Goal: Task Accomplishment & Management: Manage account settings

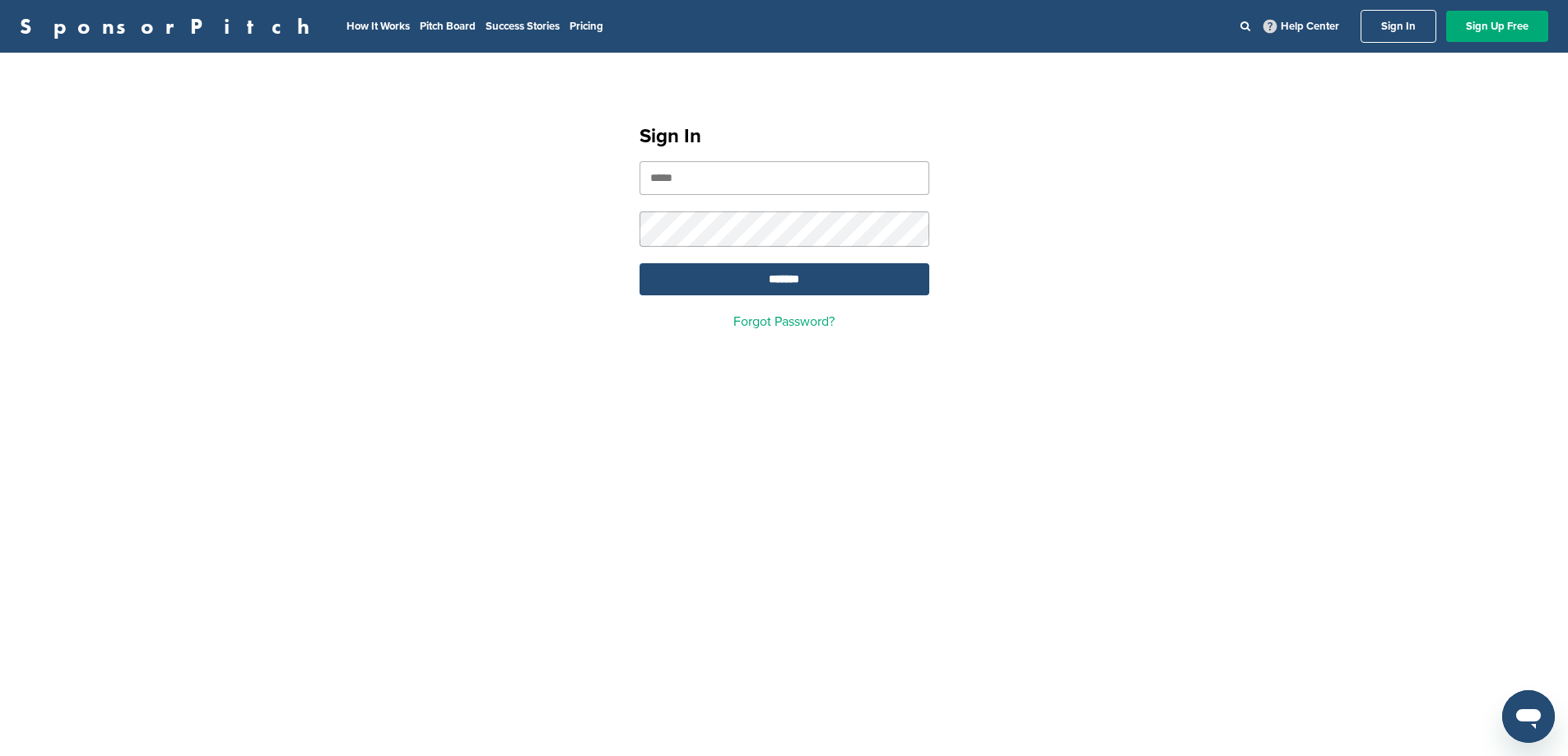
click at [685, 184] on input "email" at bounding box center [784, 178] width 290 height 34
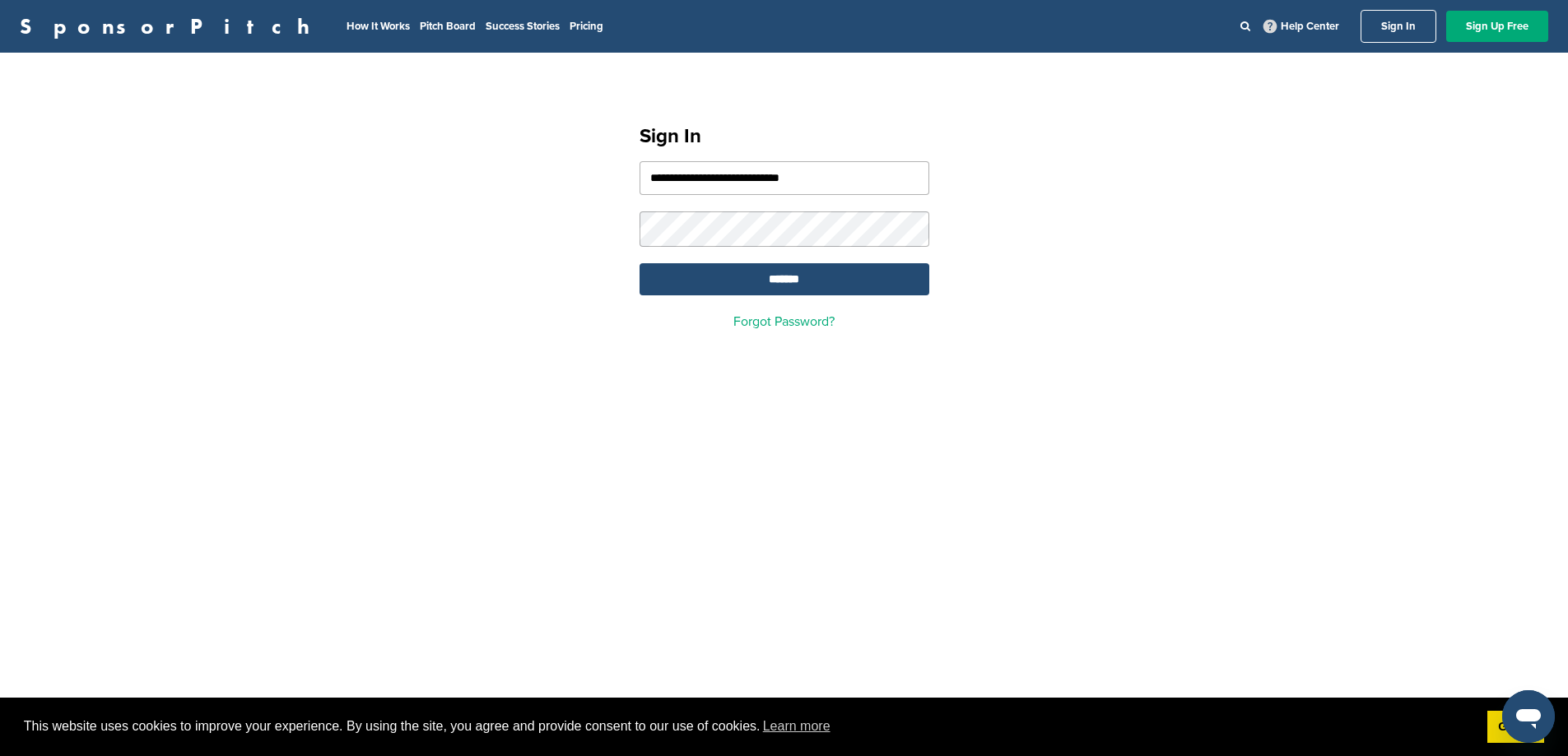
type input "**********"
click at [639, 264] on input "*******" at bounding box center [784, 279] width 290 height 32
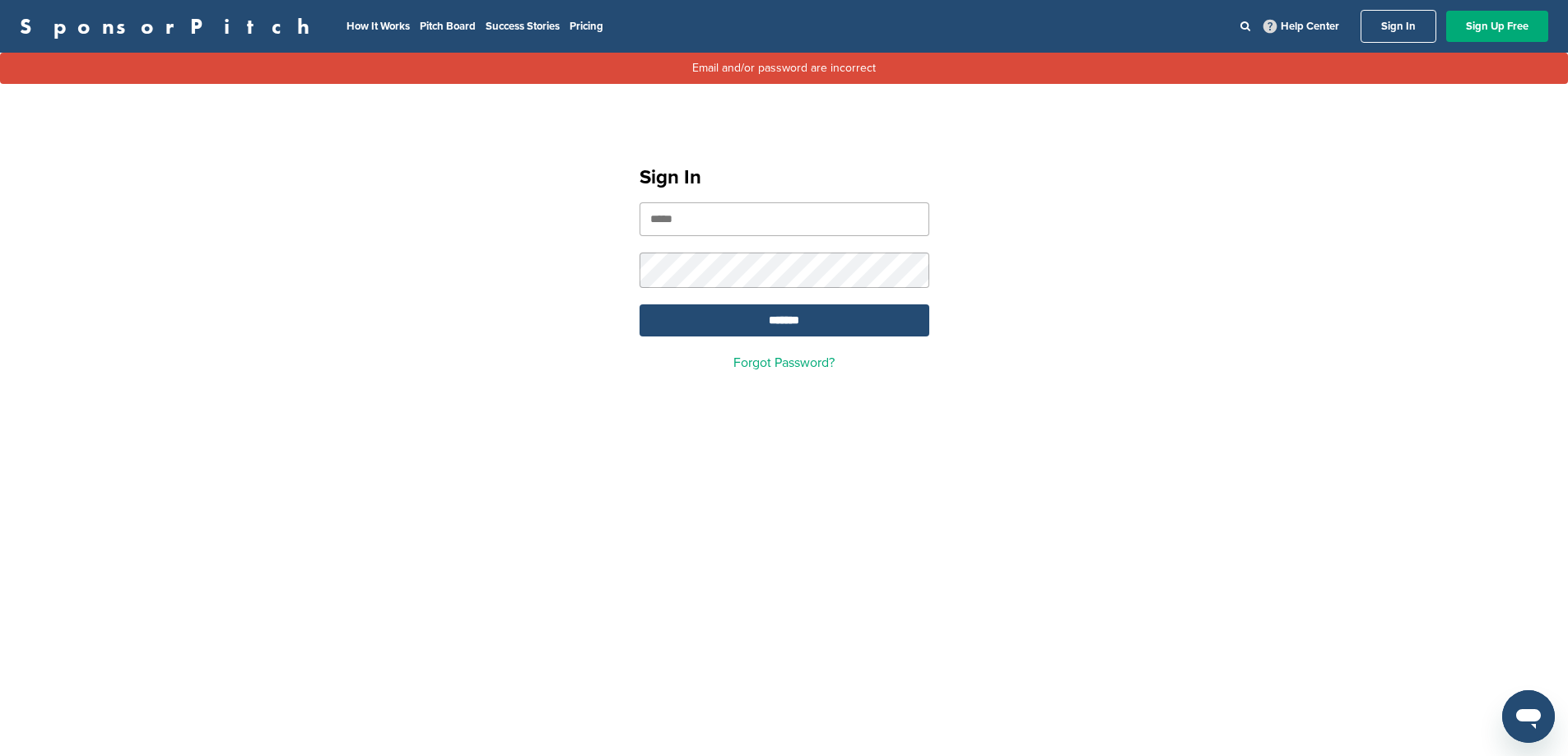
click at [708, 221] on input "email" at bounding box center [784, 219] width 290 height 34
type input "**********"
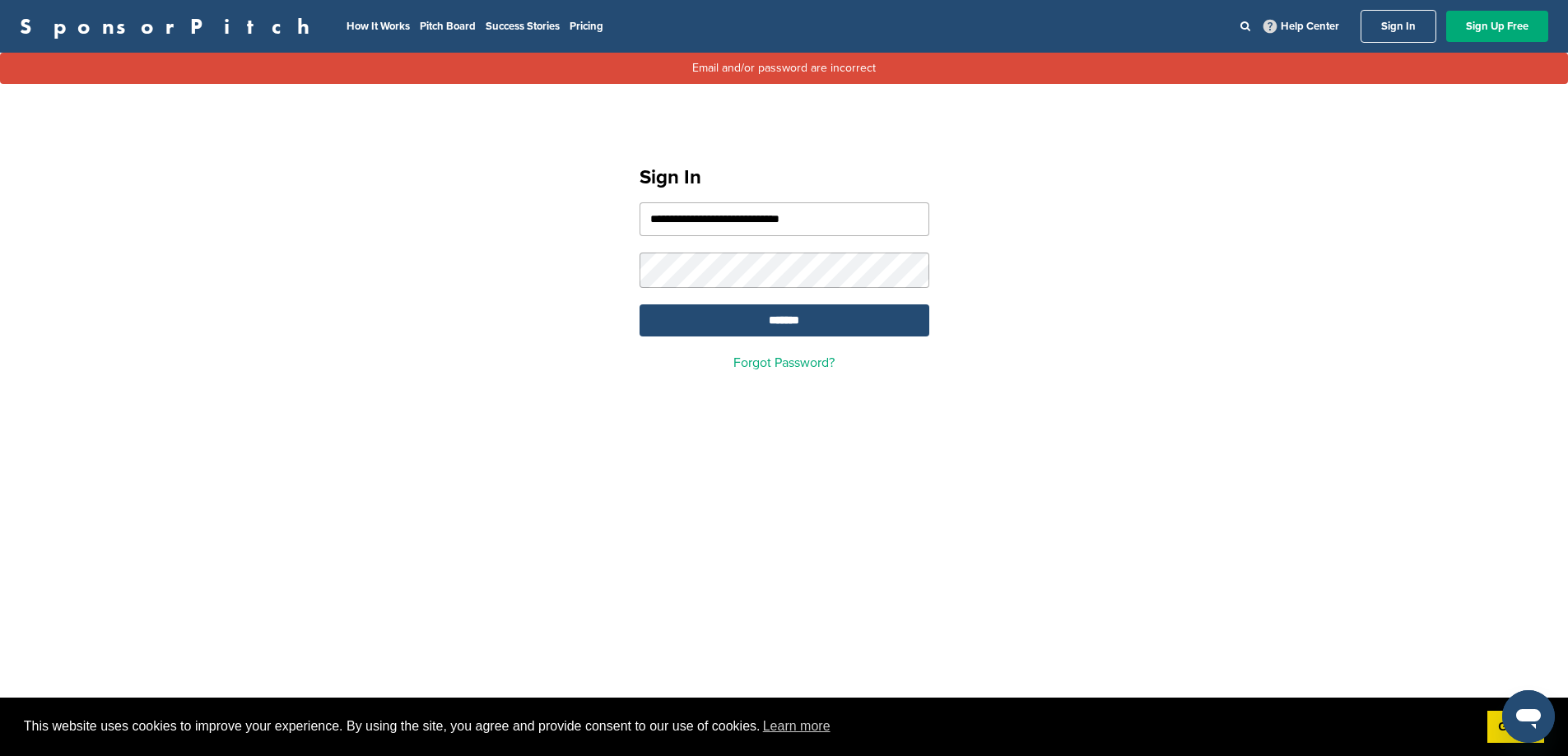
click at [639, 305] on input "*******" at bounding box center [784, 321] width 290 height 32
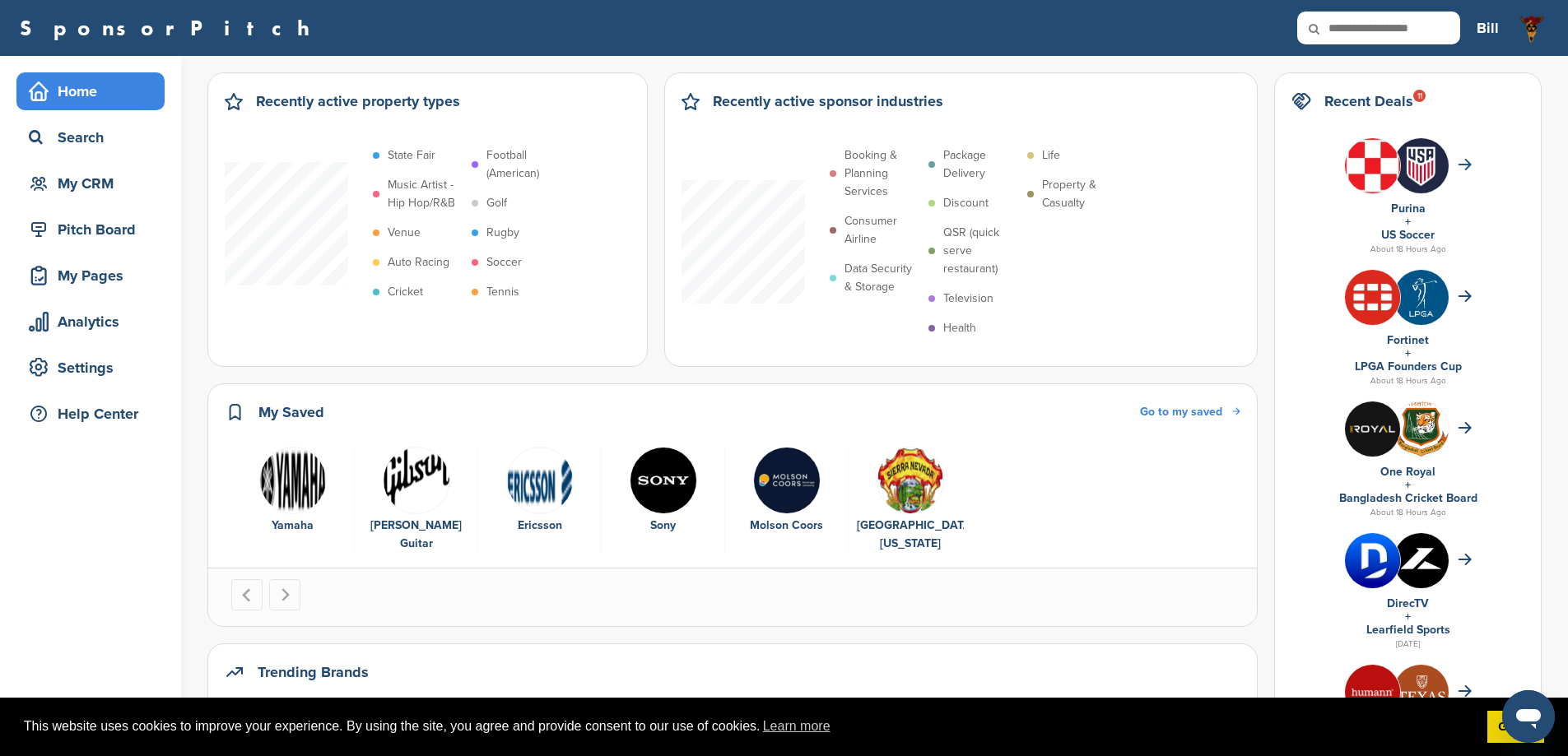
click at [1471, 170] on icon at bounding box center [1465, 164] width 14 height 11
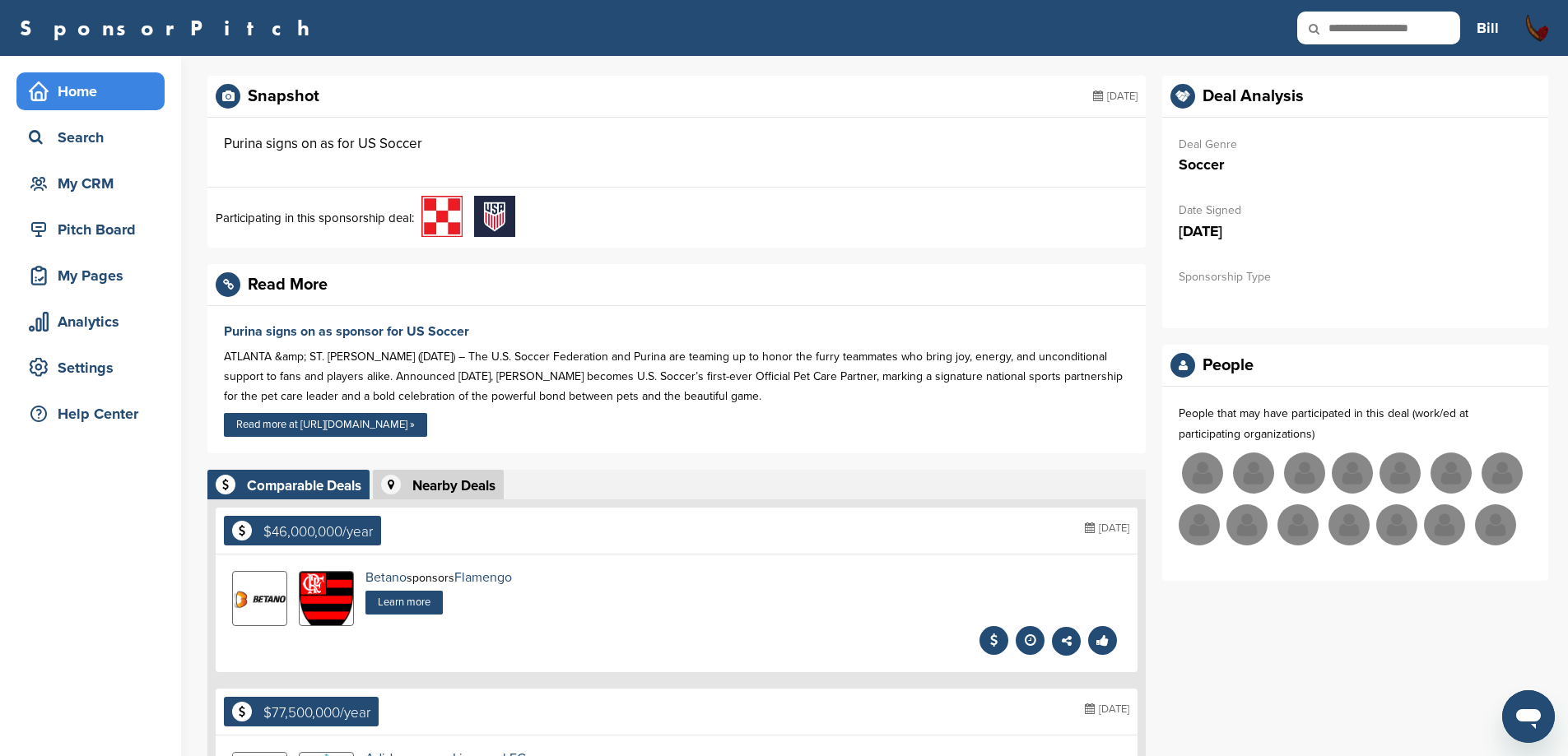
click at [68, 95] on div "Home" at bounding box center [95, 91] width 140 height 30
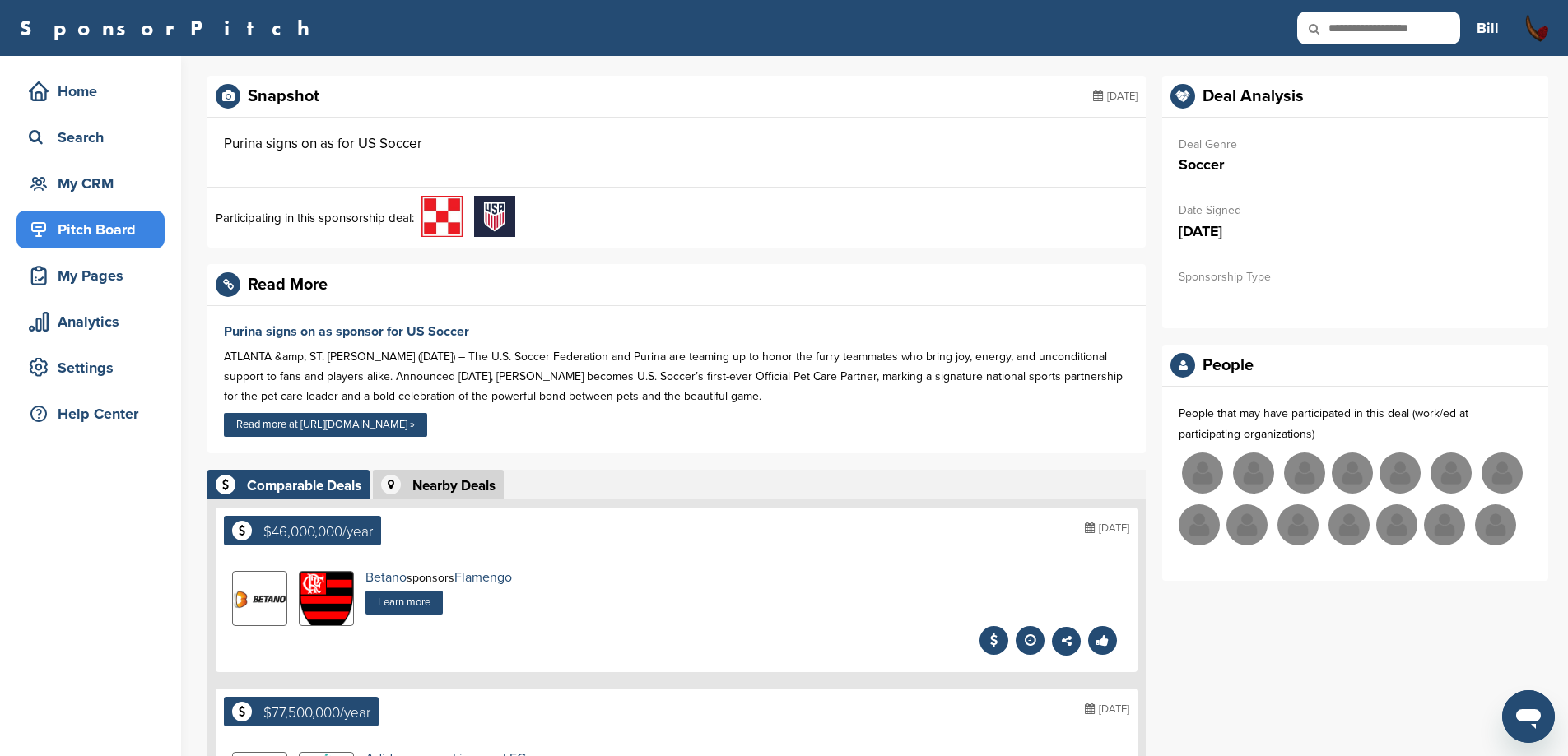
click at [106, 237] on div "Pitch Board" at bounding box center [95, 230] width 140 height 30
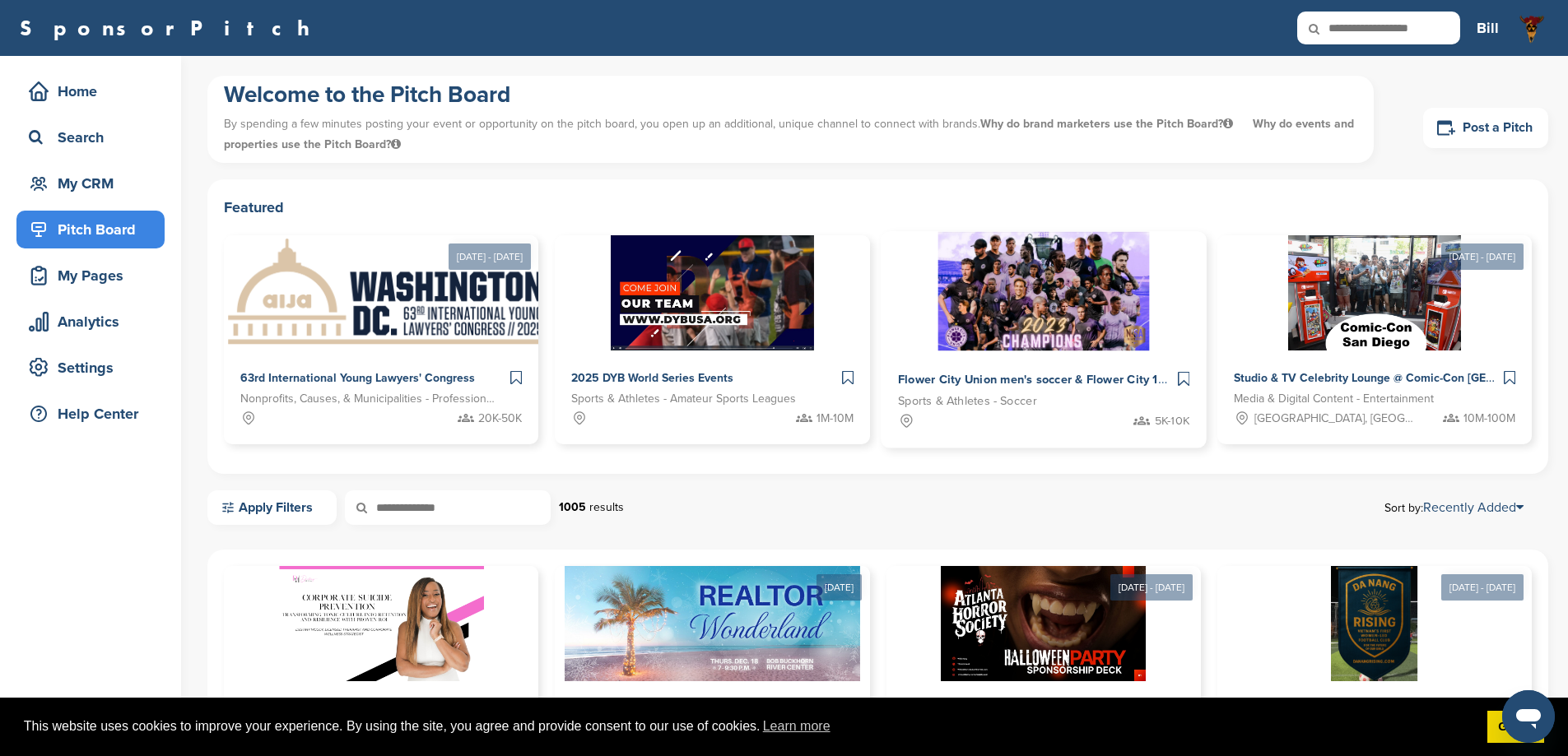
click at [937, 299] on img at bounding box center [1042, 292] width 211 height 119
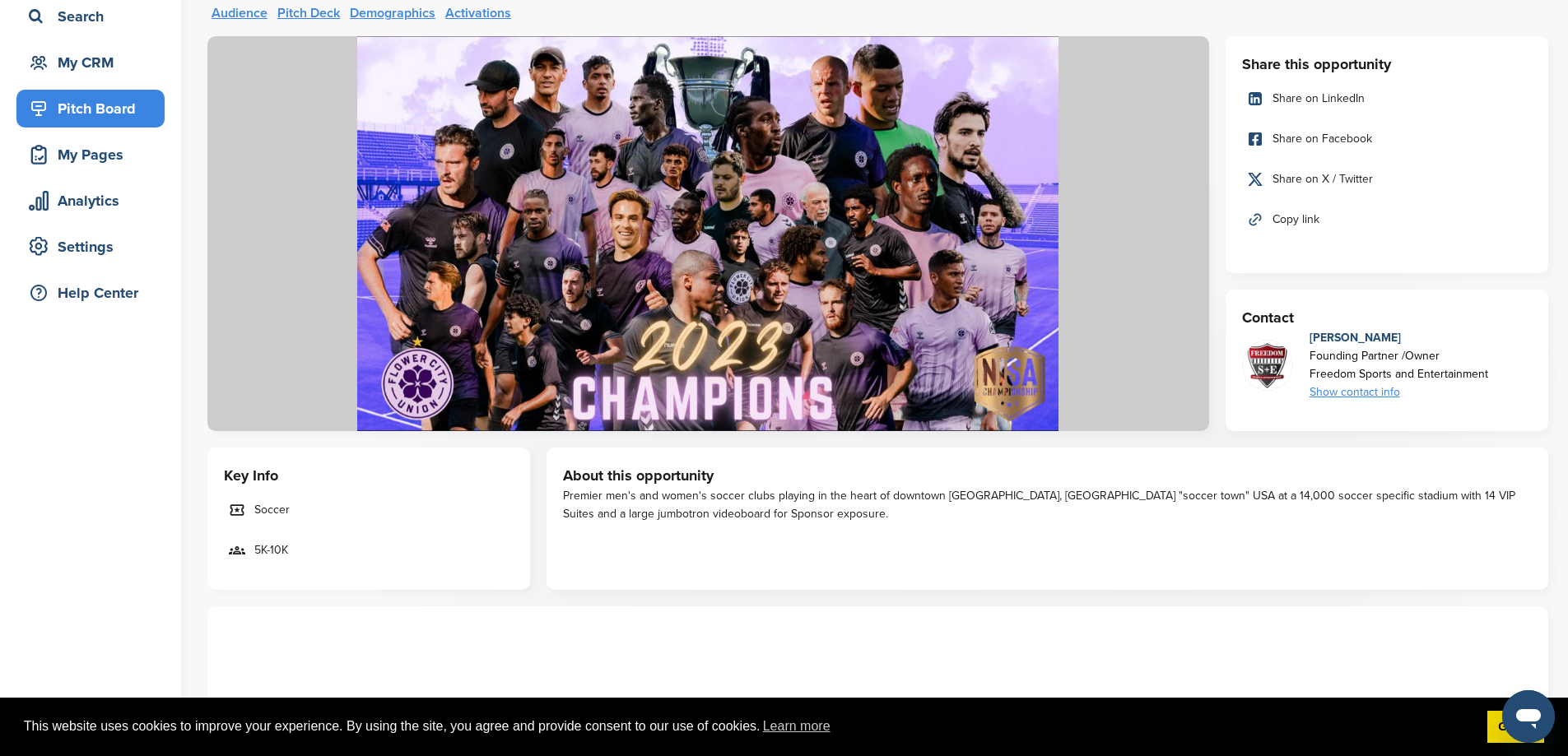
scroll to position [329, 0]
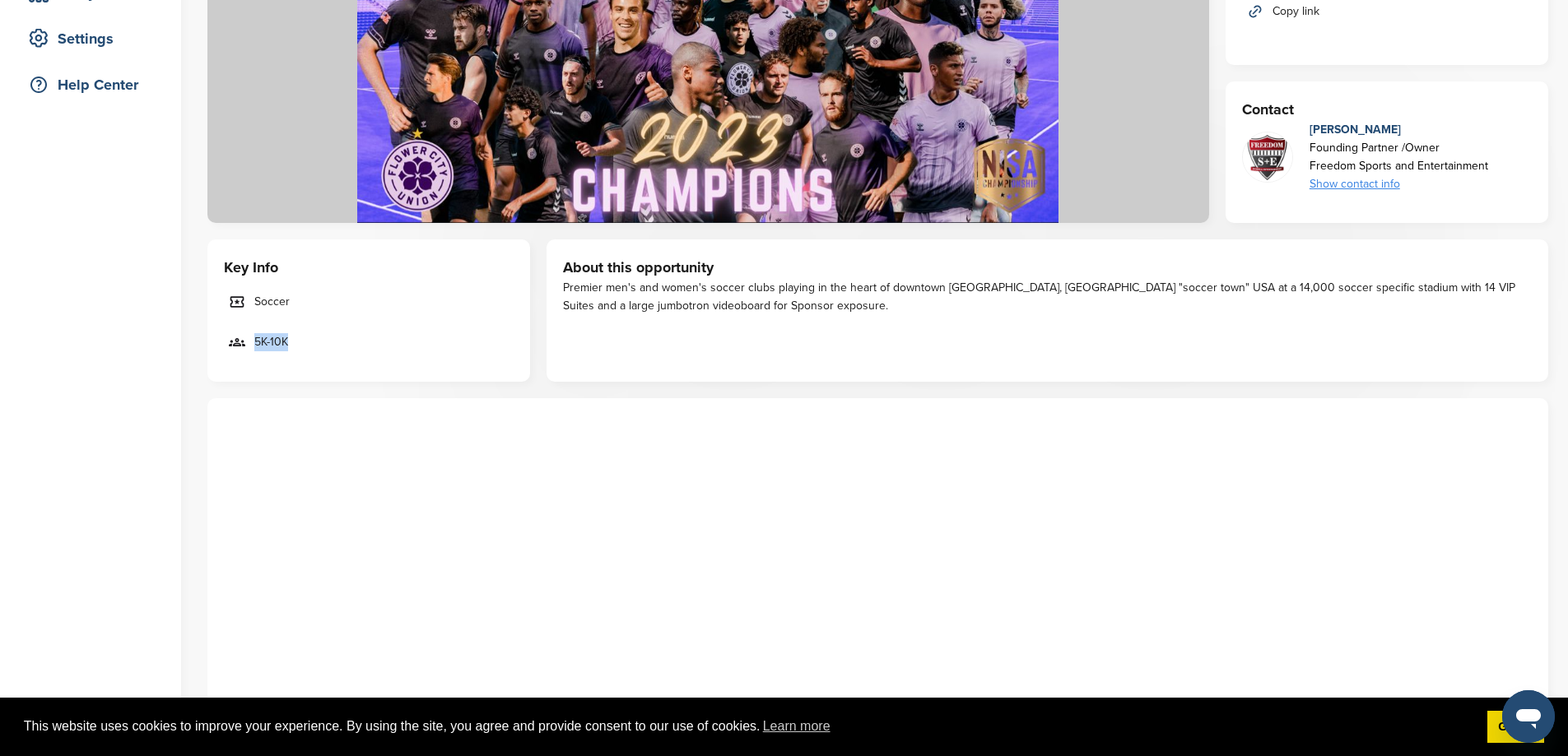
drag, startPoint x: 251, startPoint y: 344, endPoint x: 293, endPoint y: 347, distance: 42.1
click at [293, 347] on link "5K-10K" at bounding box center [369, 342] width 290 height 34
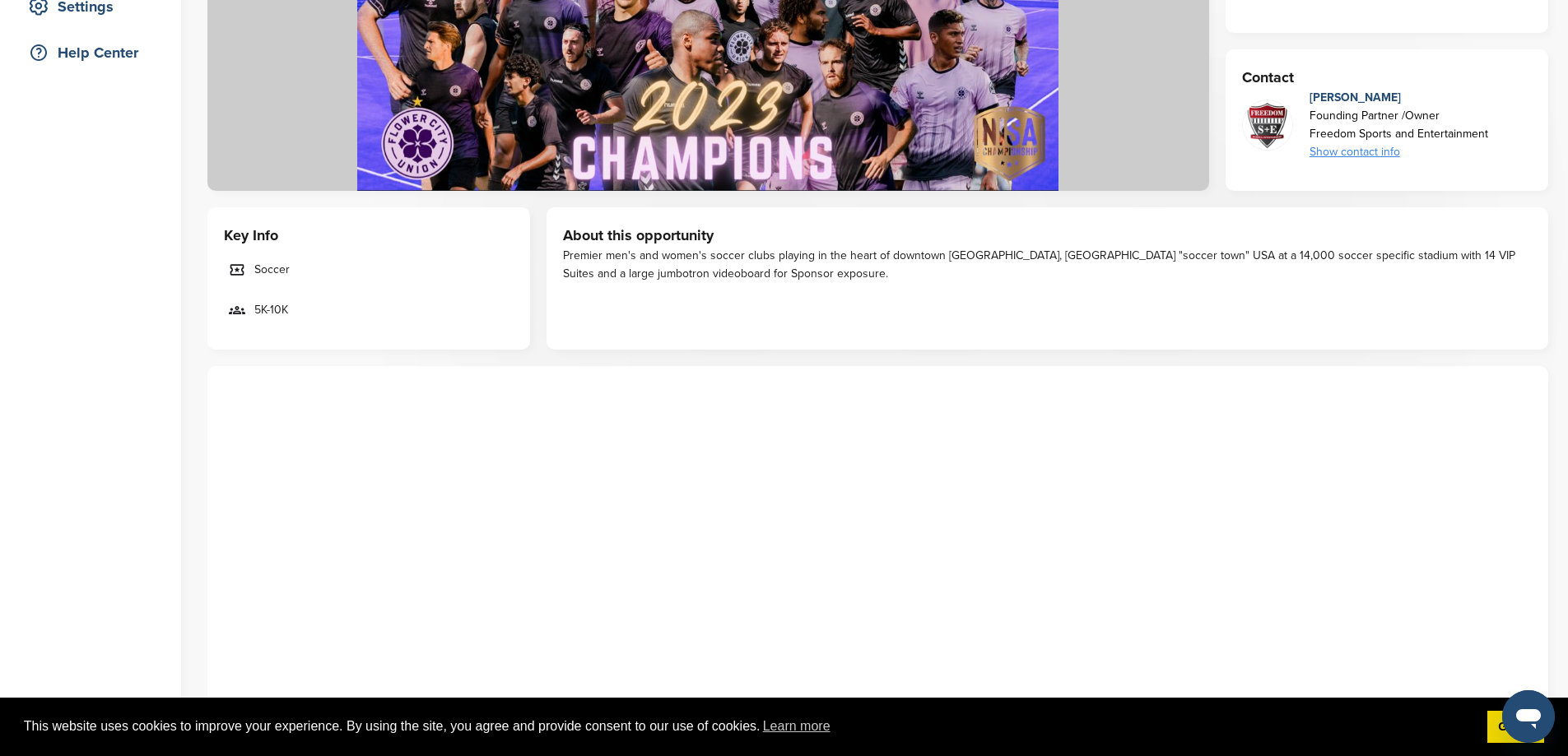
scroll to position [0, 0]
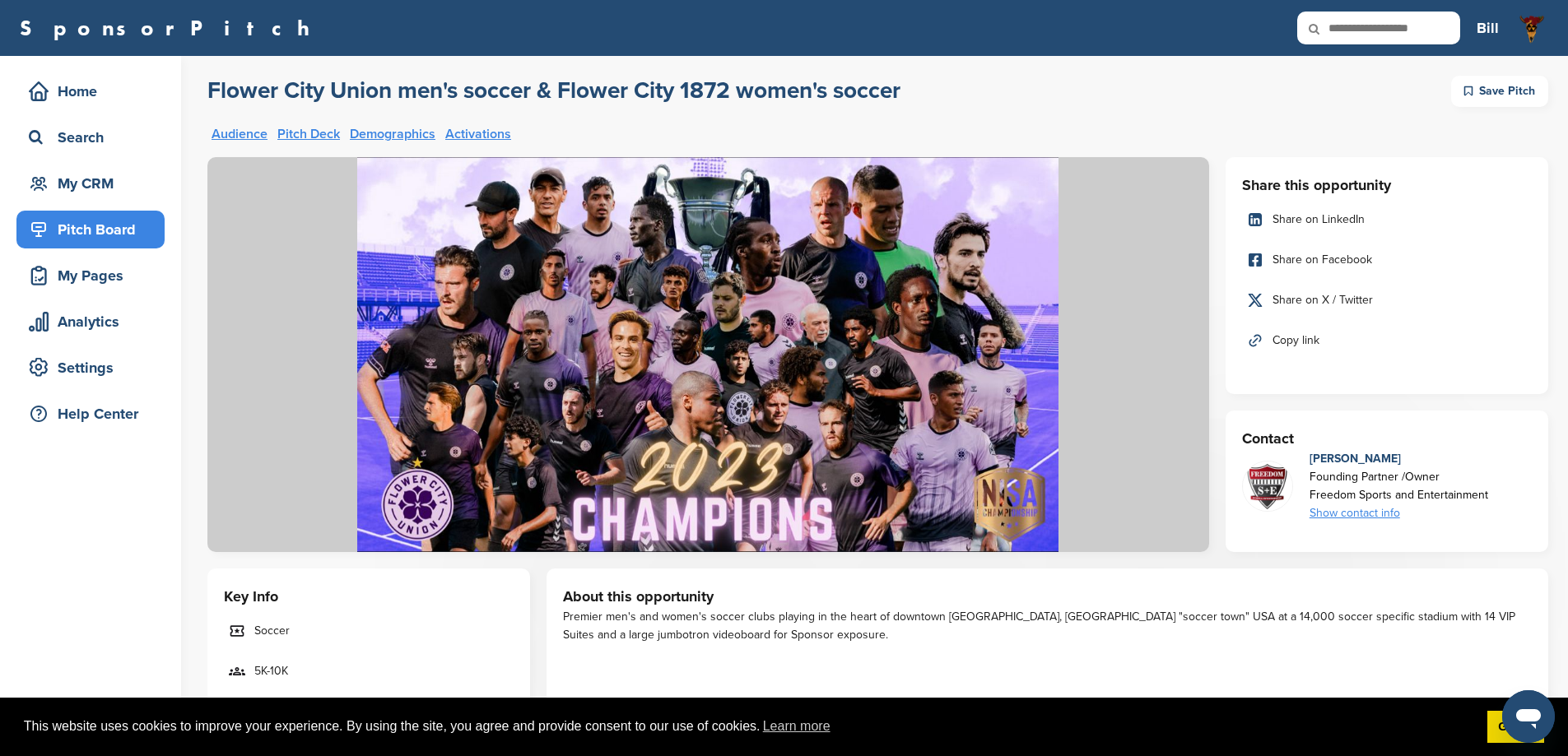
click at [99, 229] on div "Pitch Board" at bounding box center [95, 230] width 140 height 30
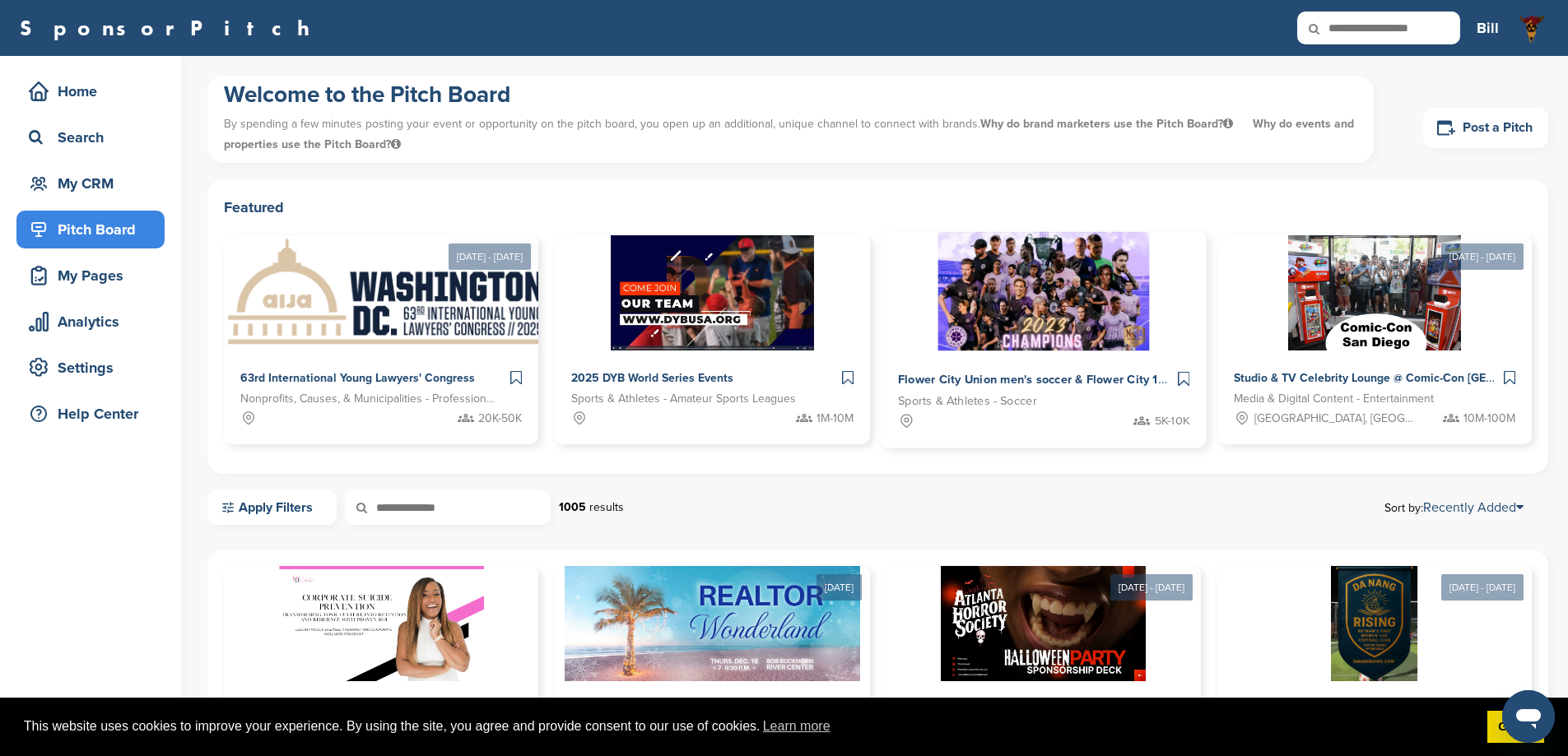
click at [937, 263] on img at bounding box center [1042, 292] width 211 height 119
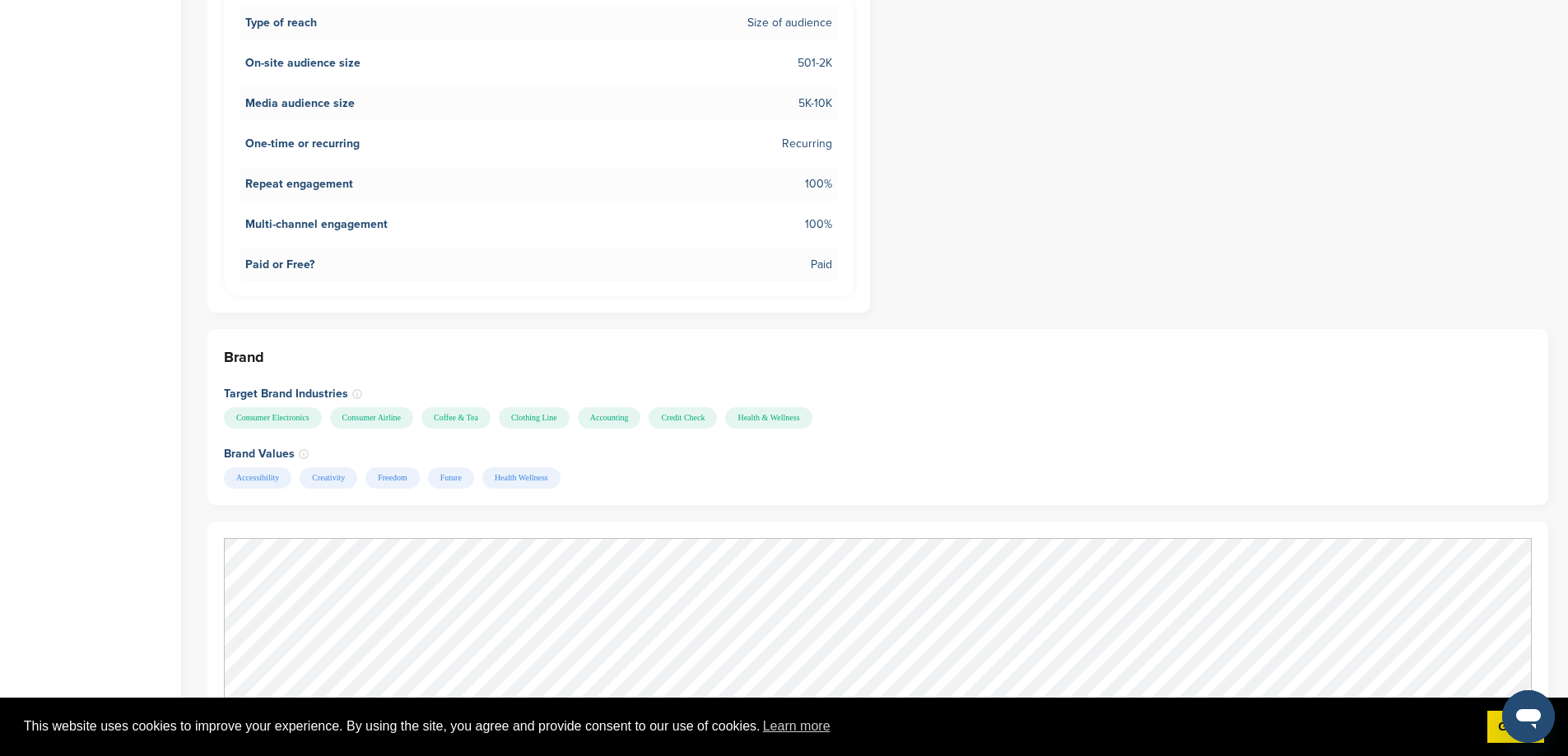
scroll to position [1030, 0]
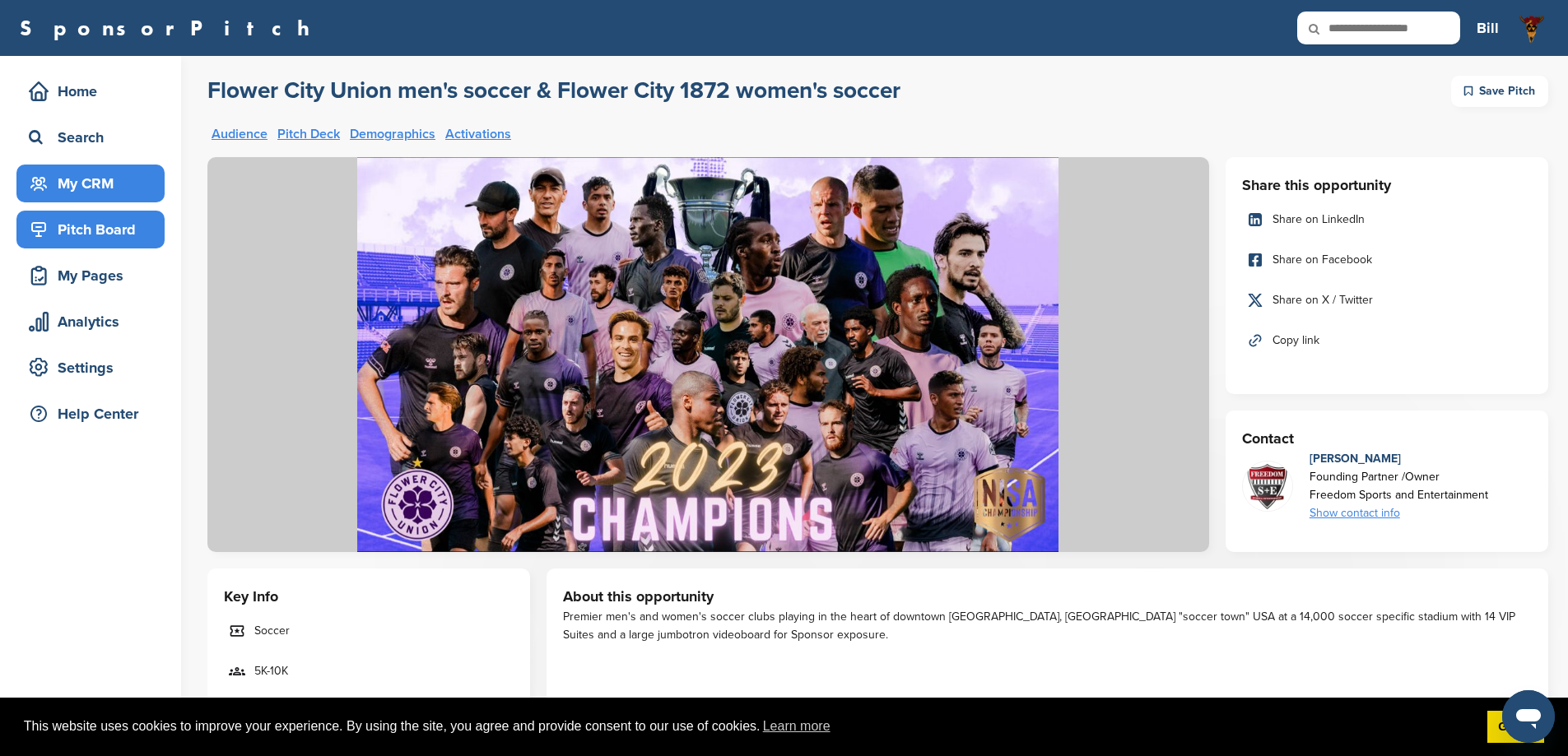
click at [81, 194] on div "My CRM" at bounding box center [95, 184] width 140 height 30
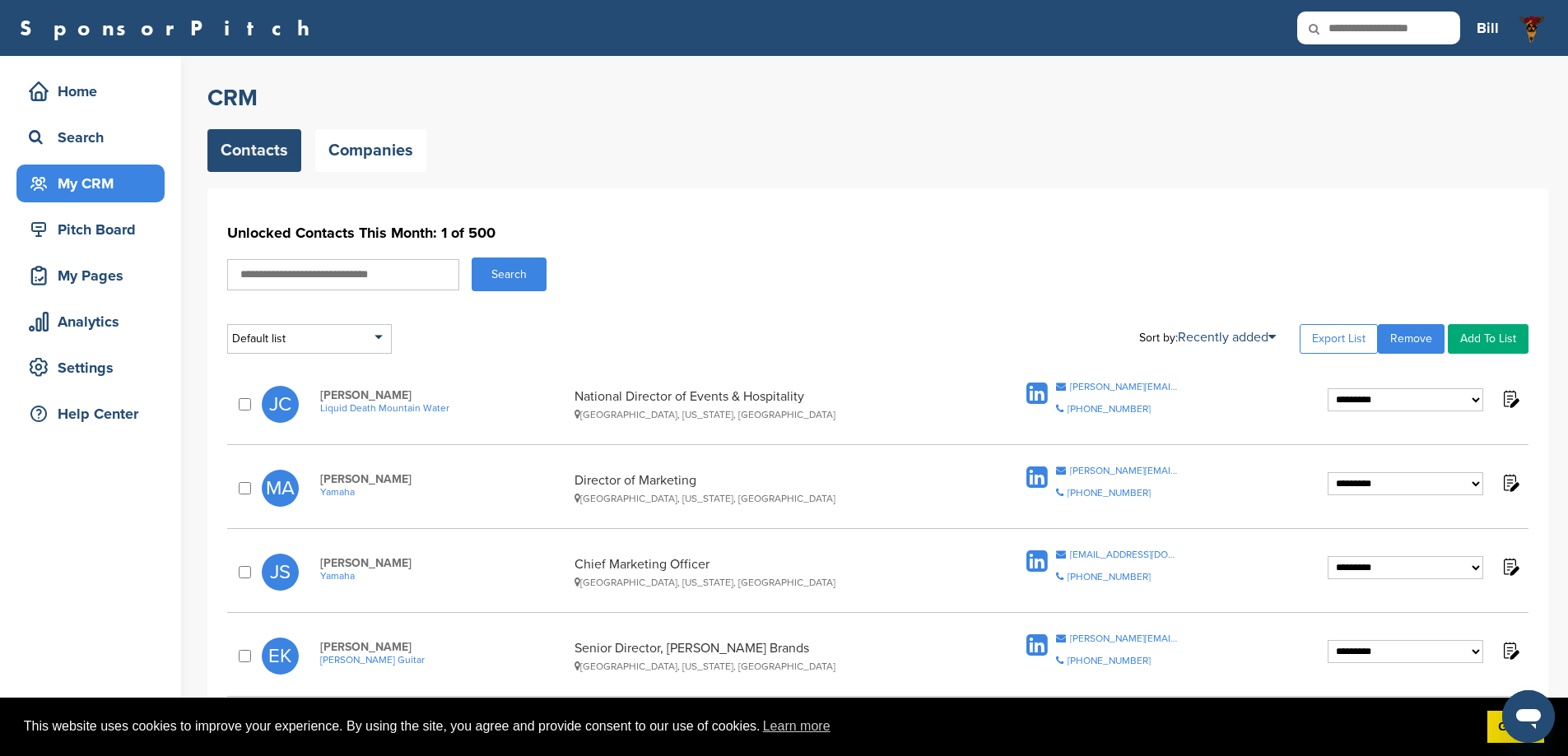
click at [81, 251] on div "Home Search My CRM Pitch Board My Pages Analytics Settings Help Center" at bounding box center [90, 257] width 181 height 401
click at [80, 244] on div "Pitch Board" at bounding box center [95, 230] width 140 height 30
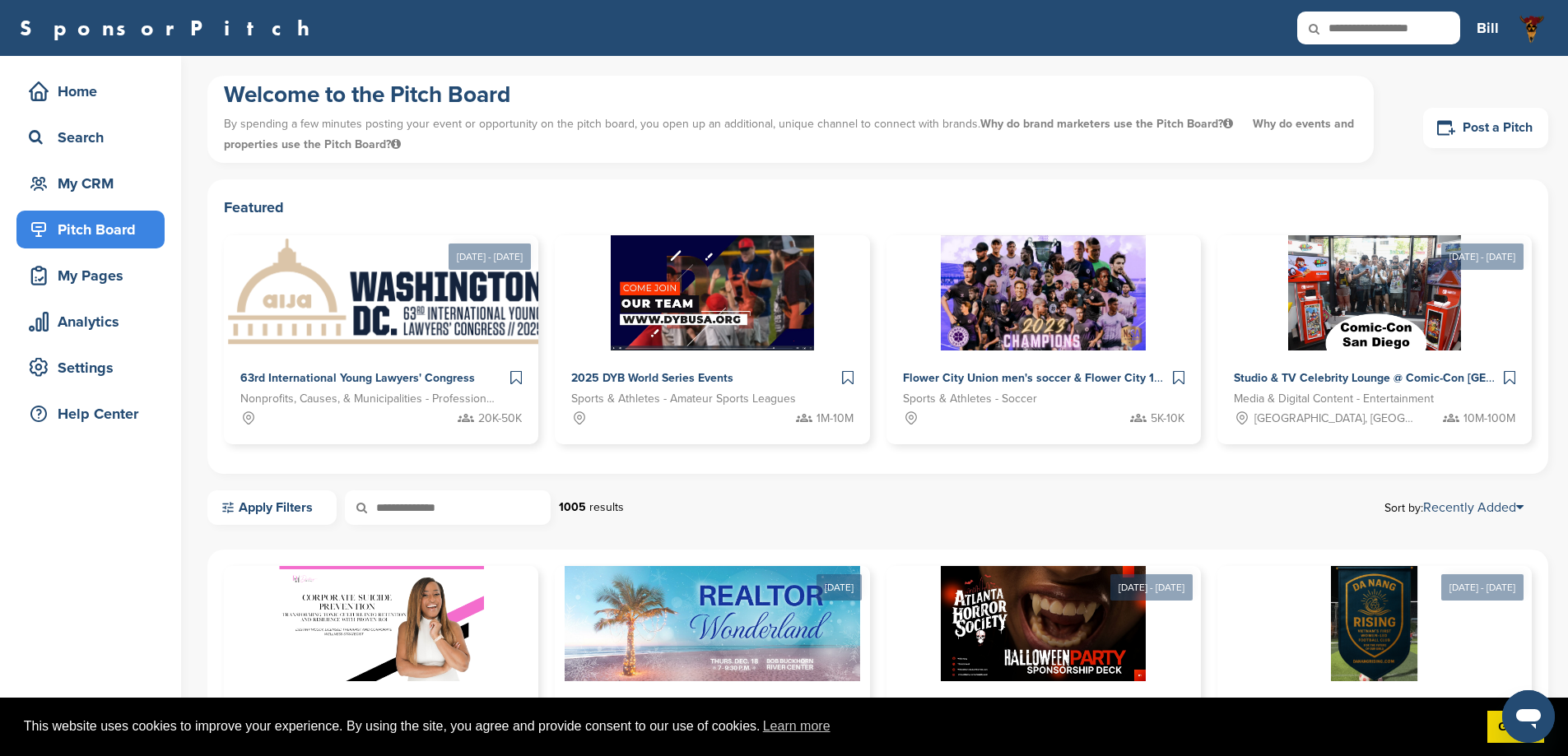
click at [1400, 12] on input "text" at bounding box center [1379, 28] width 163 height 33
type input "*"
type input "*****"
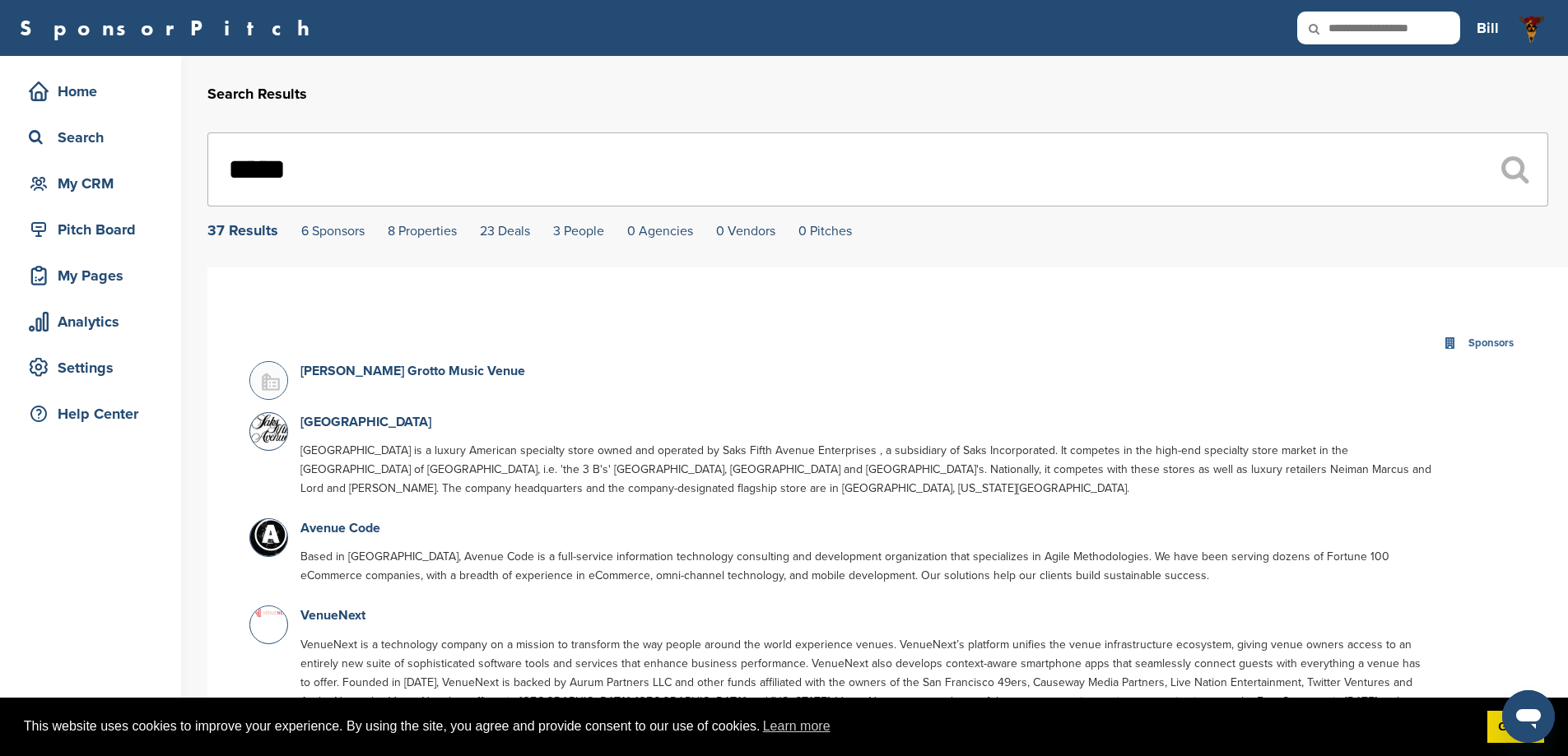
drag, startPoint x: 6, startPoint y: 181, endPoint x: 0, endPoint y: 200, distance: 19.9
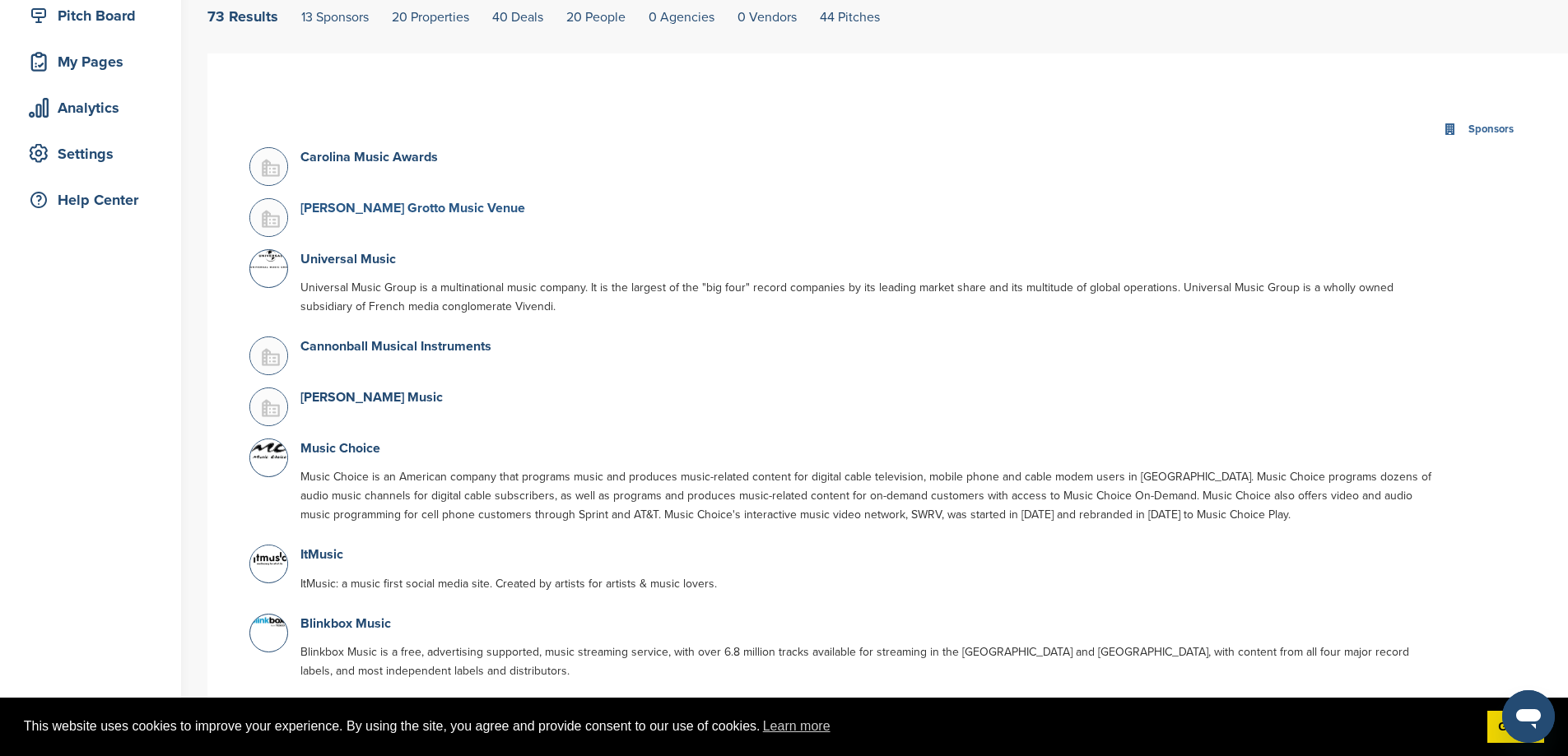
scroll to position [247, 0]
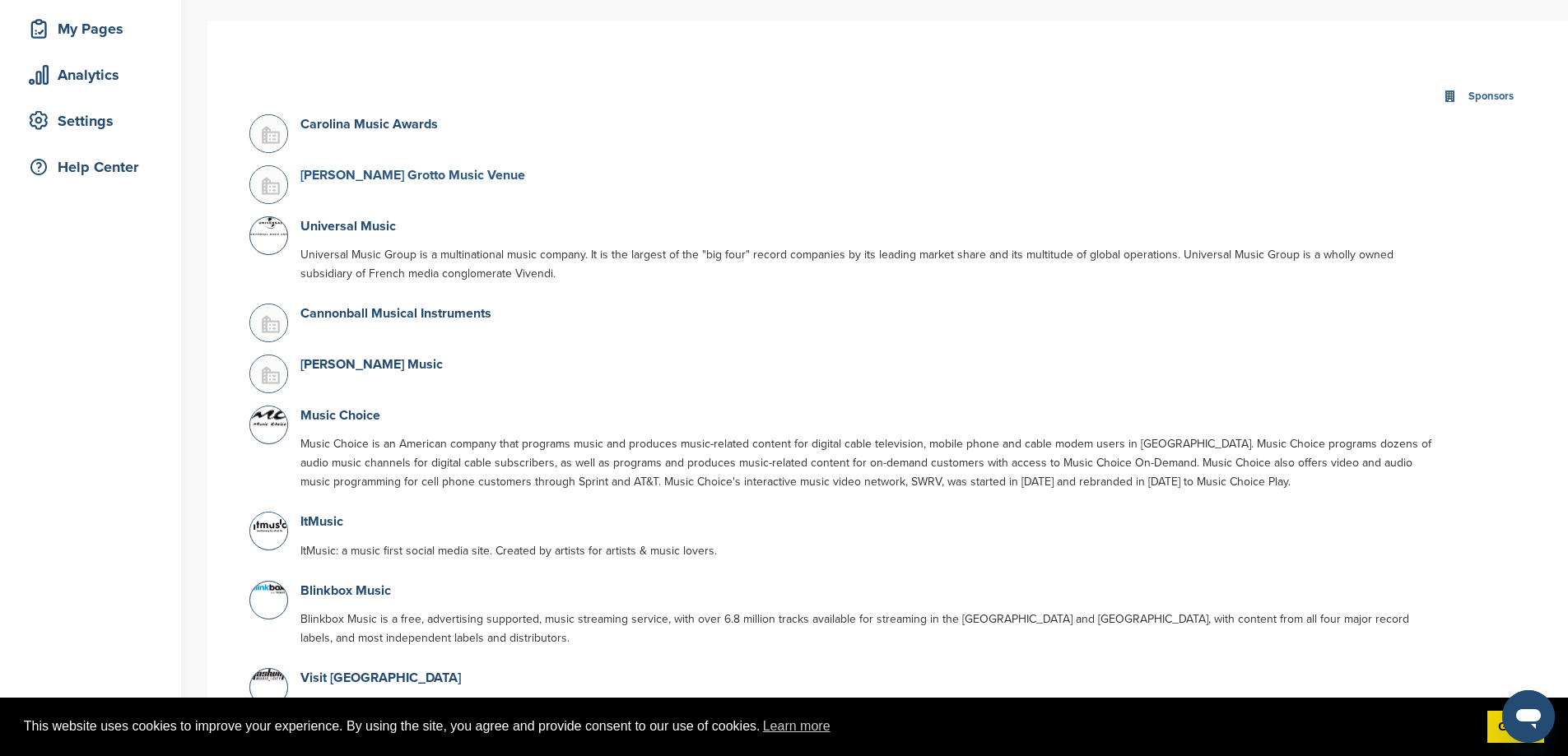
type input "*****"
click at [394, 180] on link "Joes Grotto Music Venue" at bounding box center [413, 175] width 224 height 17
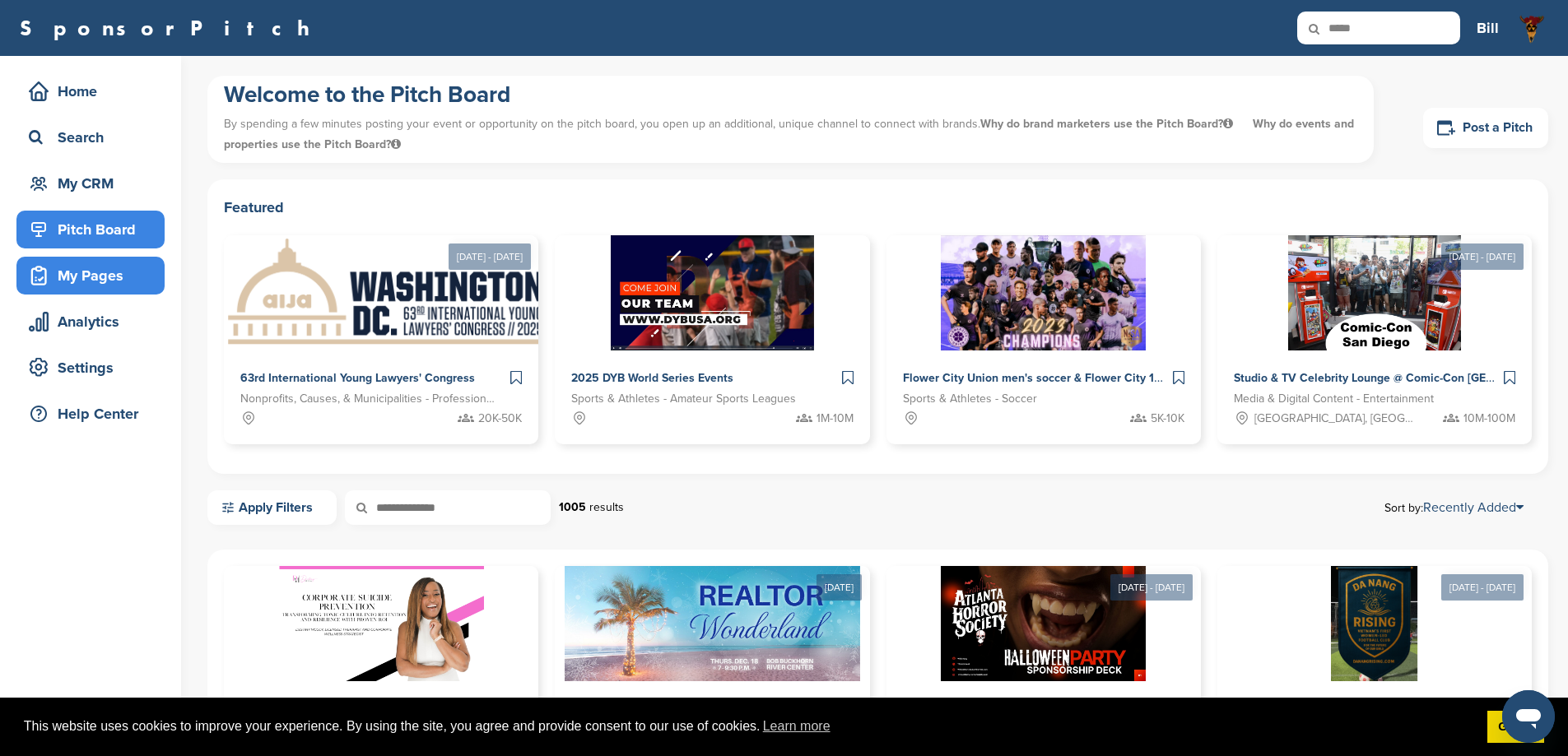
click at [88, 279] on div "My Pages" at bounding box center [95, 276] width 140 height 30
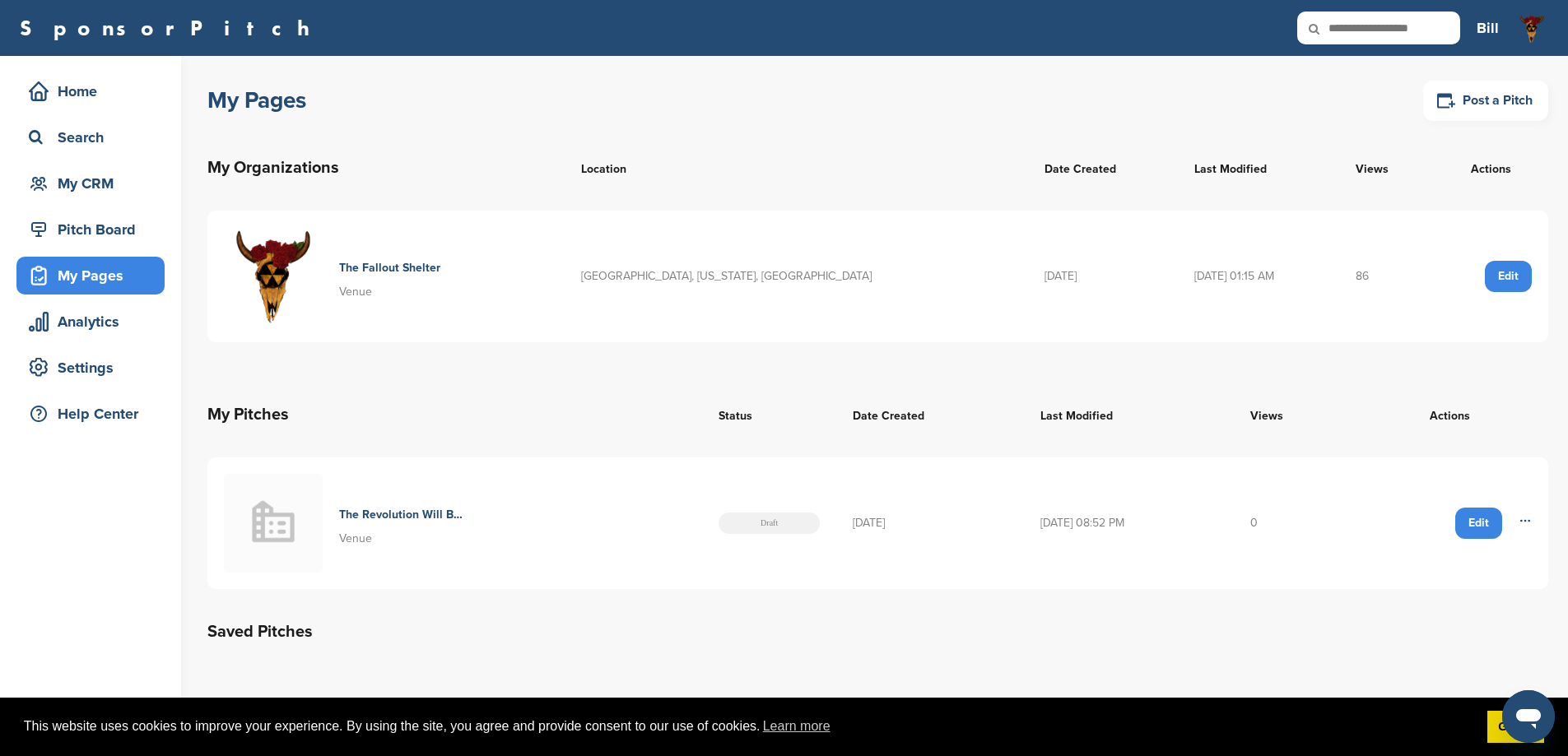
click at [413, 528] on div "The Revolution Will Be Televised Venue" at bounding box center [403, 523] width 128 height 47
click at [1480, 528] on div "Edit" at bounding box center [1479, 524] width 47 height 32
click at [1484, 531] on div "Edit" at bounding box center [1479, 524] width 47 height 32
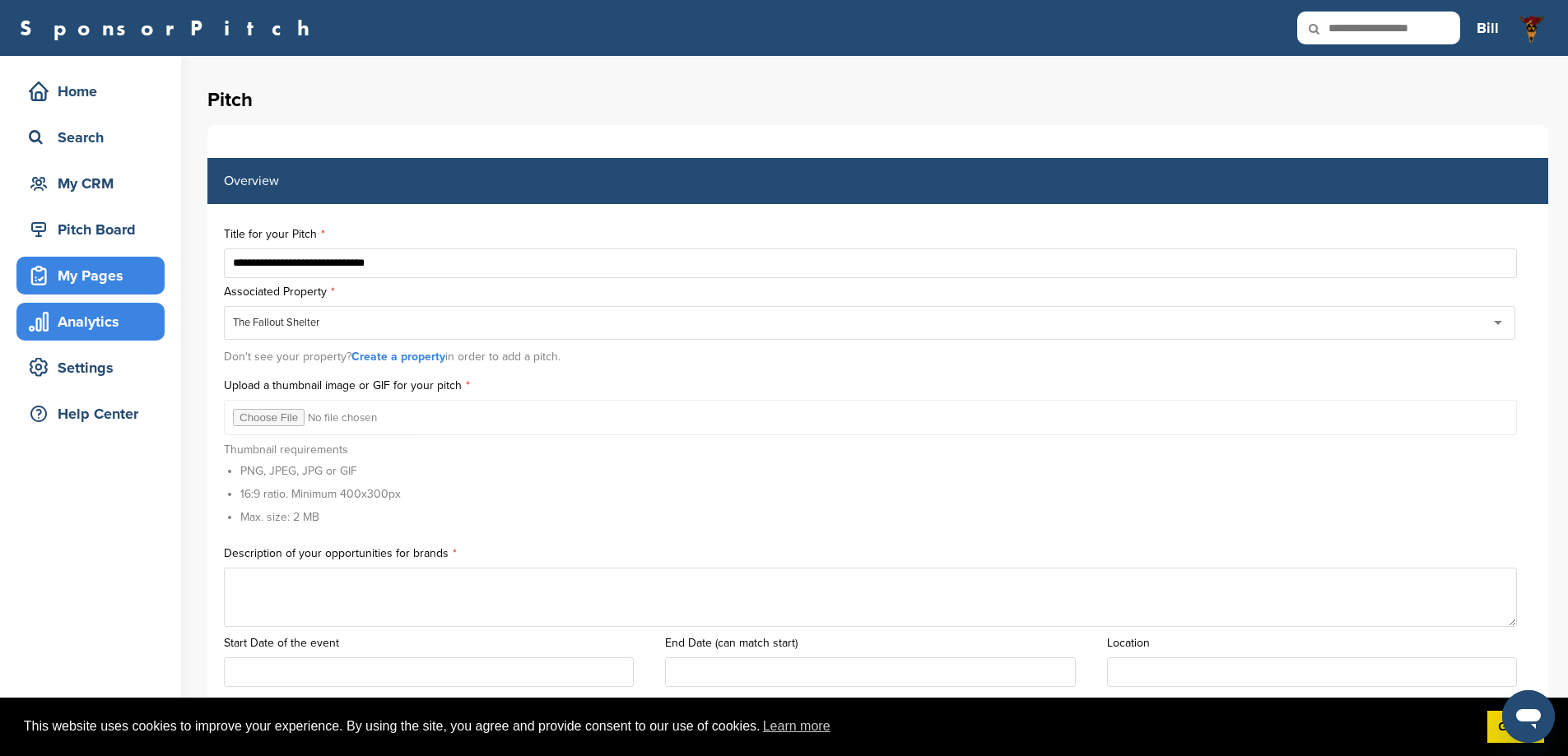
click at [89, 330] on div "Analytics" at bounding box center [95, 321] width 140 height 30
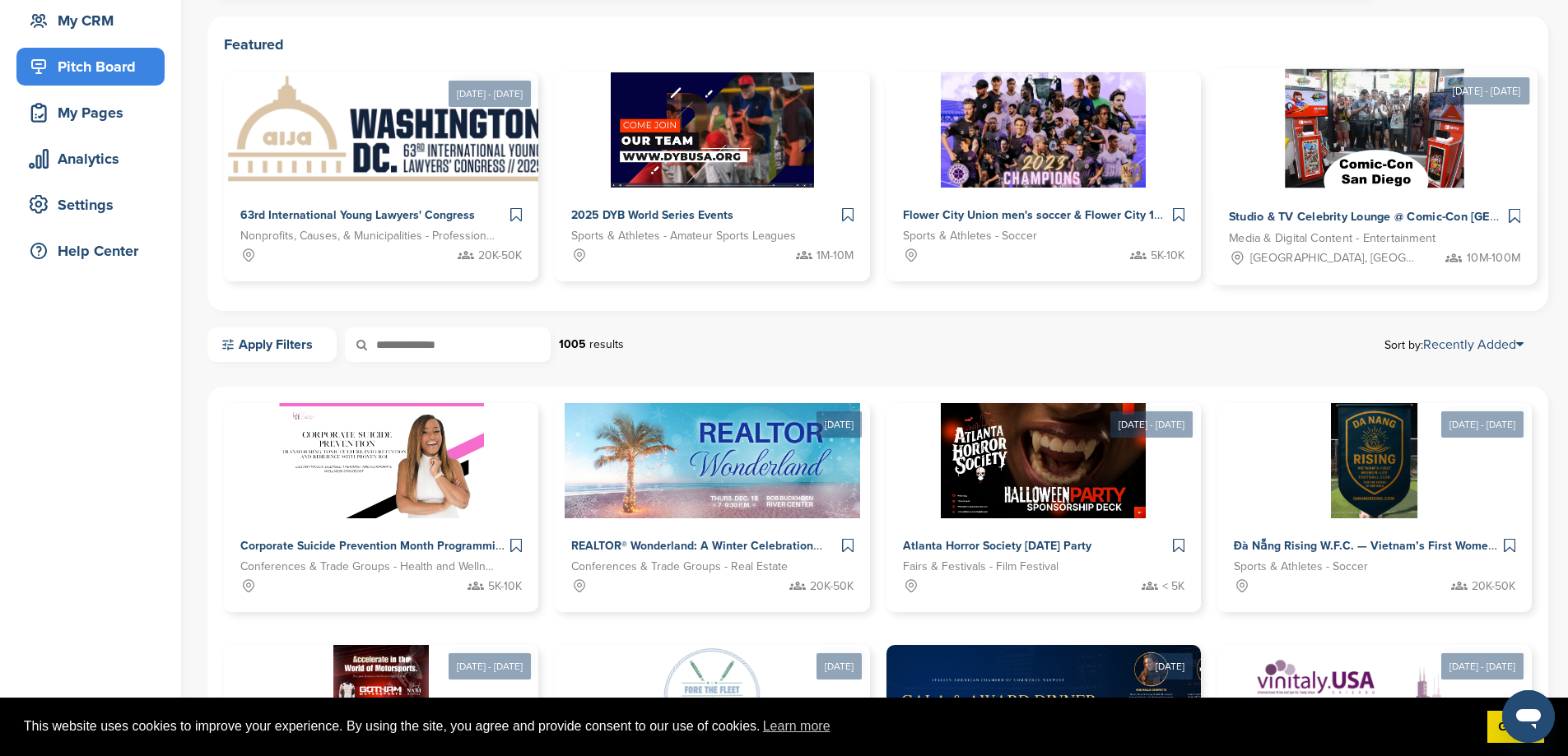
scroll to position [329, 0]
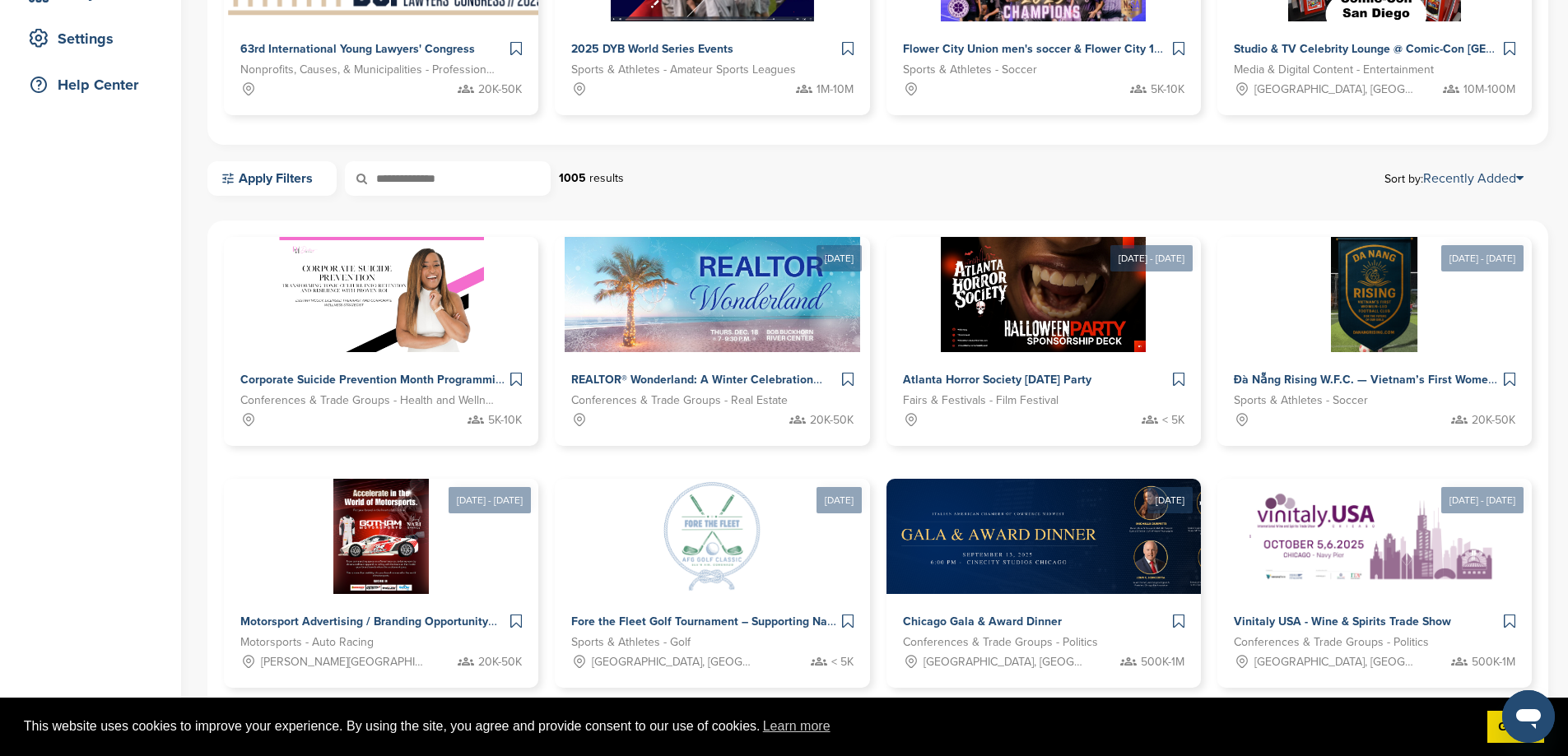
click at [422, 175] on input "text" at bounding box center [448, 178] width 206 height 34
type input "*****"
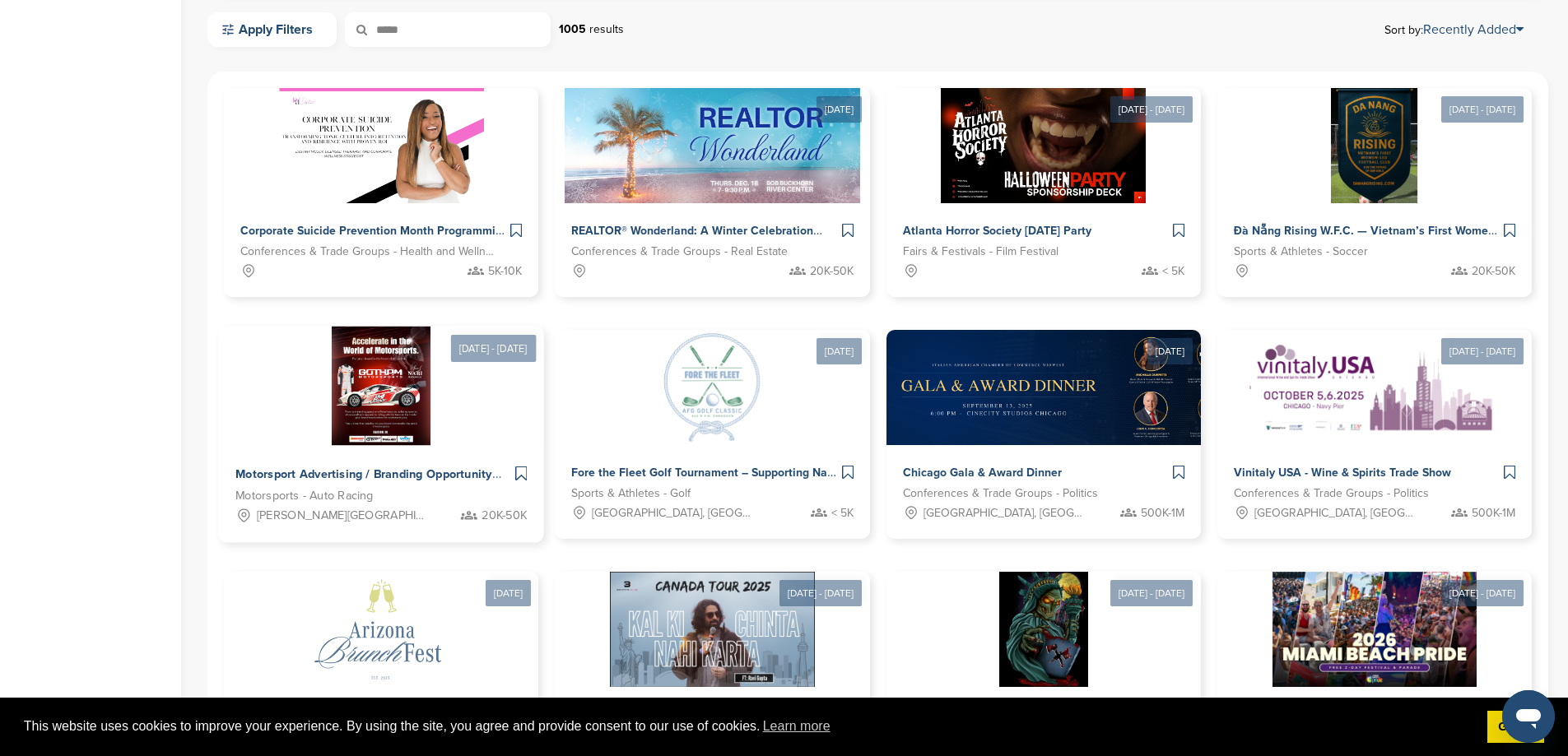
scroll to position [101, 0]
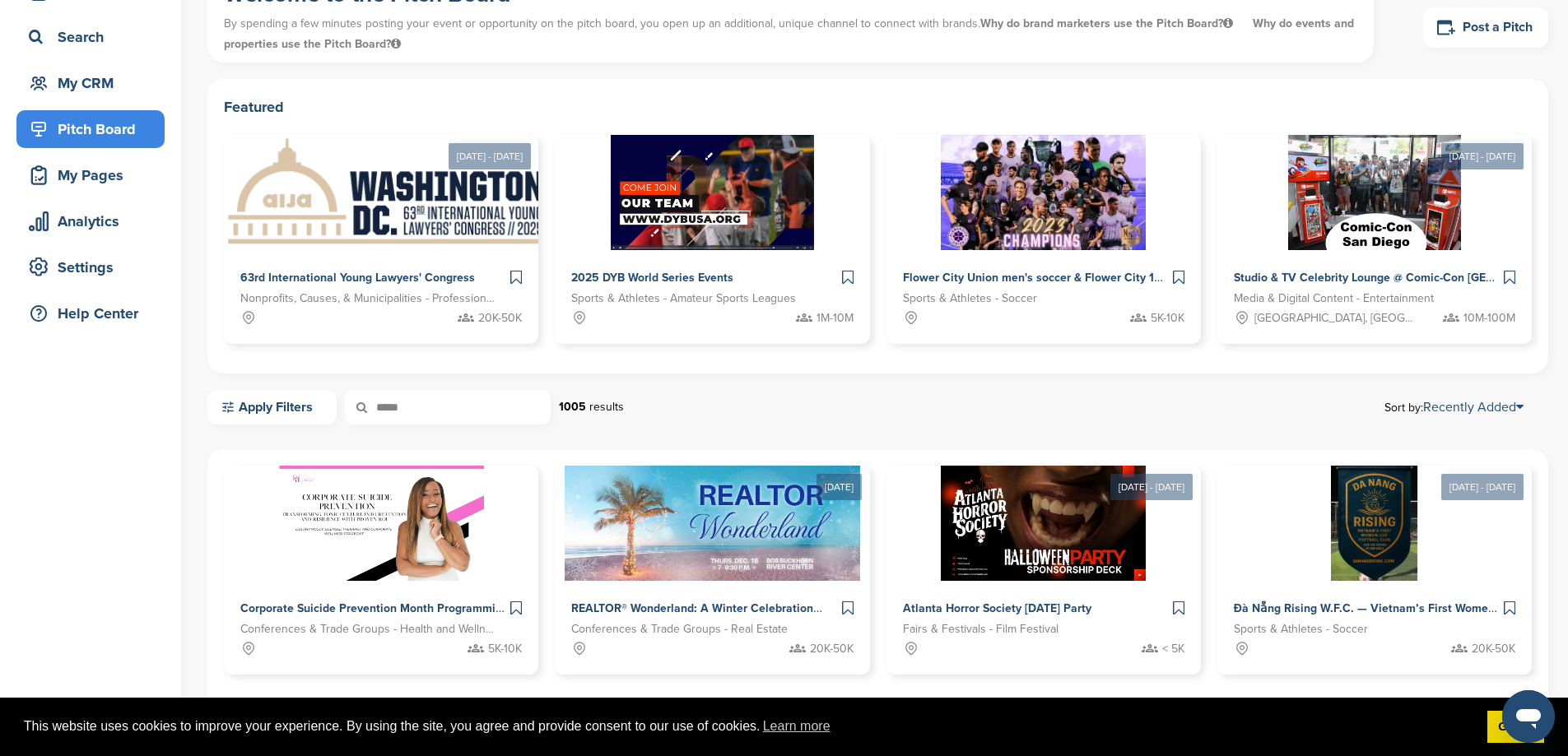
click at [456, 404] on input "*****" at bounding box center [448, 406] width 206 height 34
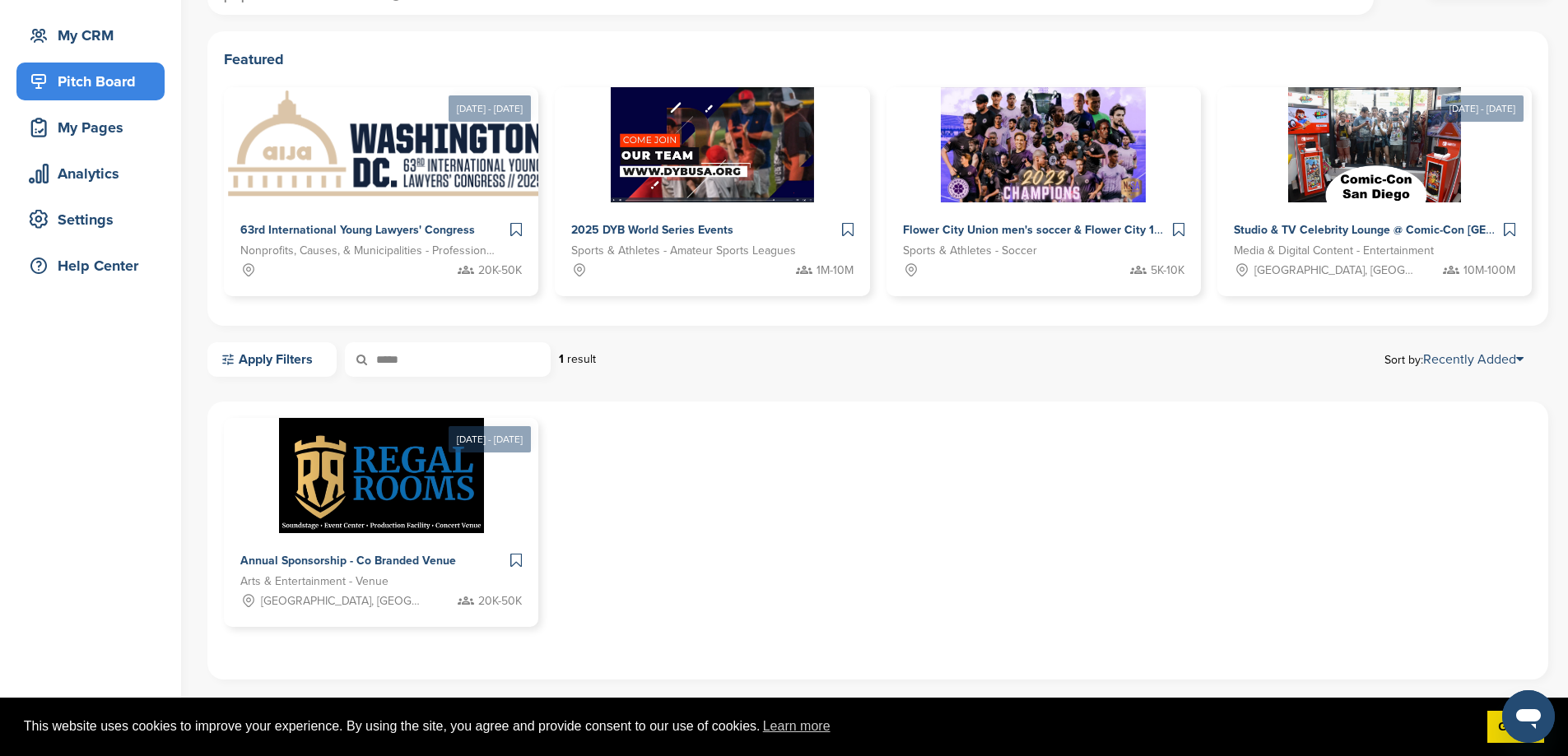
scroll to position [347, 0]
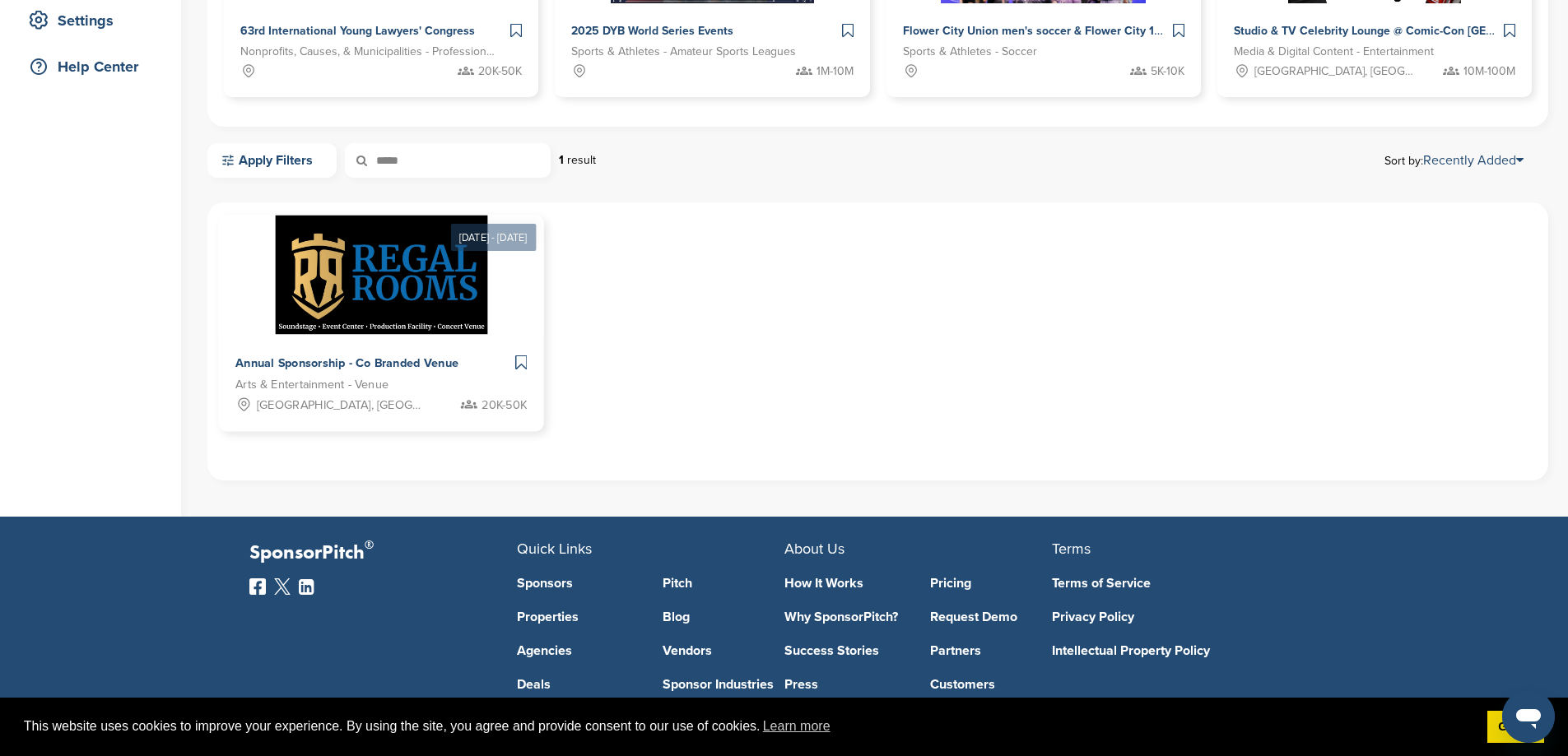
click at [287, 371] on div "Annual Sponsorship - Co Branded Venue" at bounding box center [360, 364] width 249 height 24
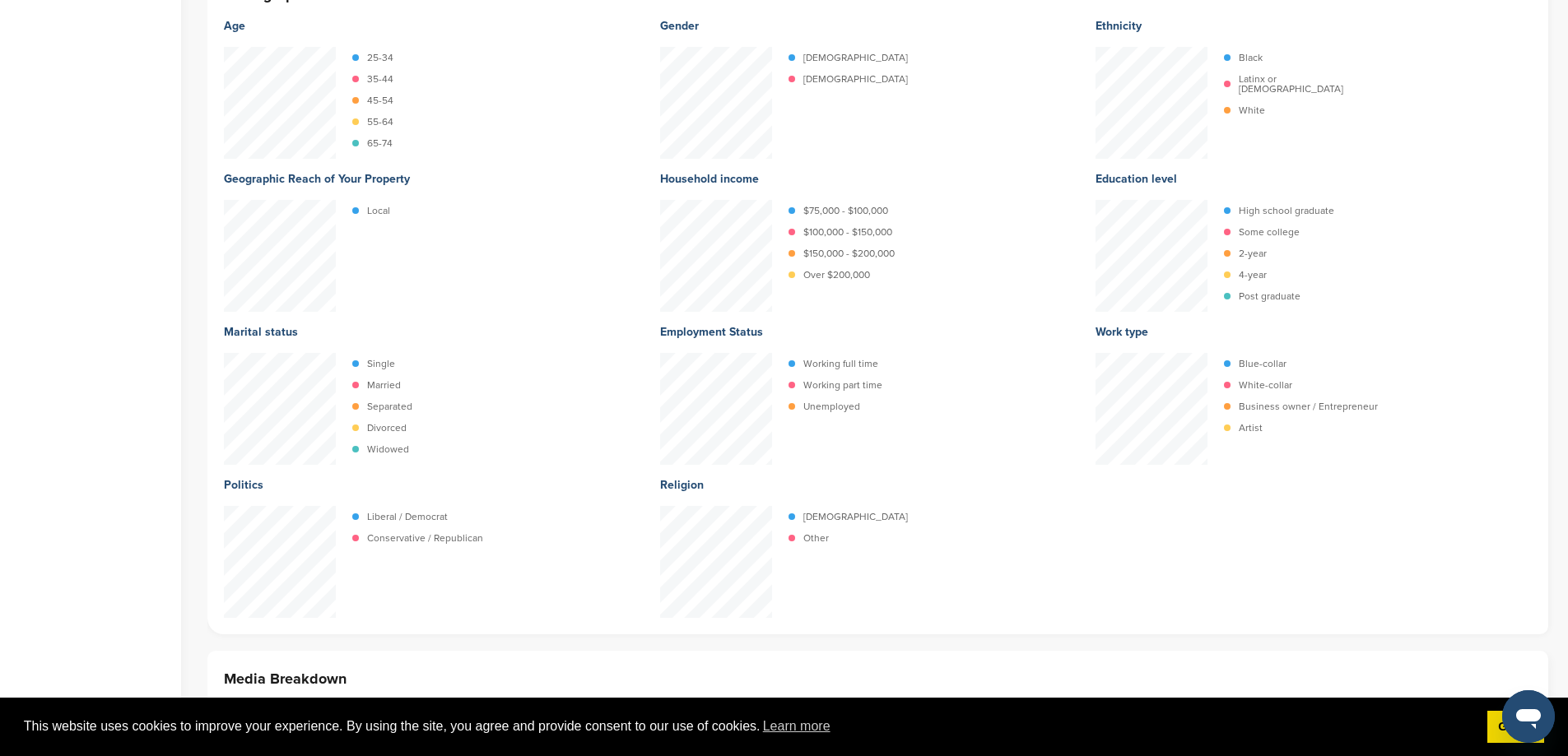
scroll to position [2387, 0]
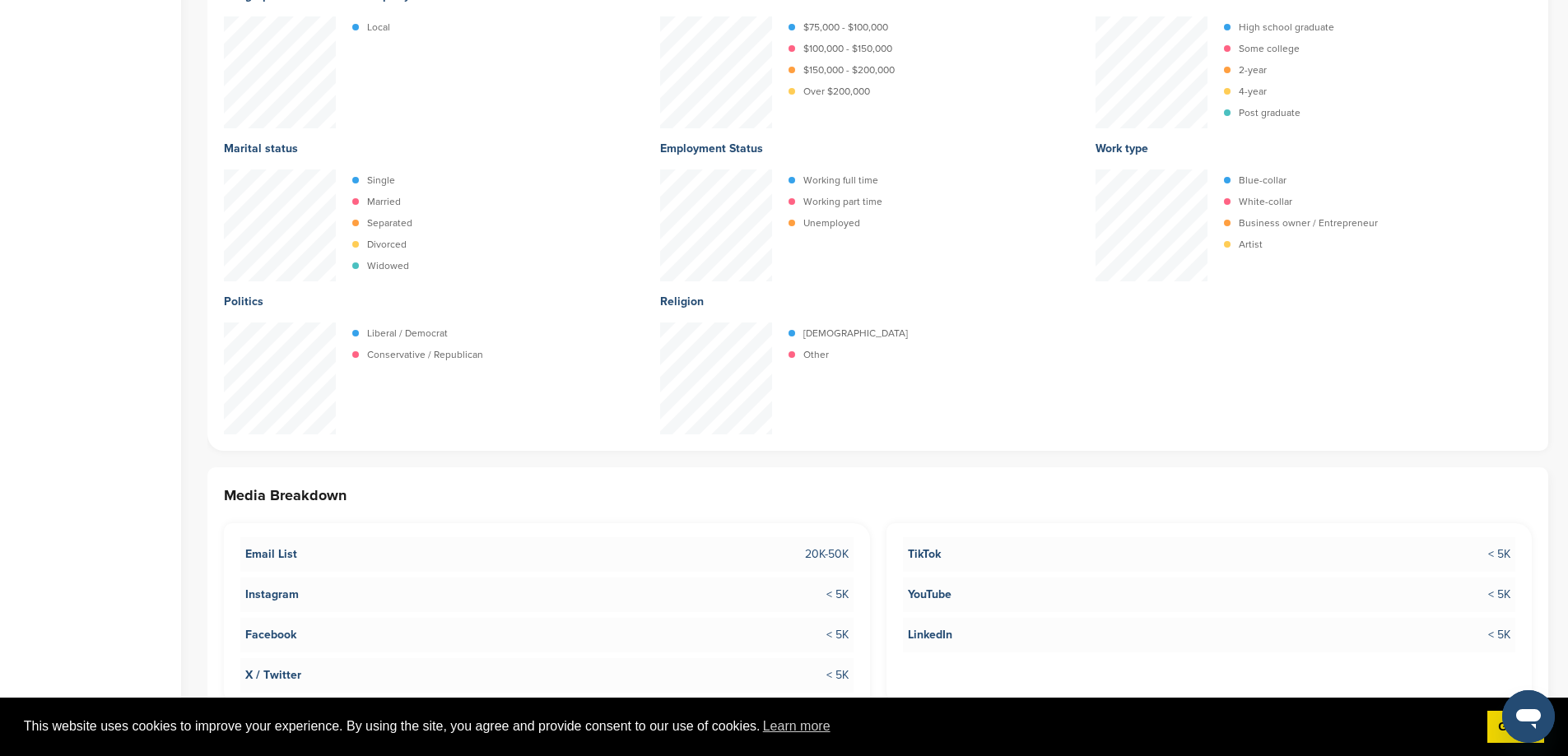
click at [969, 362] on div "Christian Other" at bounding box center [878, 378] width 436 height 112
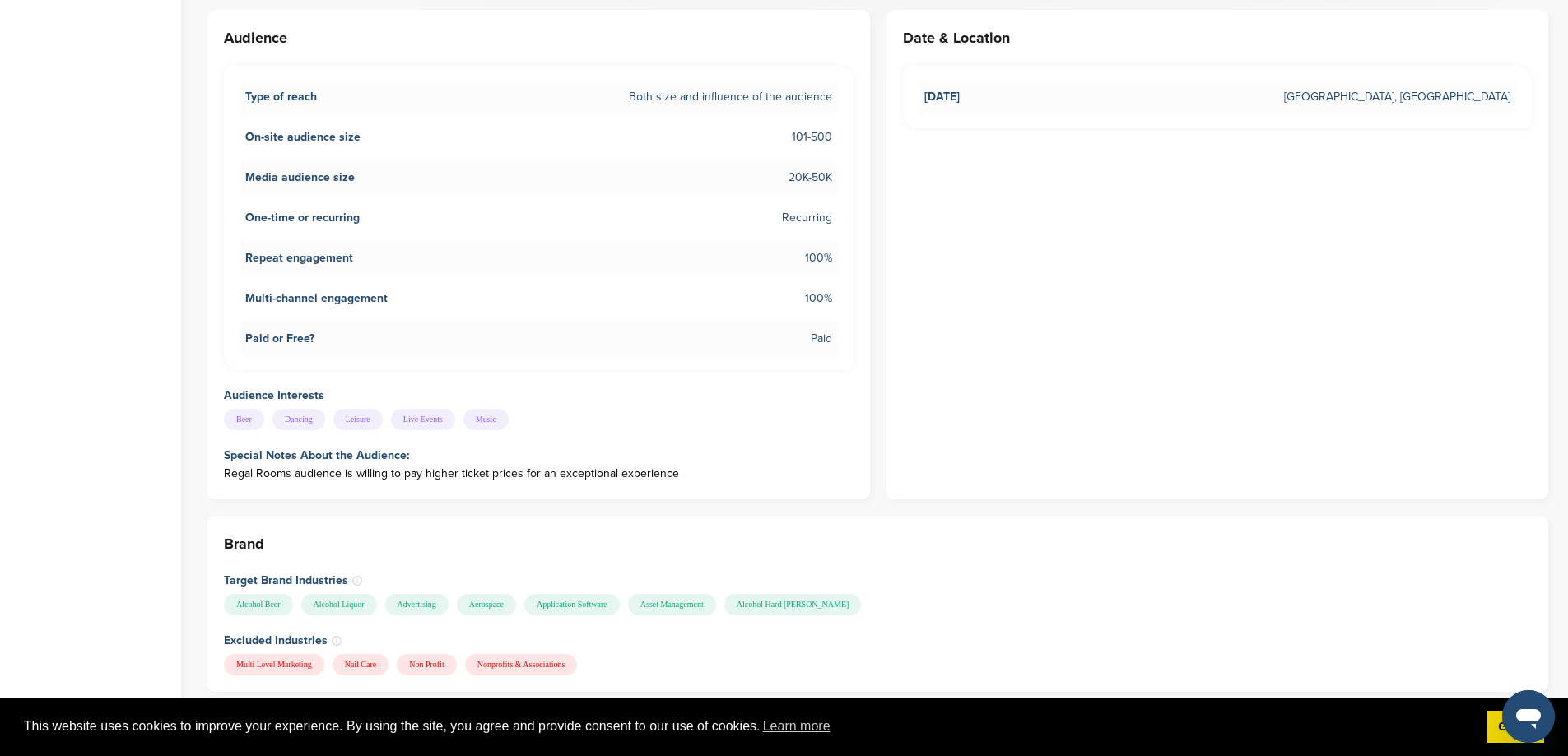
scroll to position [823, 0]
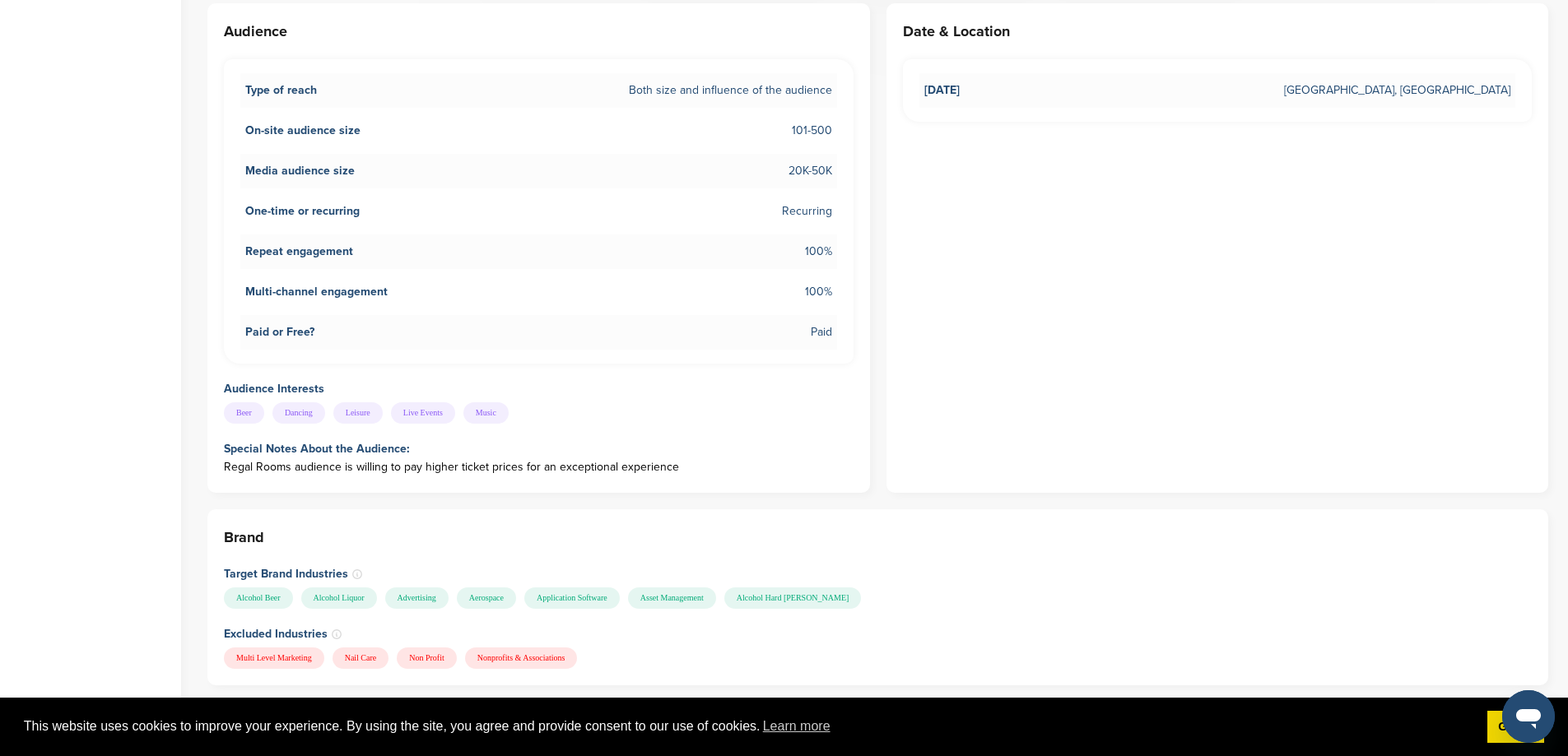
click at [949, 341] on div "Date & Location Jul 31, 2026 Austin, TX" at bounding box center [1218, 248] width 662 height 490
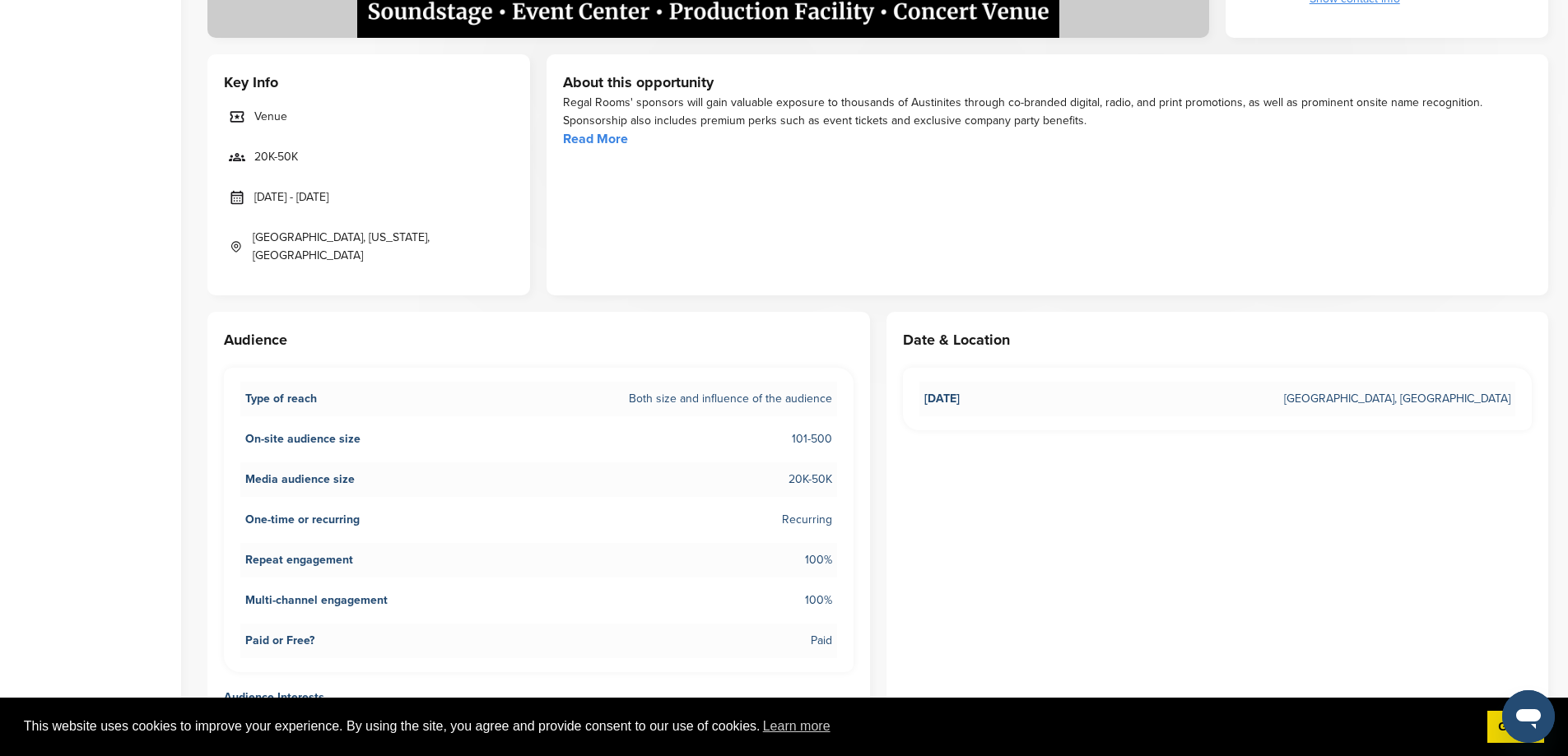
scroll to position [247, 0]
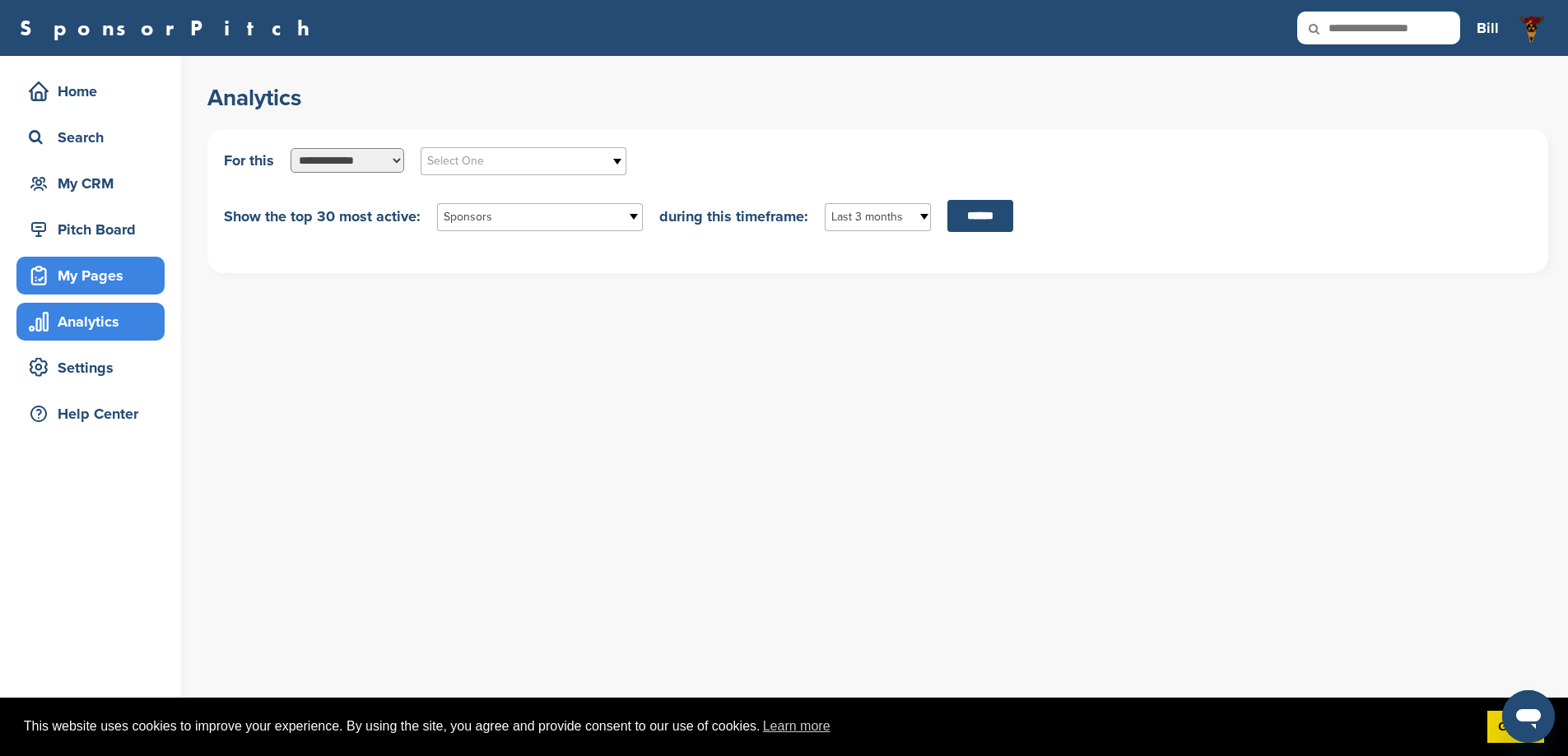
click at [88, 291] on div "My Pages" at bounding box center [90, 275] width 148 height 38
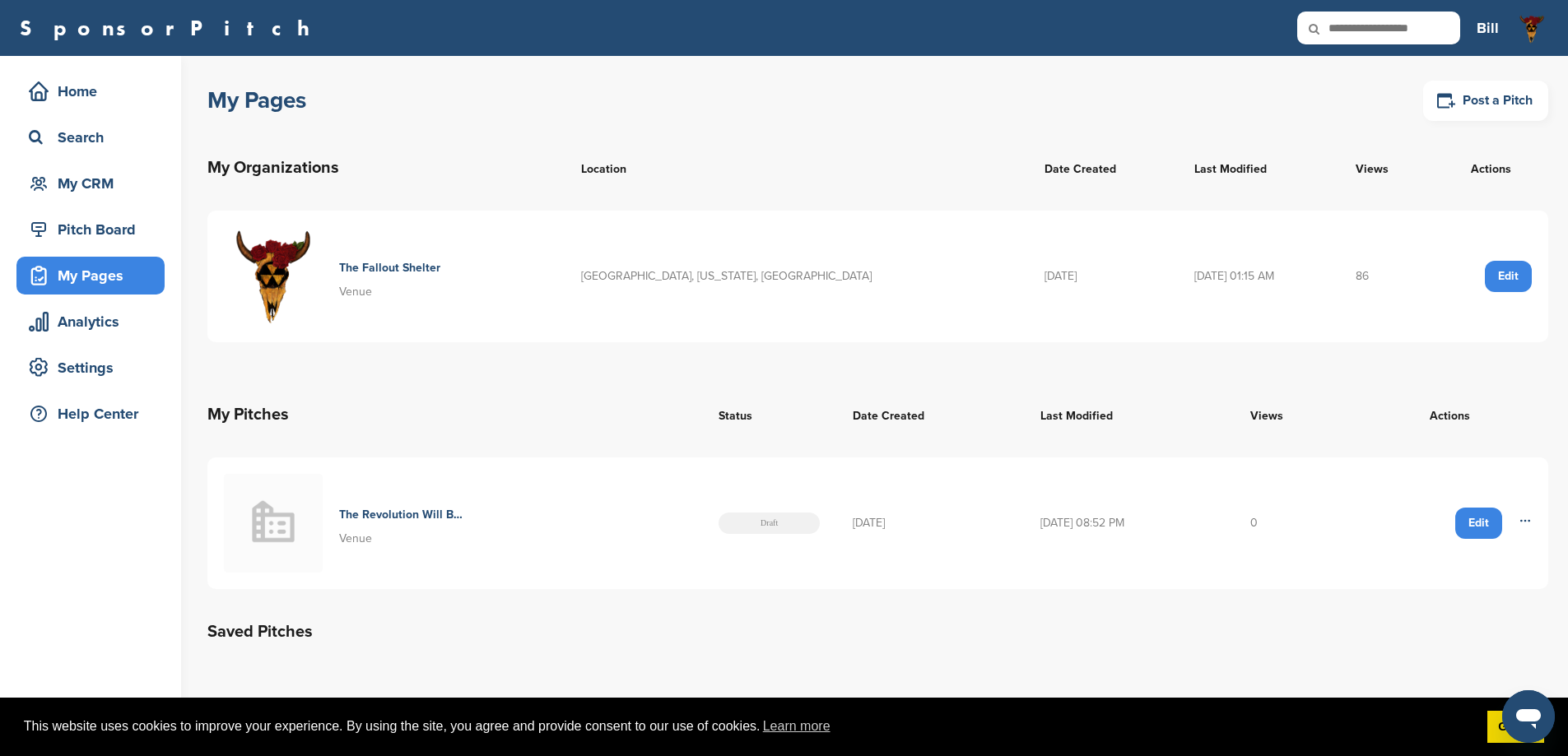
click at [1501, 272] on div "Edit" at bounding box center [1508, 277] width 47 height 32
click at [1503, 273] on div "Edit" at bounding box center [1508, 277] width 47 height 32
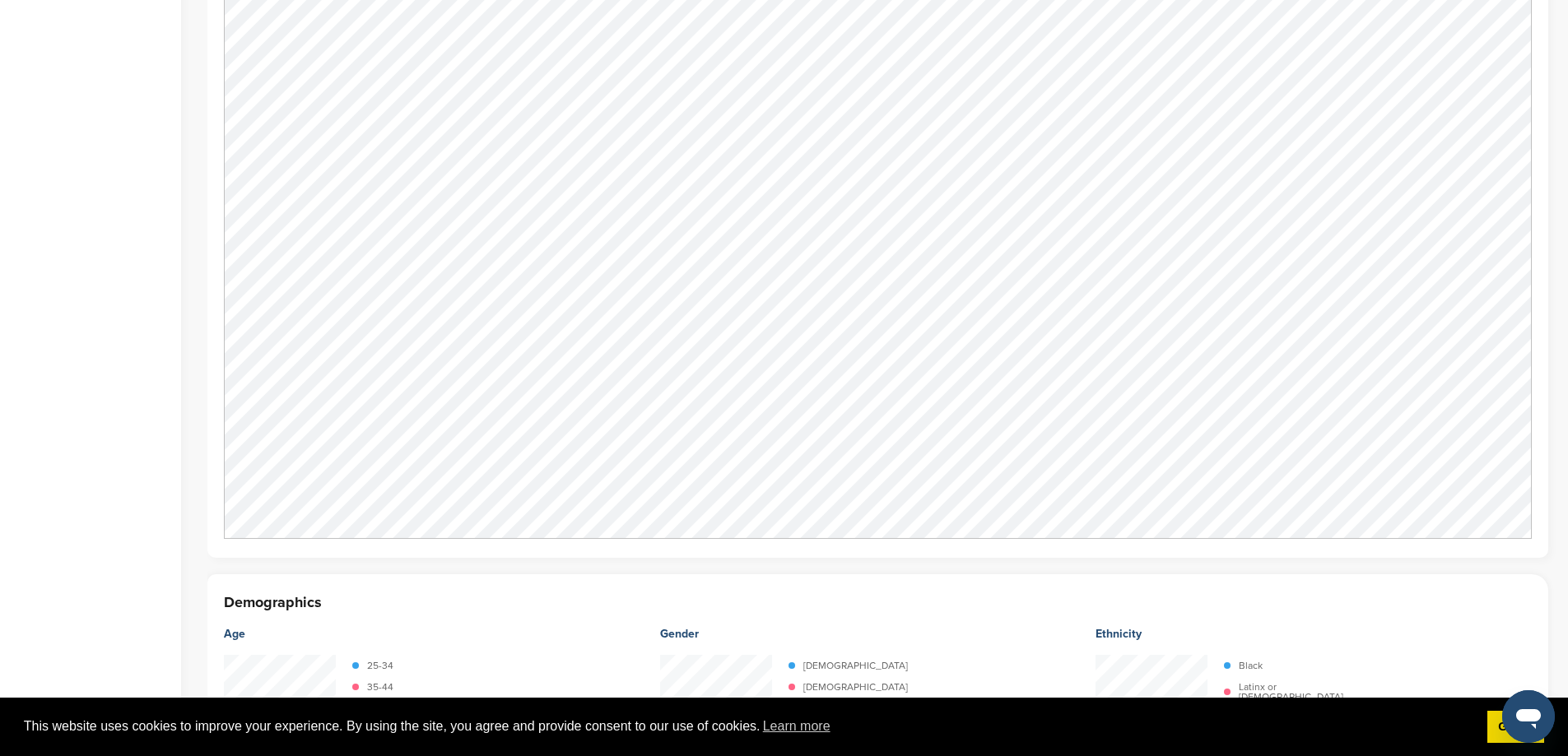
scroll to position [1564, 0]
click at [39, 384] on div "Home Search My CRM Pitch Board My Pages Analytics Settings Help Center" at bounding box center [90, 498] width 181 height 4012
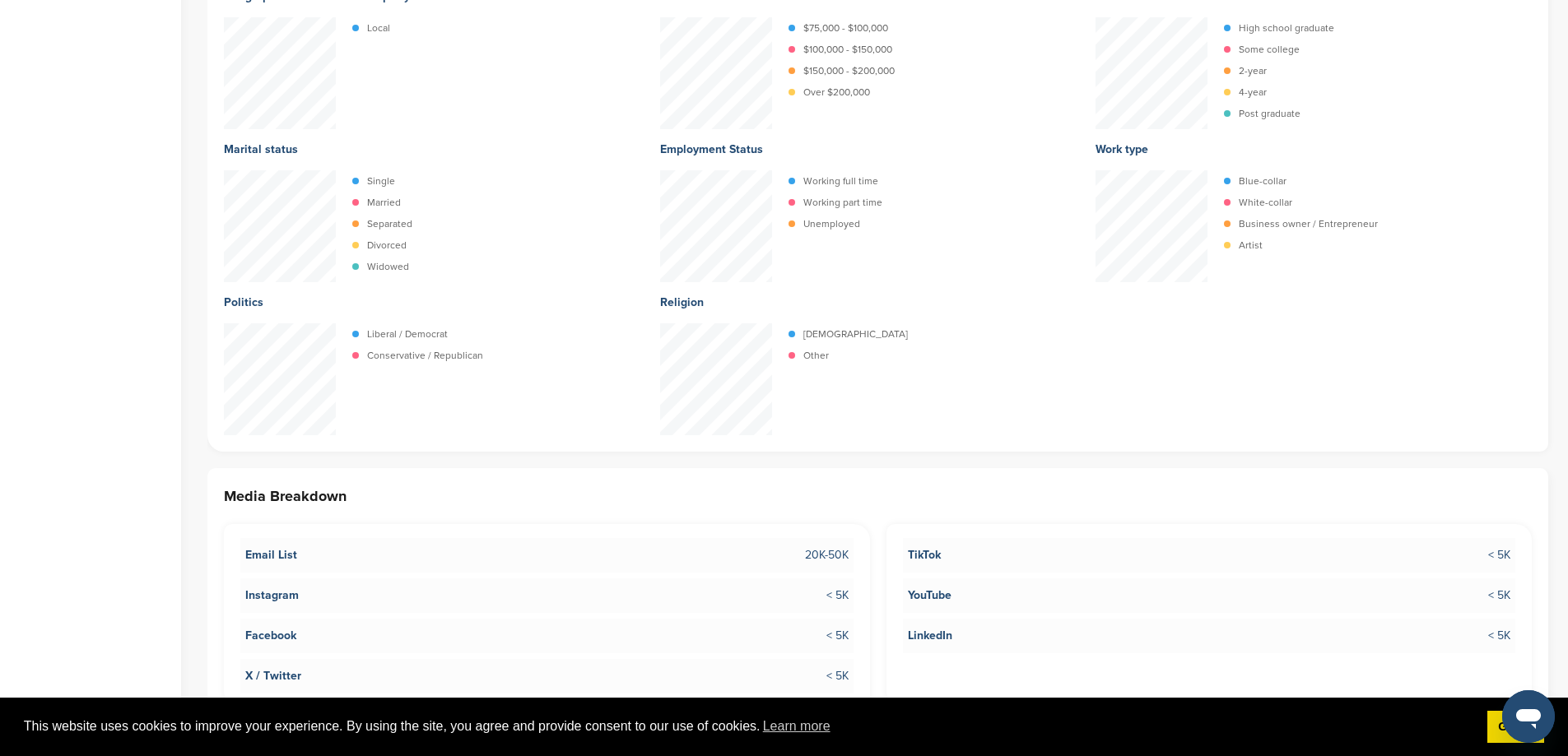
scroll to position [2387, 0]
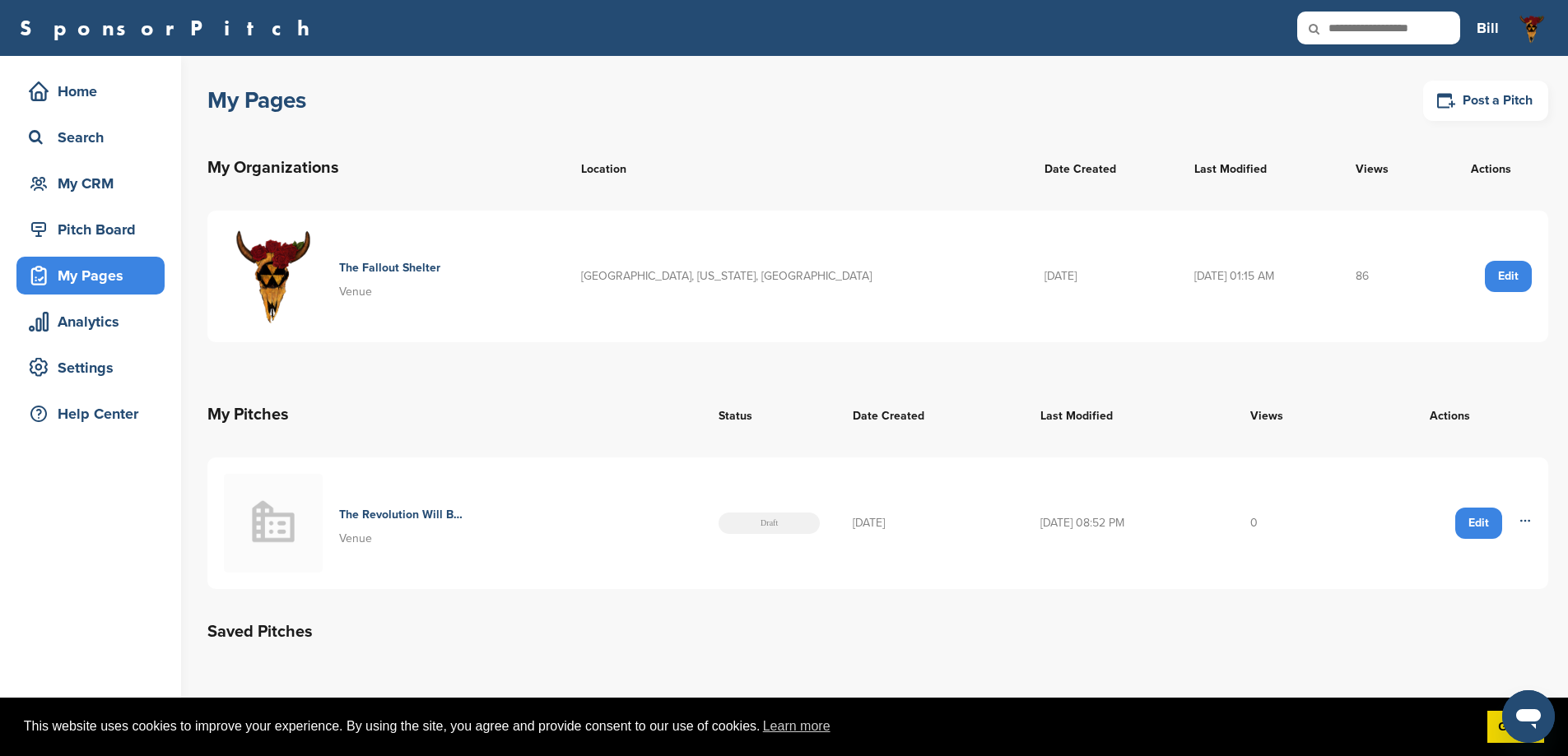
click at [1482, 535] on div "Edit" at bounding box center [1479, 524] width 47 height 32
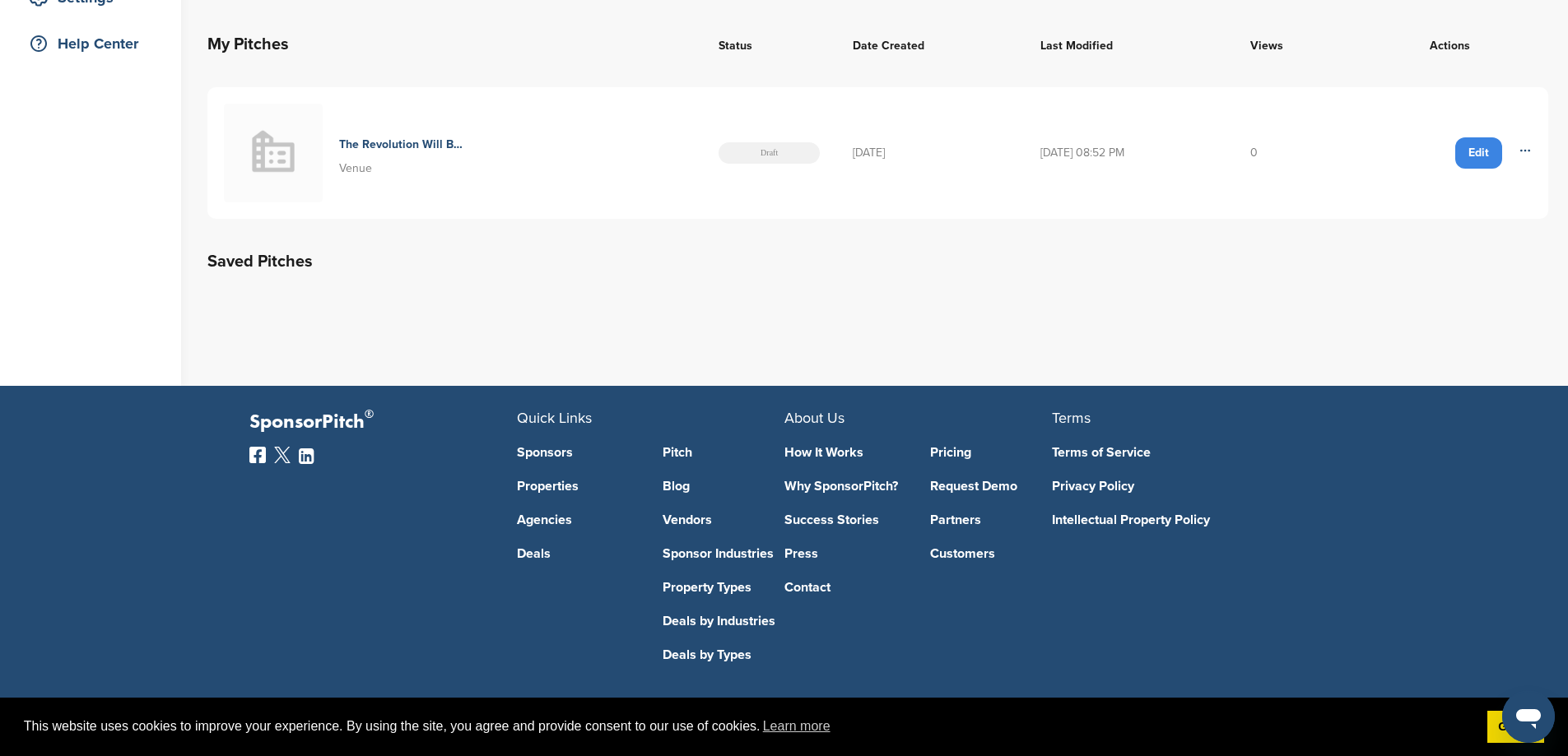
scroll to position [378, 0]
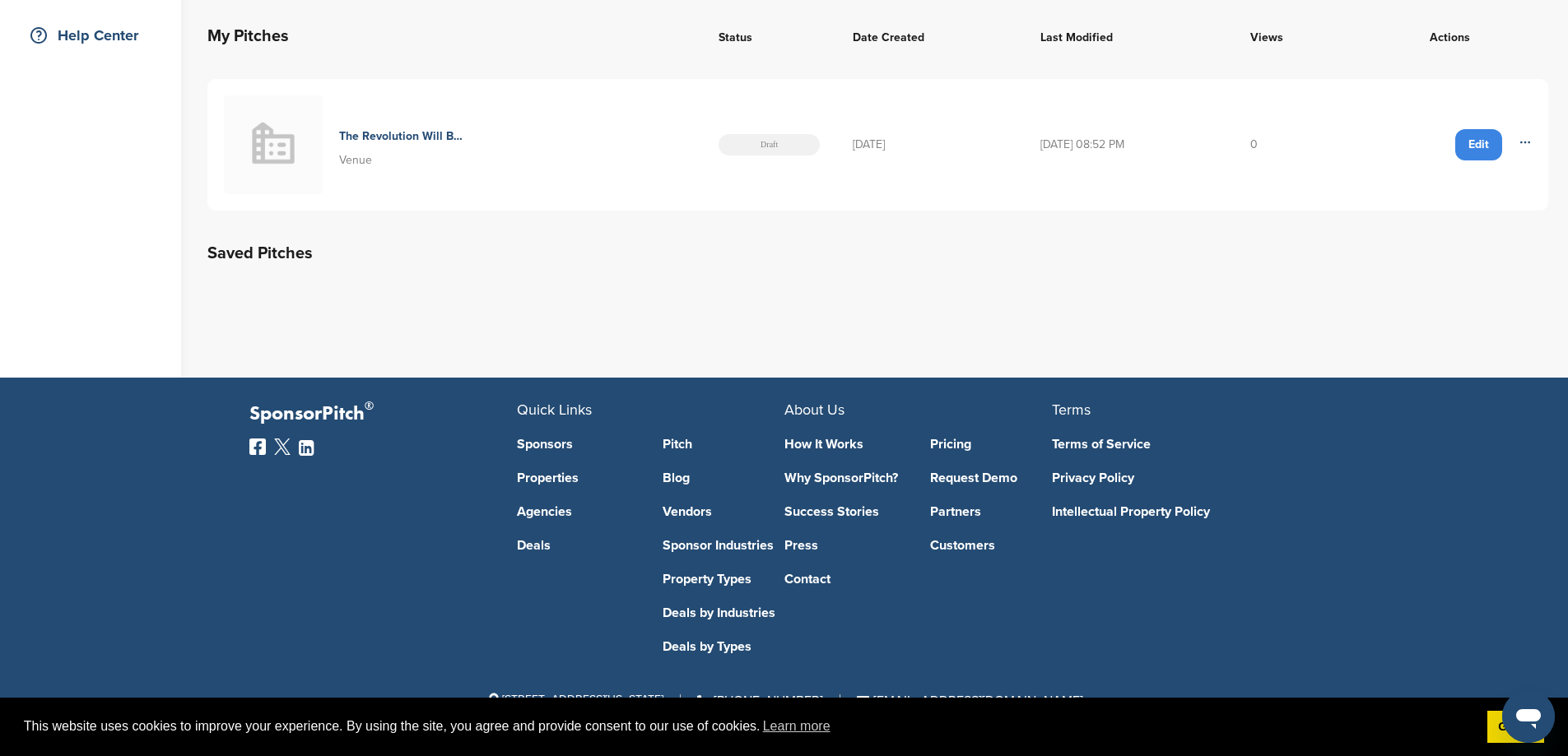
click at [1484, 152] on div "Edit" at bounding box center [1479, 145] width 47 height 32
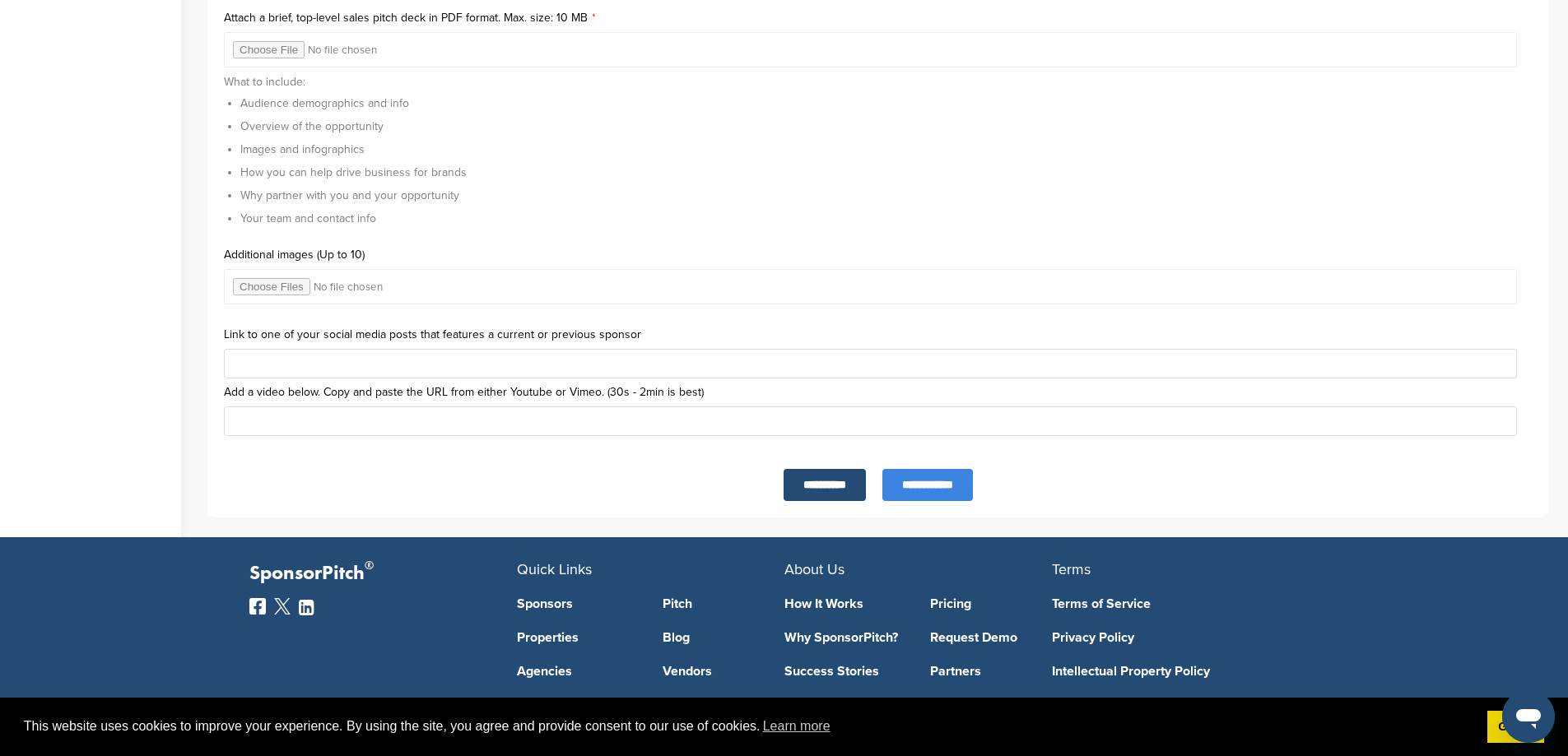
scroll to position [5350, 0]
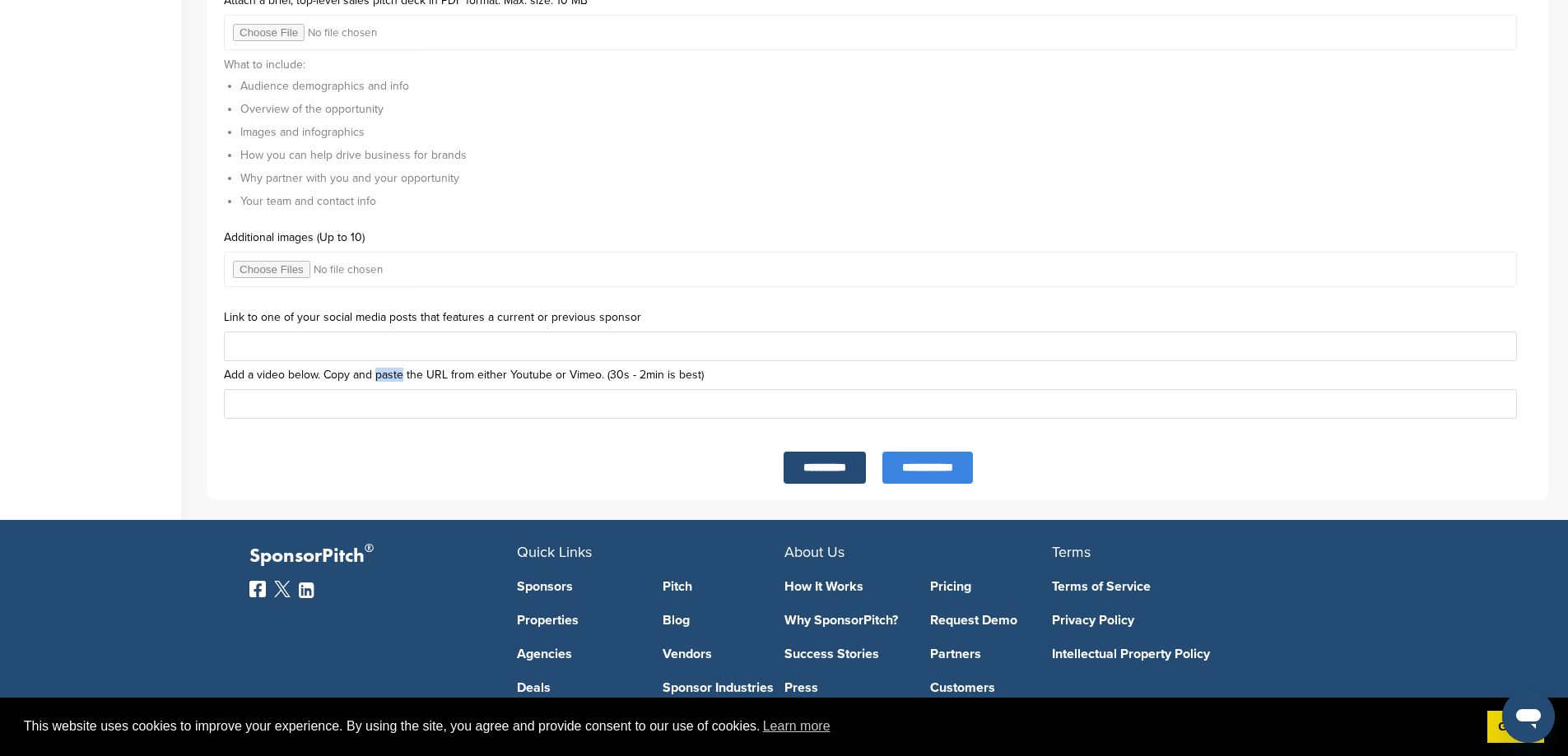
drag, startPoint x: 377, startPoint y: 374, endPoint x: 401, endPoint y: 377, distance: 24.2
click at [401, 377] on label "Add a video below. Copy and paste the URL from either Youtube or Vimeo. (30s - …" at bounding box center [878, 375] width 1308 height 11
click at [401, 378] on label "Add a video below. Copy and paste the URL from either Youtube or Vimeo. (30s - …" at bounding box center [878, 375] width 1308 height 11
click at [426, 371] on label "Add a video below. Copy and paste the URL from either Youtube or Vimeo. (30s - …" at bounding box center [878, 375] width 1308 height 11
drag, startPoint x: 429, startPoint y: 374, endPoint x: 442, endPoint y: 374, distance: 13.0
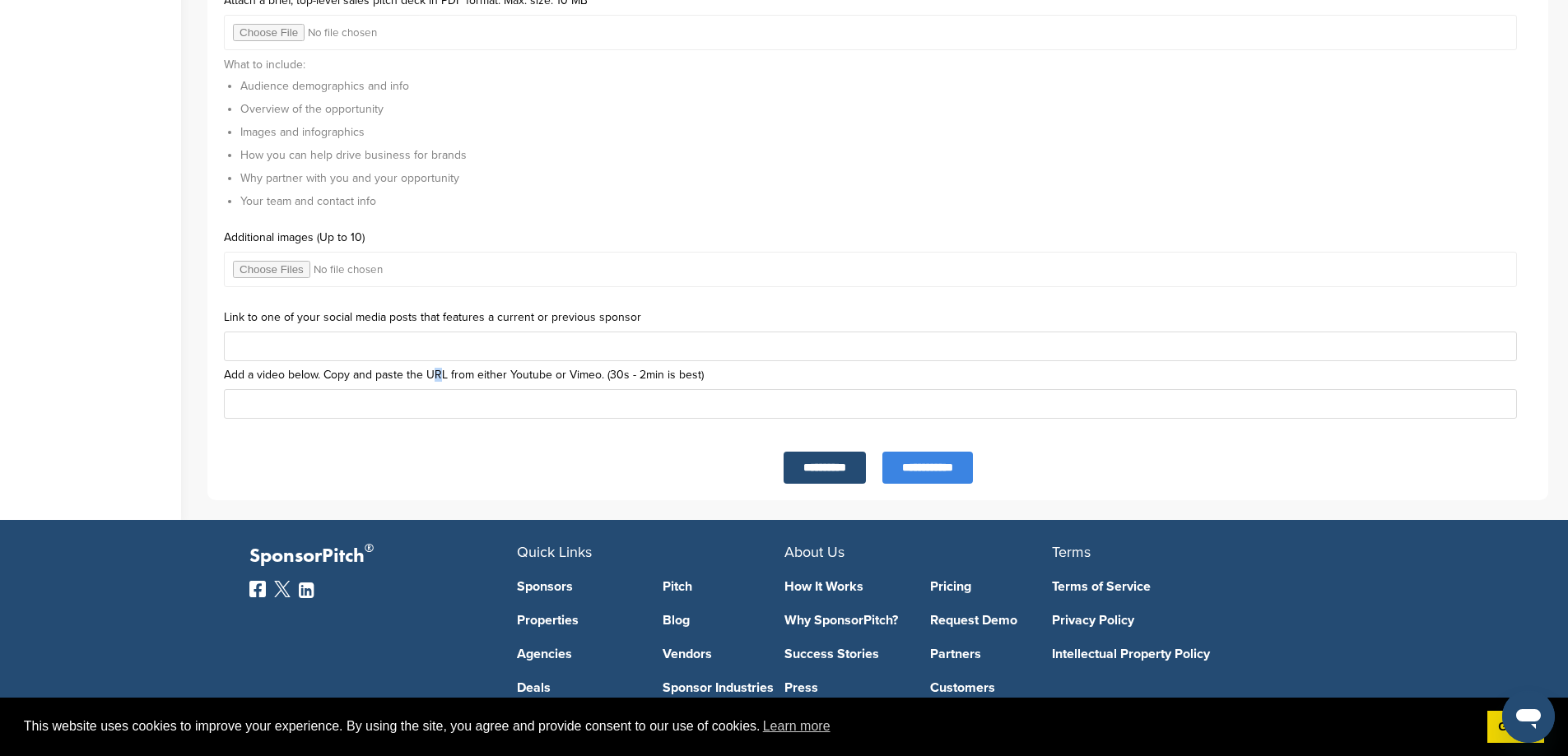
click at [442, 374] on label "Add a video below. Copy and paste the URL from either Youtube or Vimeo. (30s - …" at bounding box center [878, 375] width 1308 height 11
drag, startPoint x: 444, startPoint y: 374, endPoint x: 427, endPoint y: 376, distance: 17.1
click at [427, 376] on label "Add a video below. Copy and paste the URL from either Youtube or Vimeo. (30s - …" at bounding box center [878, 375] width 1308 height 11
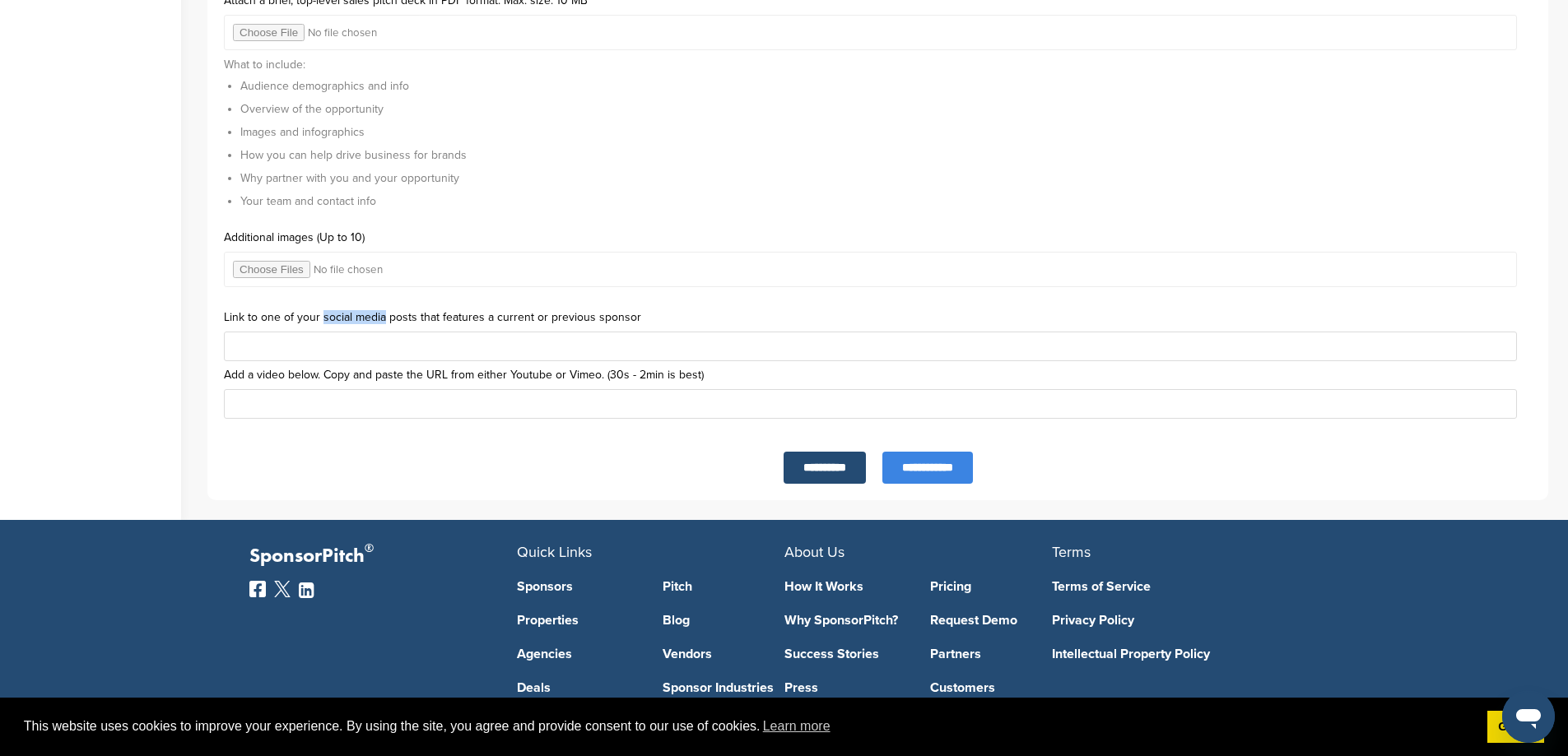
drag, startPoint x: 323, startPoint y: 313, endPoint x: 384, endPoint y: 310, distance: 61.1
click at [384, 312] on label "Link to one of your social media posts that features a current or previous spon…" at bounding box center [878, 317] width 1308 height 11
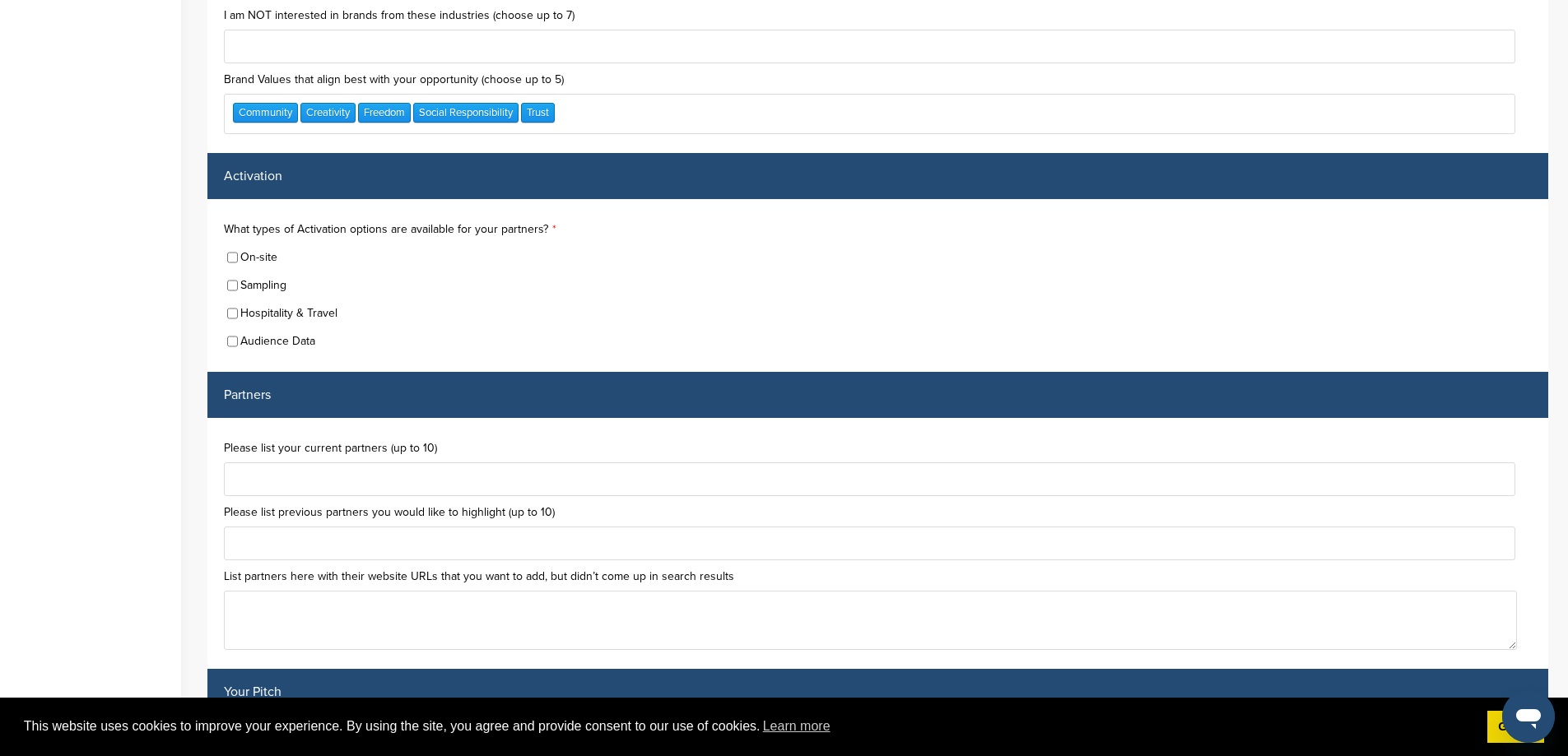
scroll to position [4691, 0]
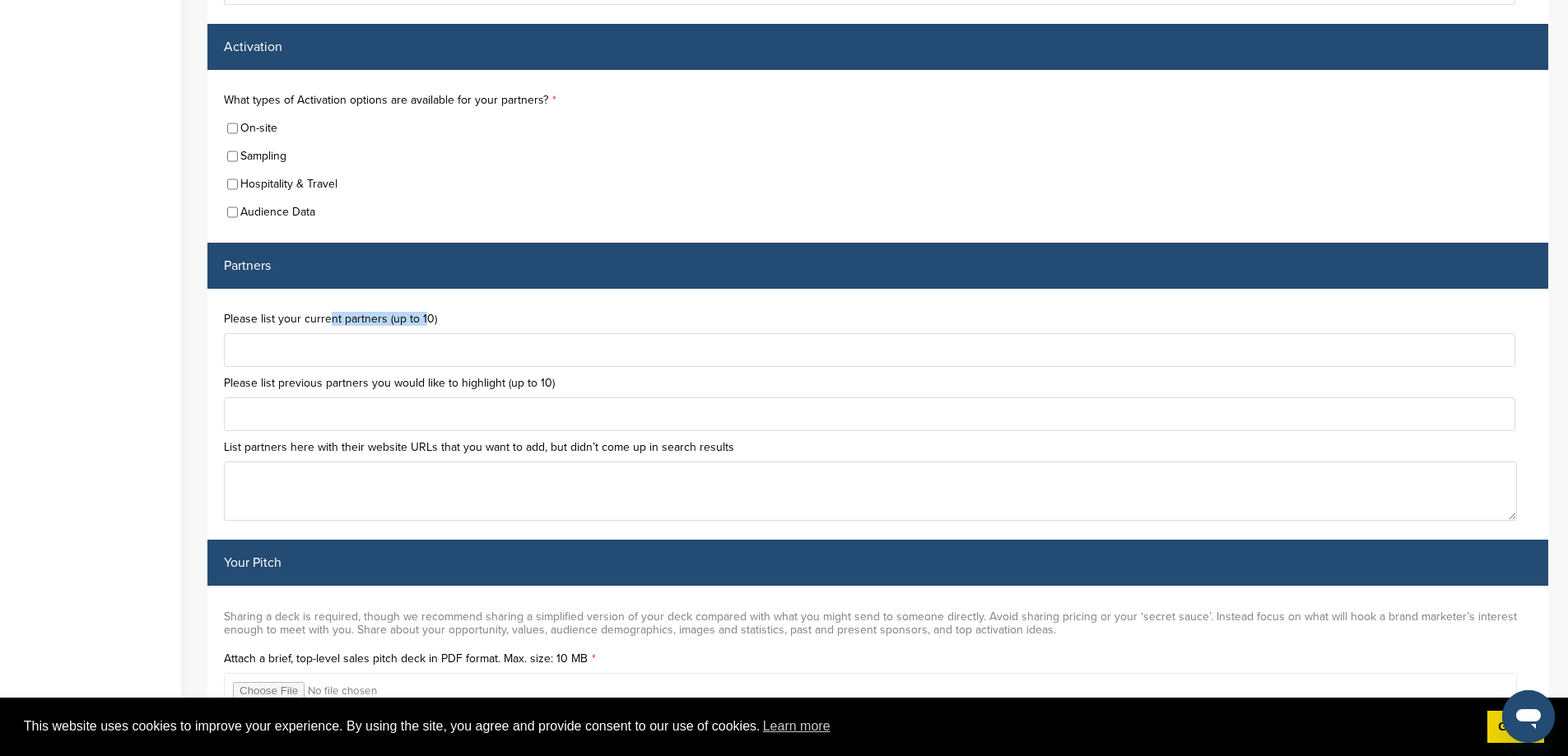
drag, startPoint x: 385, startPoint y: 314, endPoint x: 426, endPoint y: 311, distance: 41.1
click at [426, 311] on div "Please list your current partners (up to 10) Please list previous partners you …" at bounding box center [878, 414] width 1340 height 251
drag, startPoint x: 430, startPoint y: 320, endPoint x: 390, endPoint y: 320, distance: 40.0
click at [390, 320] on label "Please list your current partners (up to 10)" at bounding box center [878, 319] width 1308 height 11
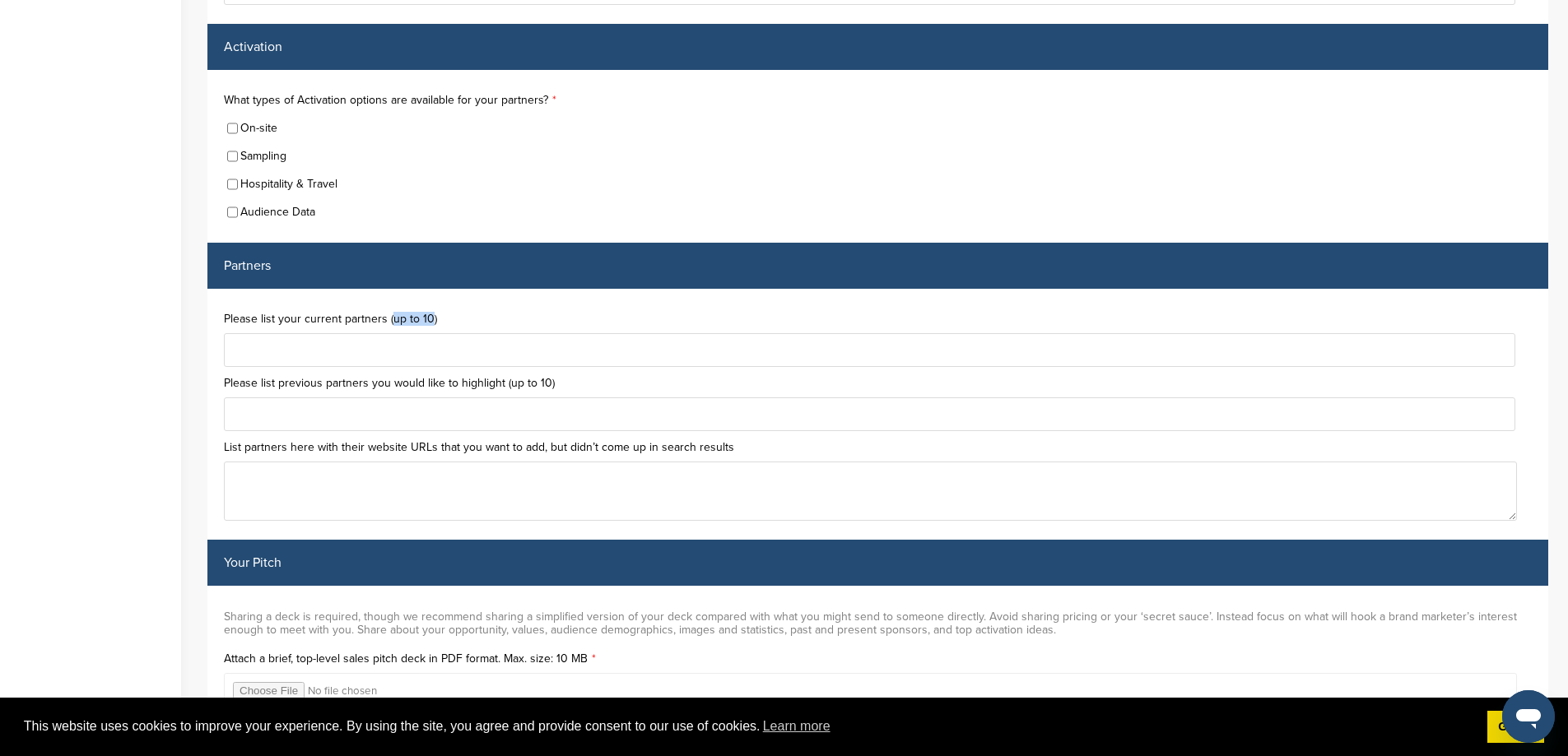
click at [390, 320] on label "Please list your current partners (up to 10)" at bounding box center [878, 319] width 1308 height 11
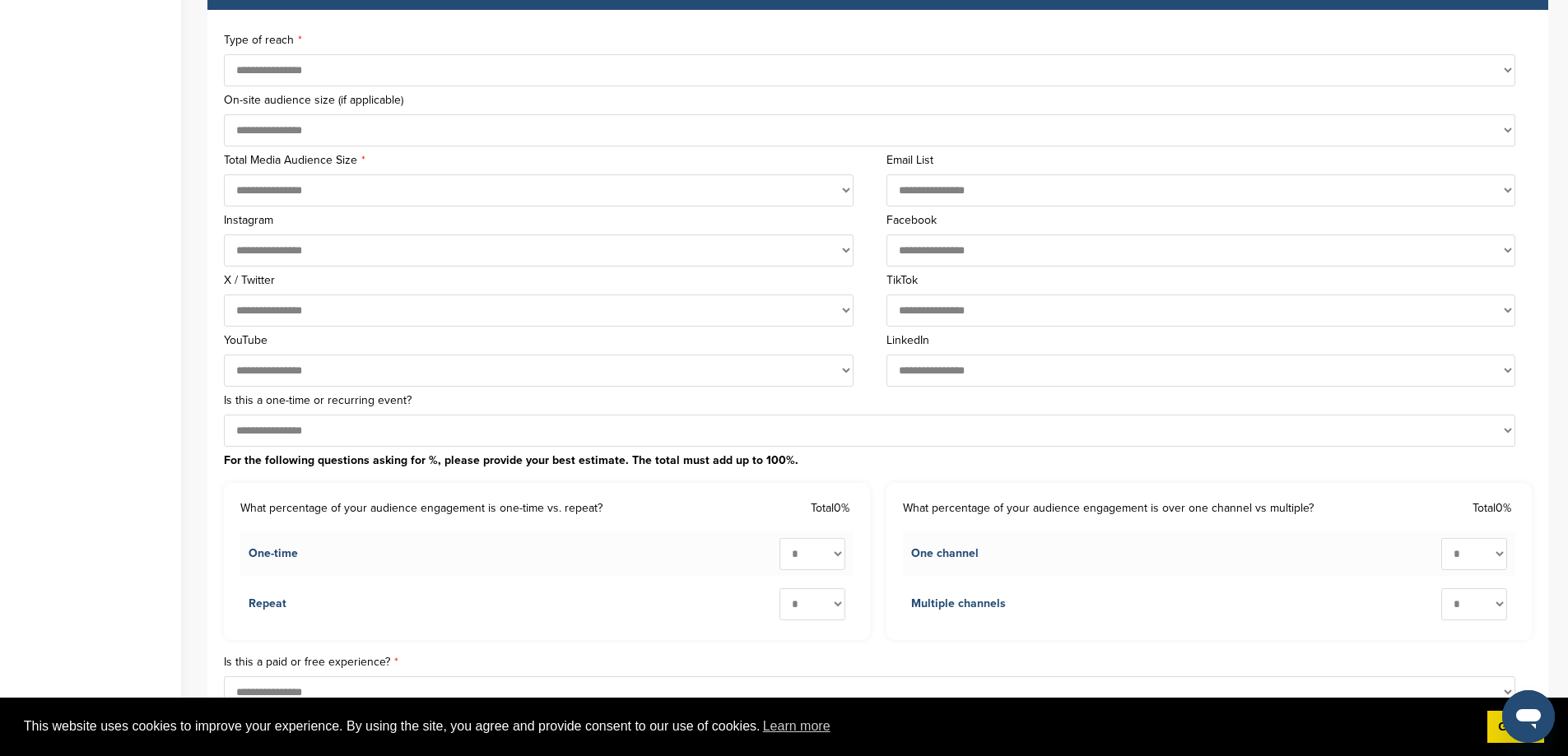
scroll to position [764, 0]
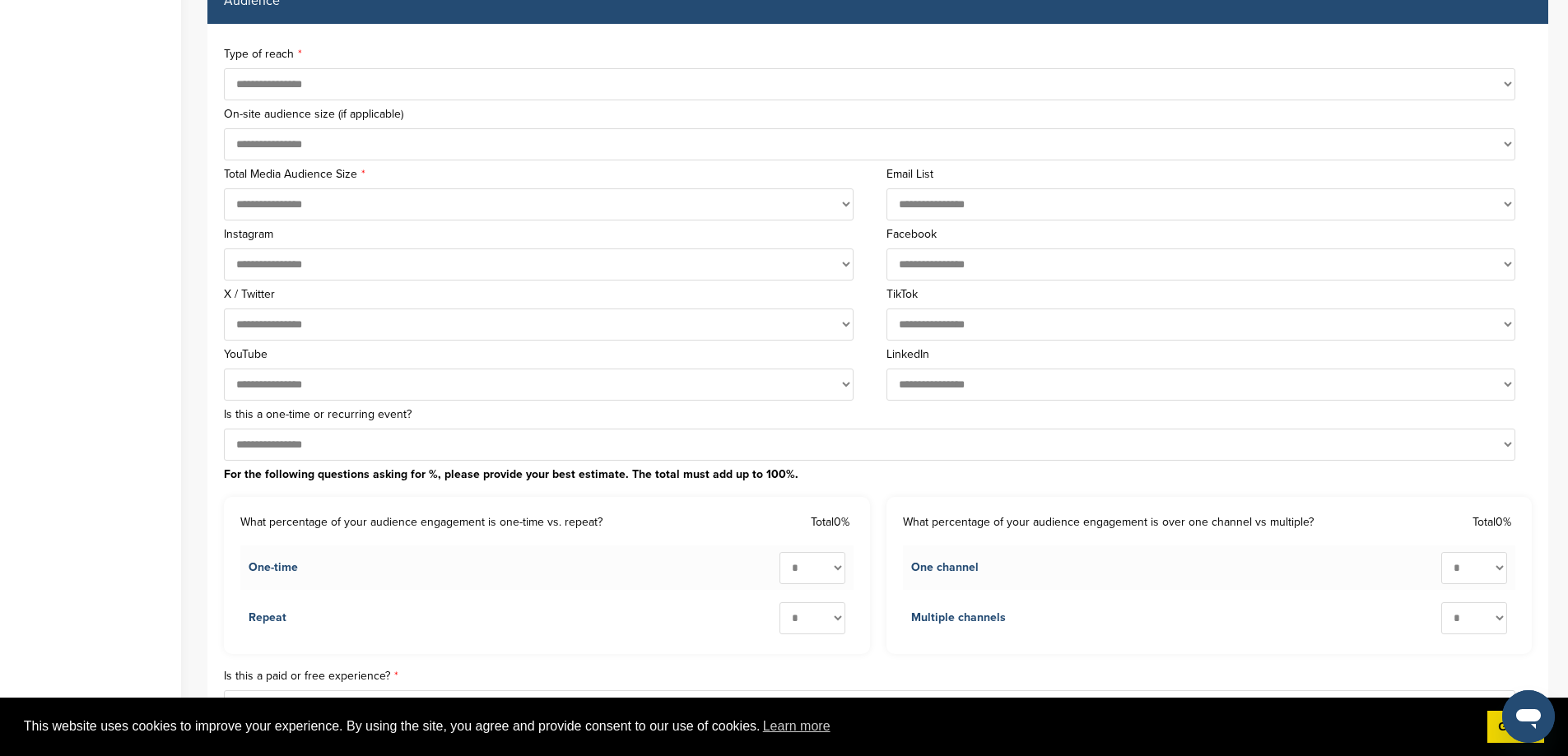
click at [975, 322] on select "**********" at bounding box center [1201, 324] width 630 height 32
click at [866, 307] on div "**********" at bounding box center [547, 310] width 646 height 60
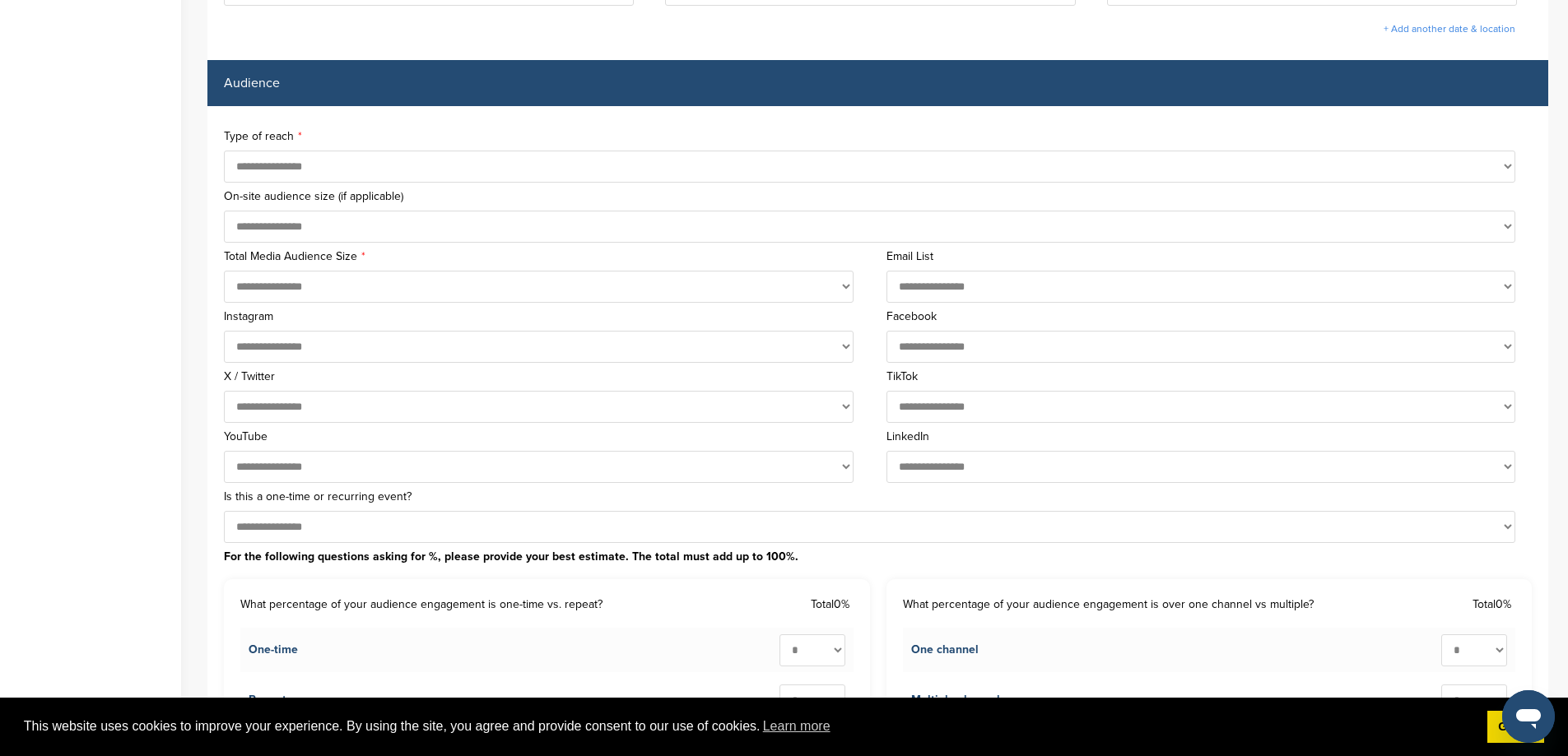
click at [310, 162] on select "**********" at bounding box center [870, 166] width 1291 height 32
click at [311, 162] on select "**********" at bounding box center [870, 166] width 1291 height 32
click at [342, 232] on select "**********" at bounding box center [870, 227] width 1291 height 32
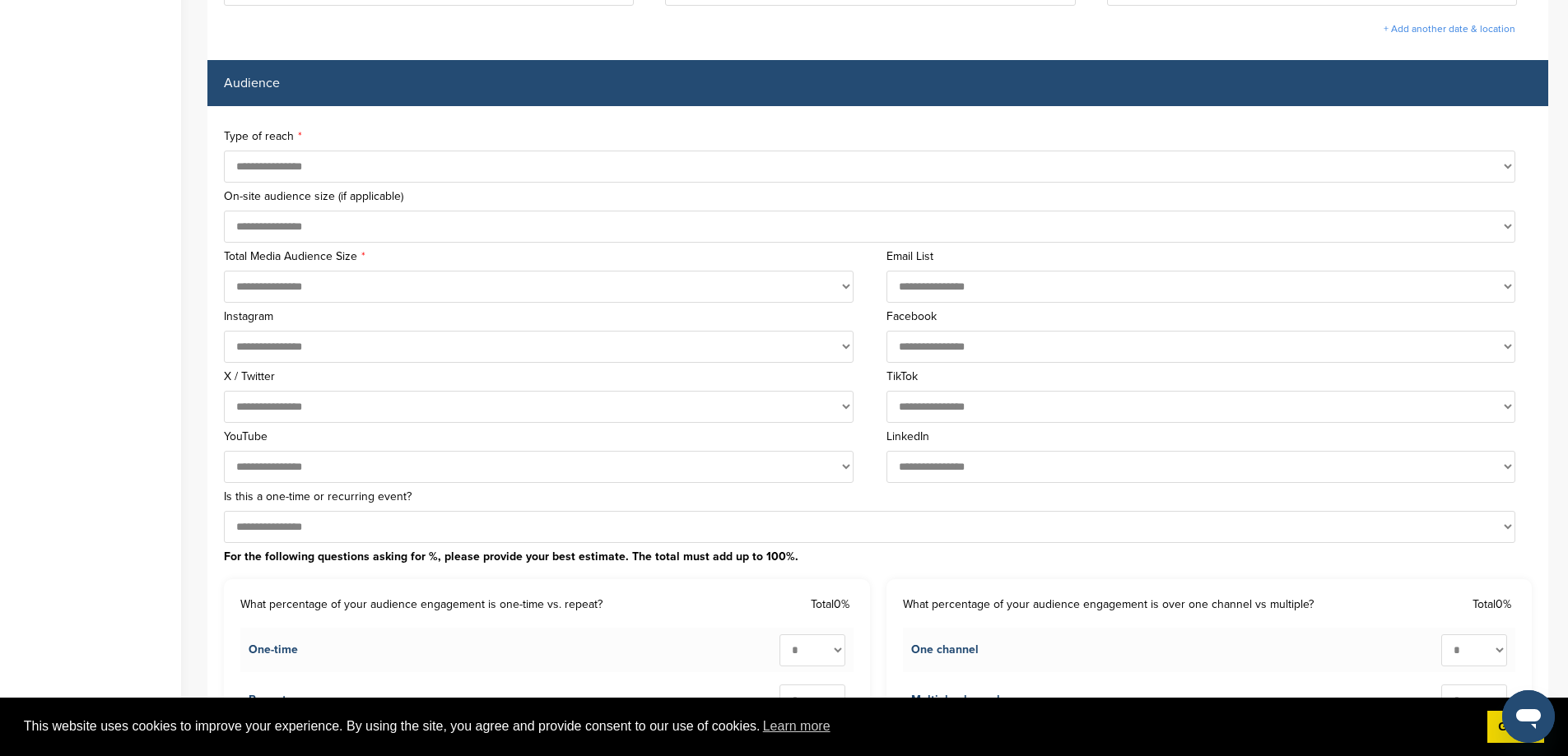
click at [339, 227] on select "**********" at bounding box center [870, 227] width 1291 height 32
click at [444, 283] on select "**********" at bounding box center [539, 286] width 630 height 32
click at [445, 283] on select "**********" at bounding box center [539, 286] width 630 height 32
click at [363, 258] on label "Total Media Audience Size" at bounding box center [547, 257] width 646 height 11
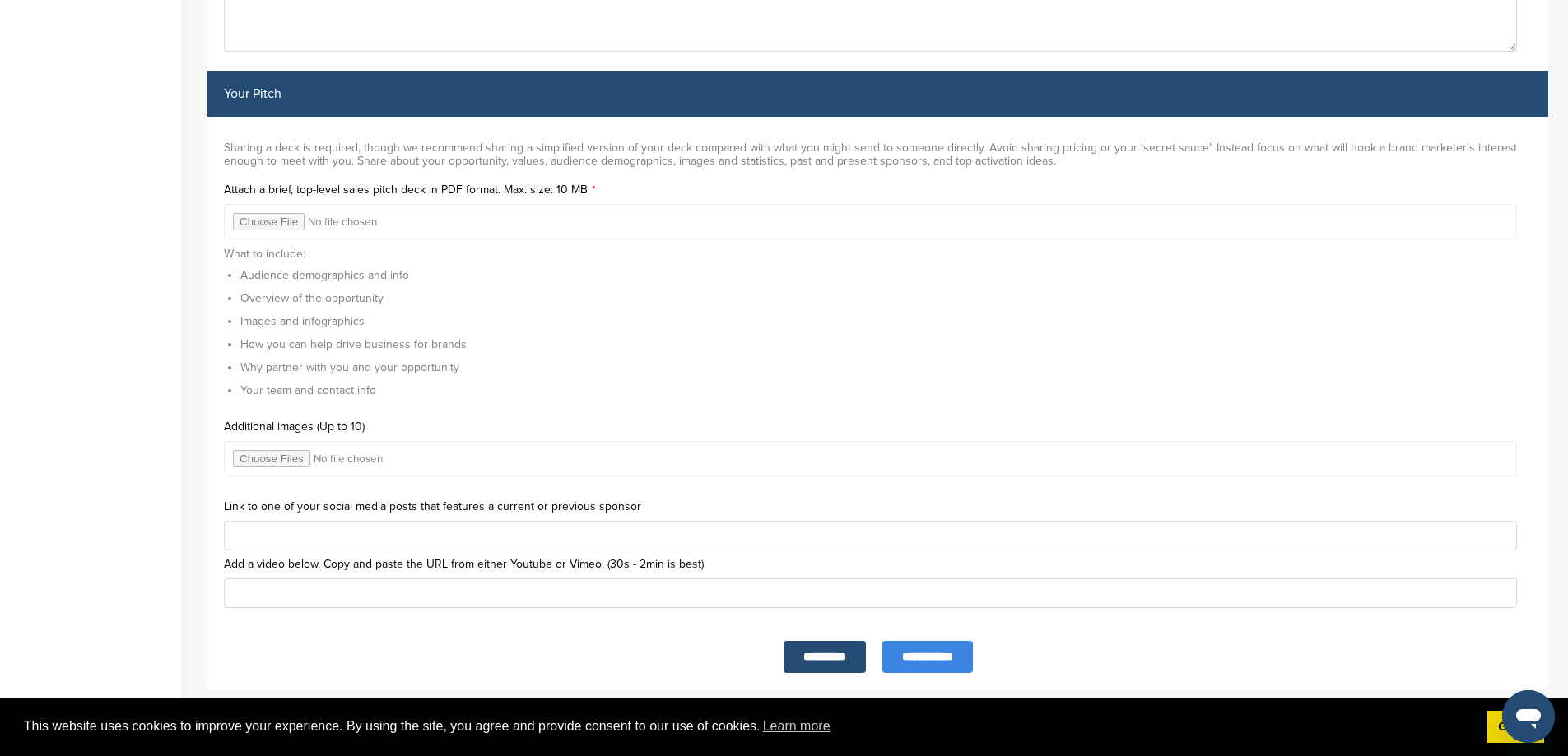
scroll to position [5352, 0]
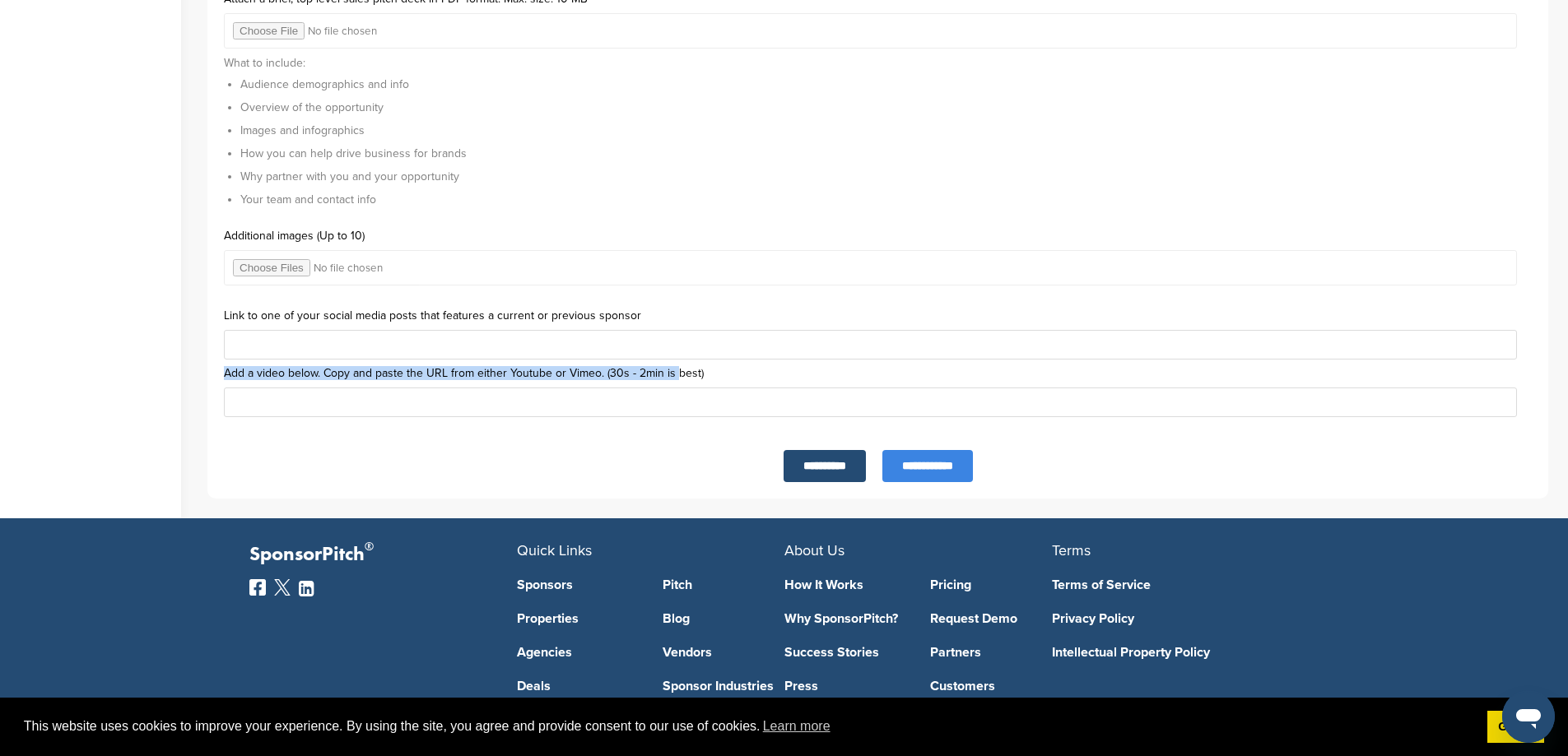
drag, startPoint x: 224, startPoint y: 376, endPoint x: 674, endPoint y: 377, distance: 450.0
click at [674, 377] on label "Add a video below. Copy and paste the URL from either Youtube or Vimeo. (30s - …" at bounding box center [878, 373] width 1308 height 11
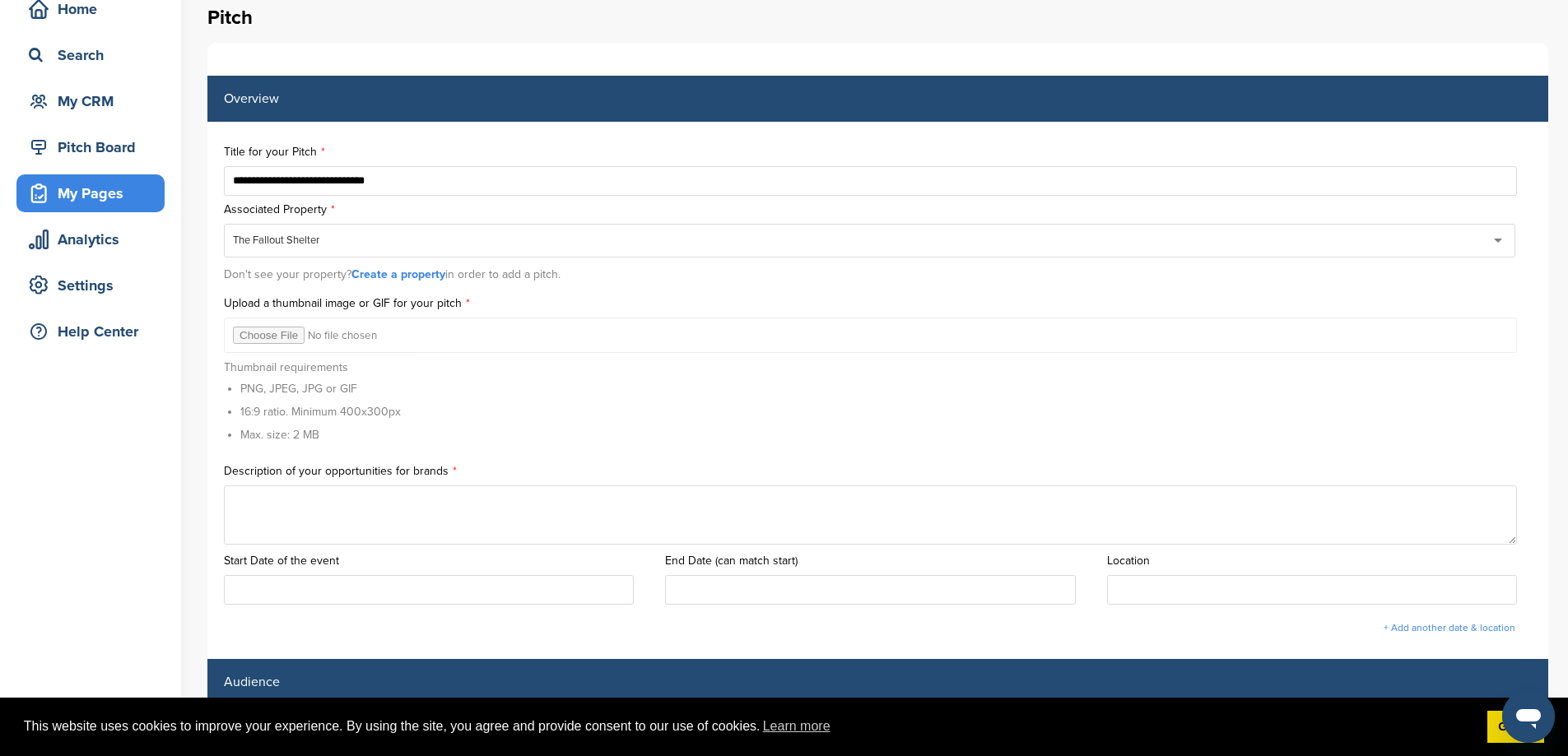
scroll to position [0, 0]
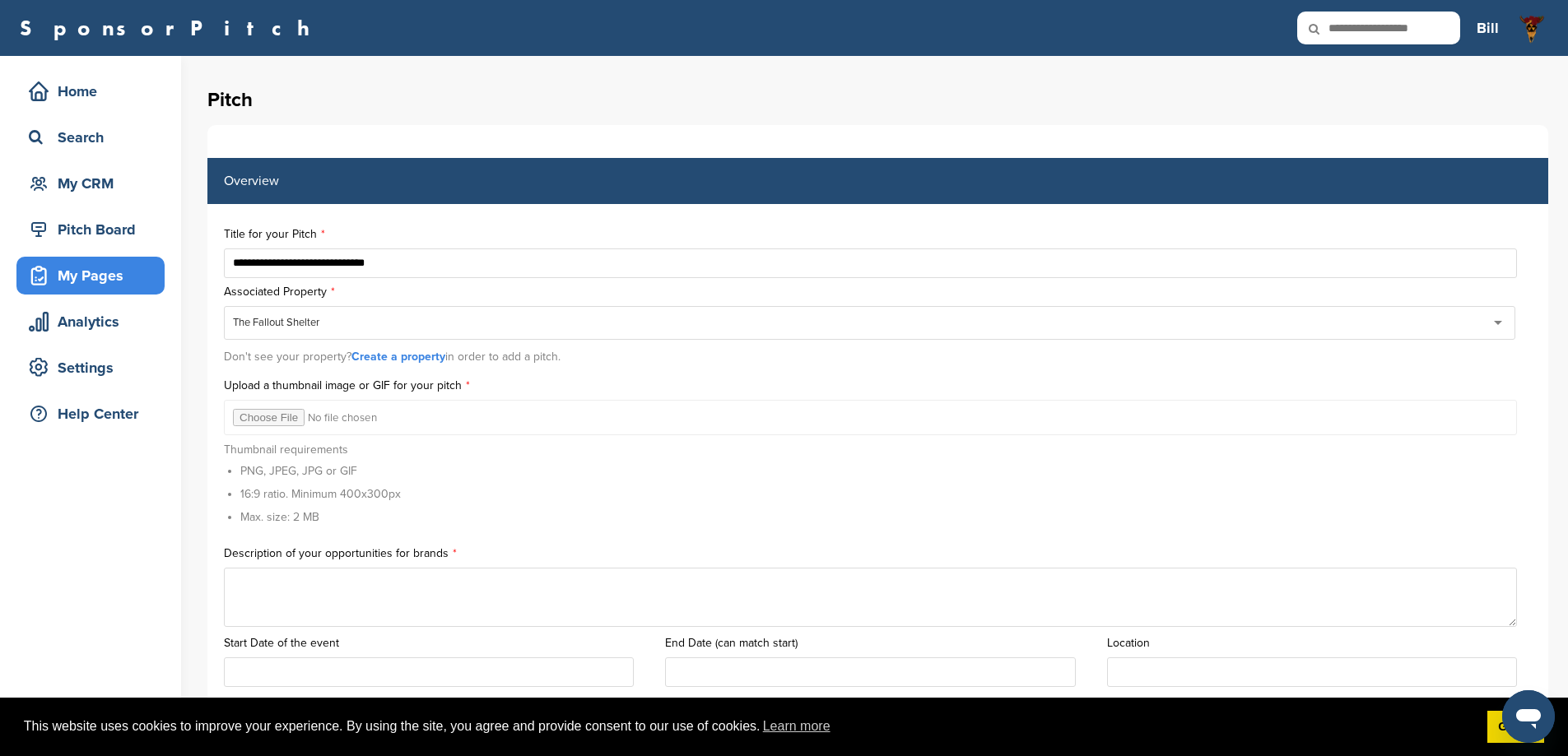
click at [109, 268] on div "My Pages" at bounding box center [95, 276] width 140 height 30
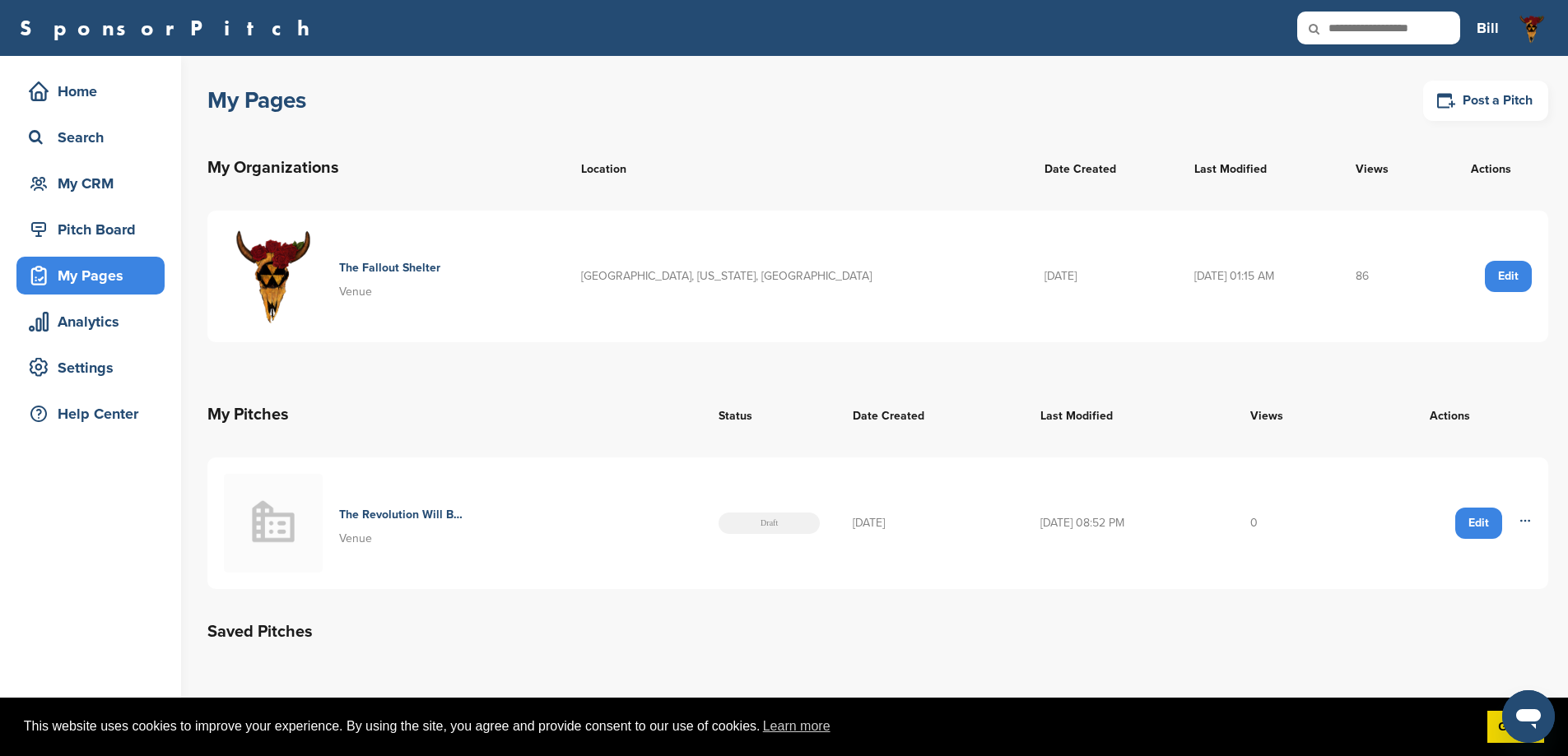
click at [1501, 283] on div "Edit" at bounding box center [1508, 277] width 47 height 32
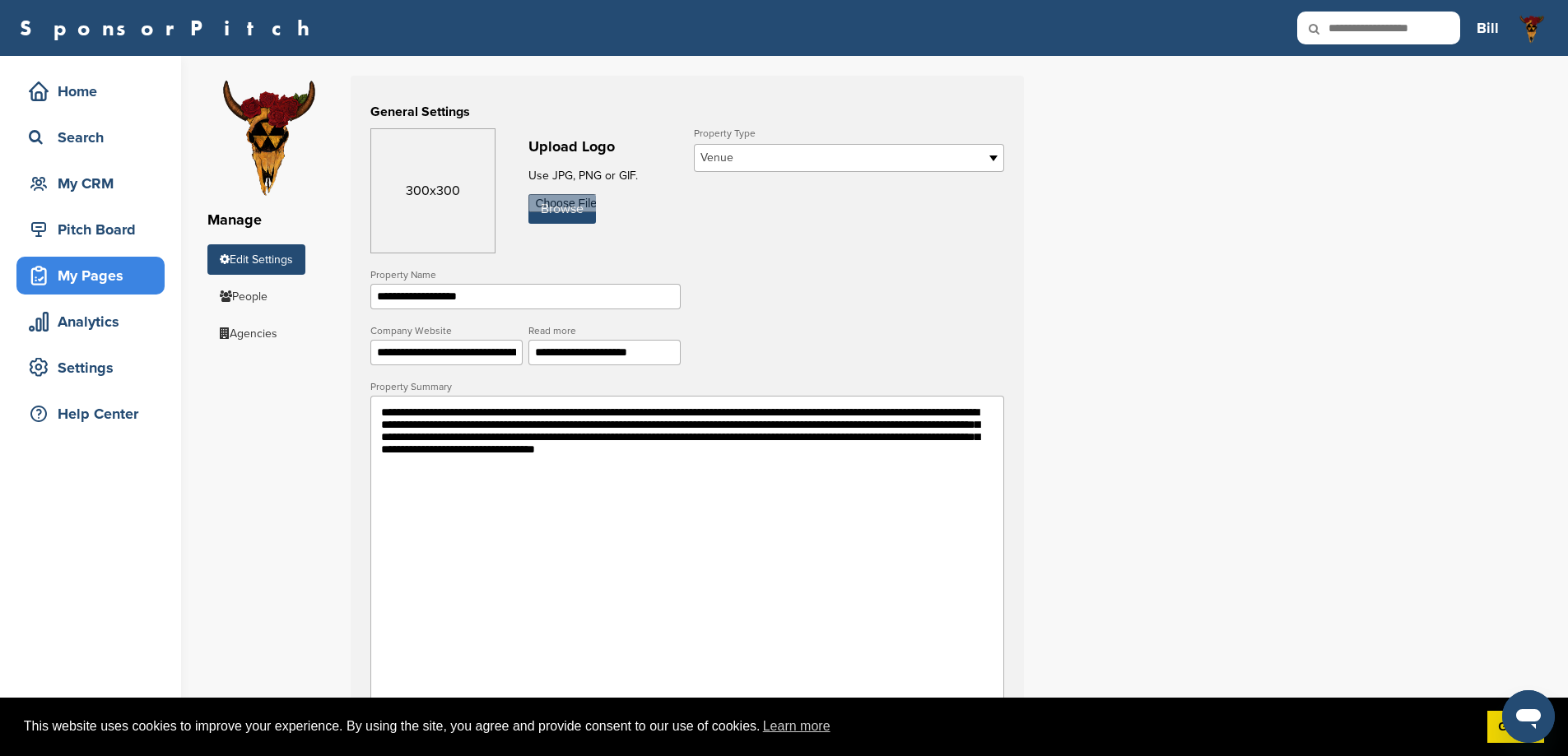
click at [99, 257] on div "My Pages" at bounding box center [90, 275] width 148 height 38
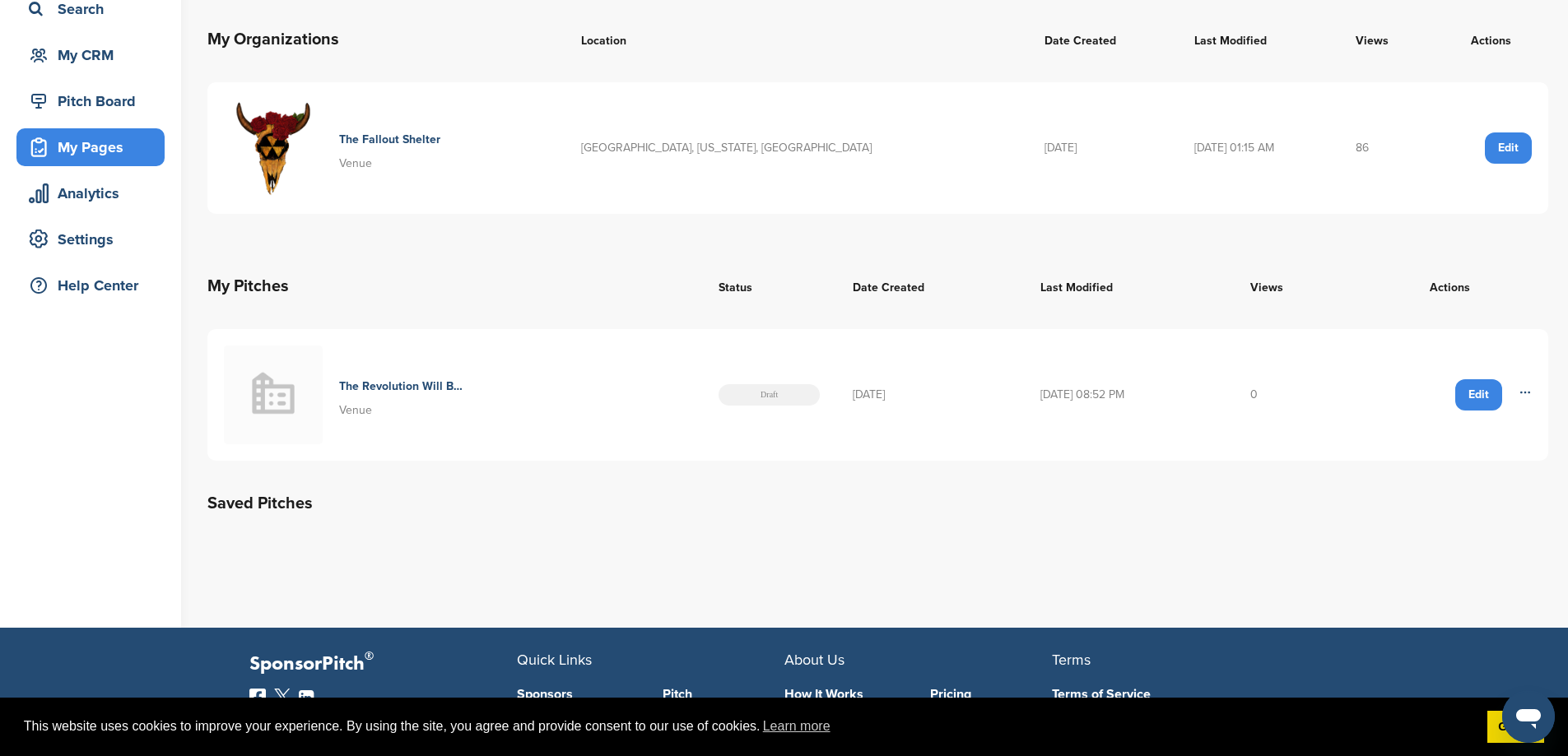
scroll to position [165, 0]
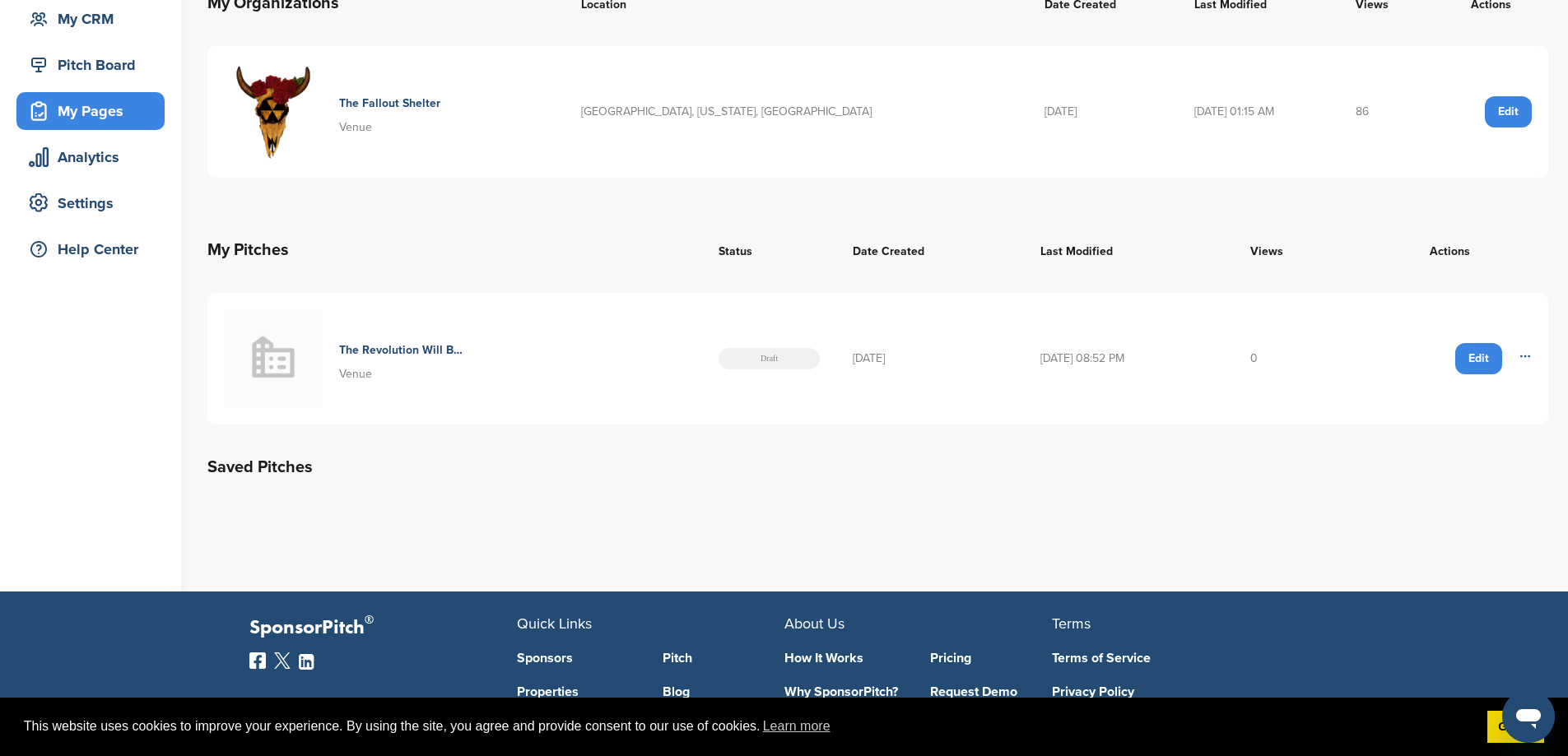
click at [1496, 365] on div "Edit" at bounding box center [1479, 359] width 47 height 32
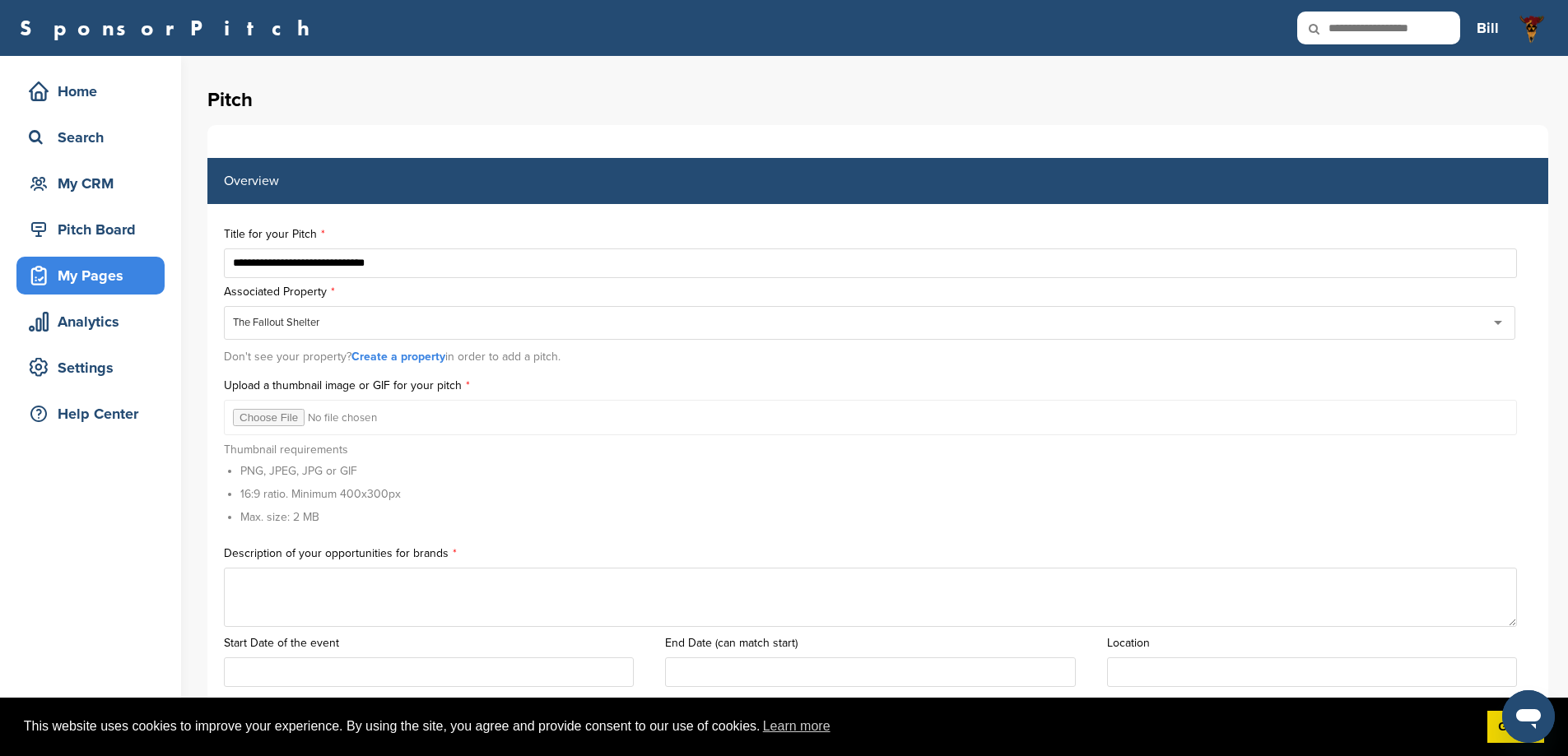
click at [103, 273] on div "My Pages" at bounding box center [95, 276] width 140 height 30
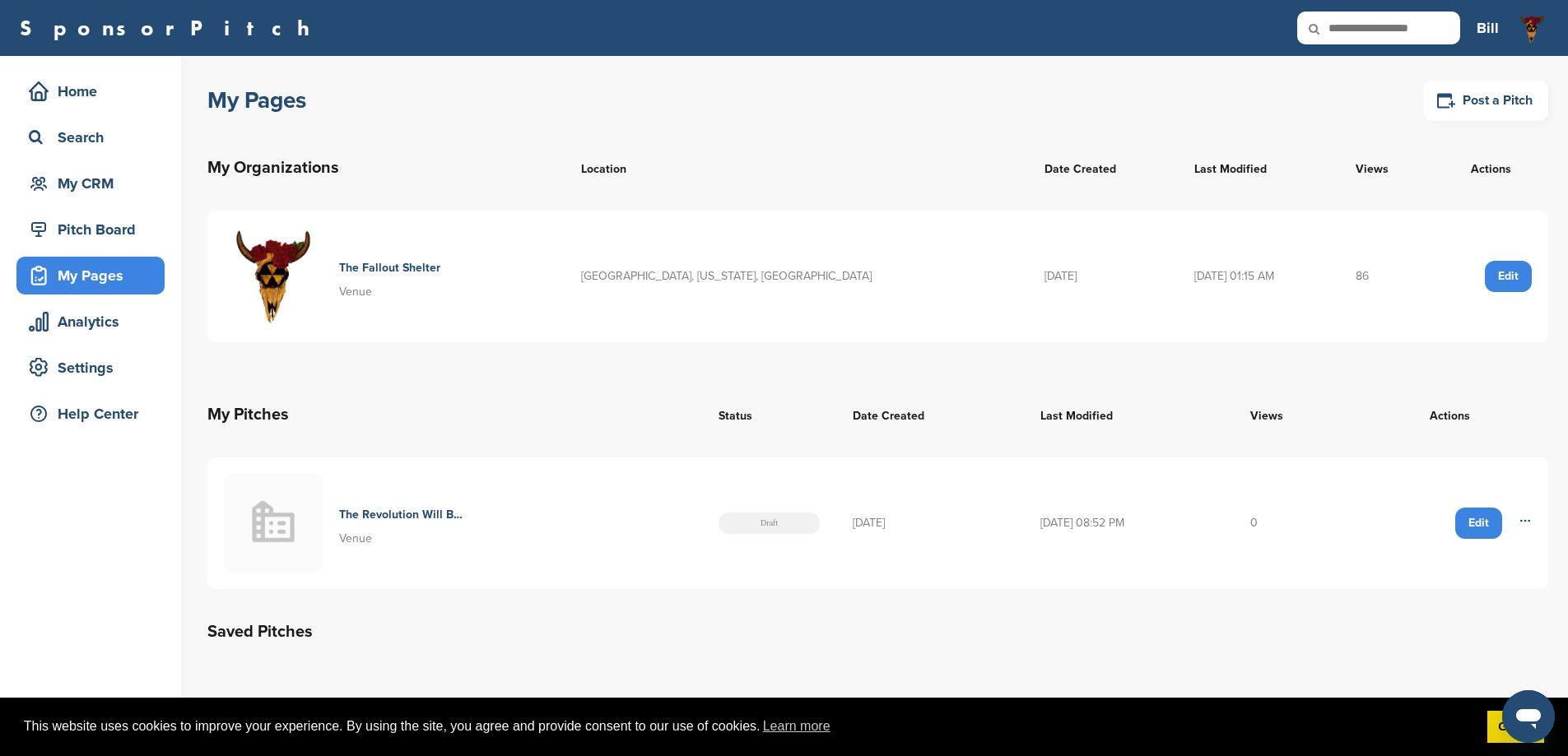
click at [1518, 276] on div "Edit" at bounding box center [1508, 277] width 47 height 32
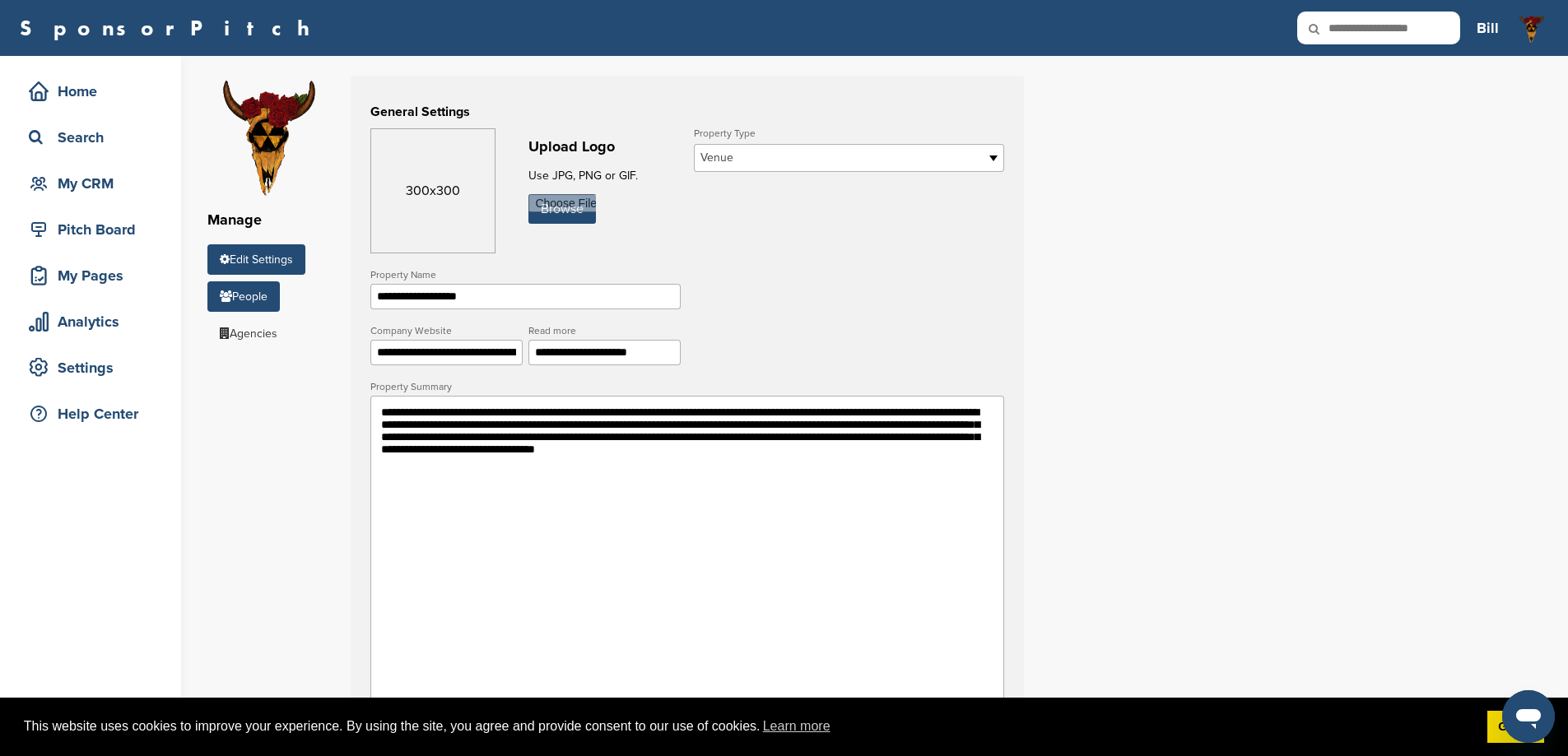
click at [254, 293] on link "People" at bounding box center [244, 296] width 73 height 31
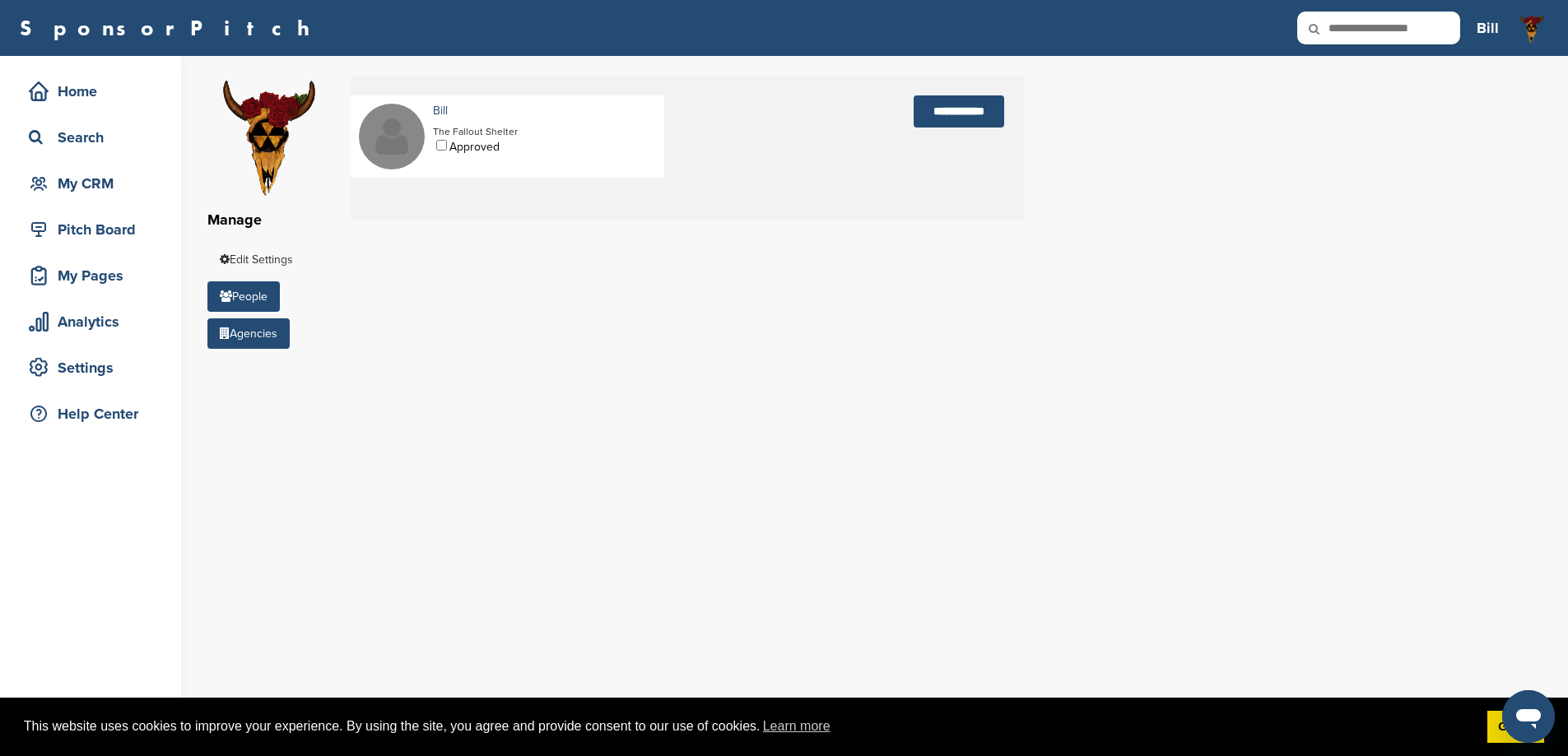
click at [260, 332] on link "Agencies" at bounding box center [249, 334] width 82 height 31
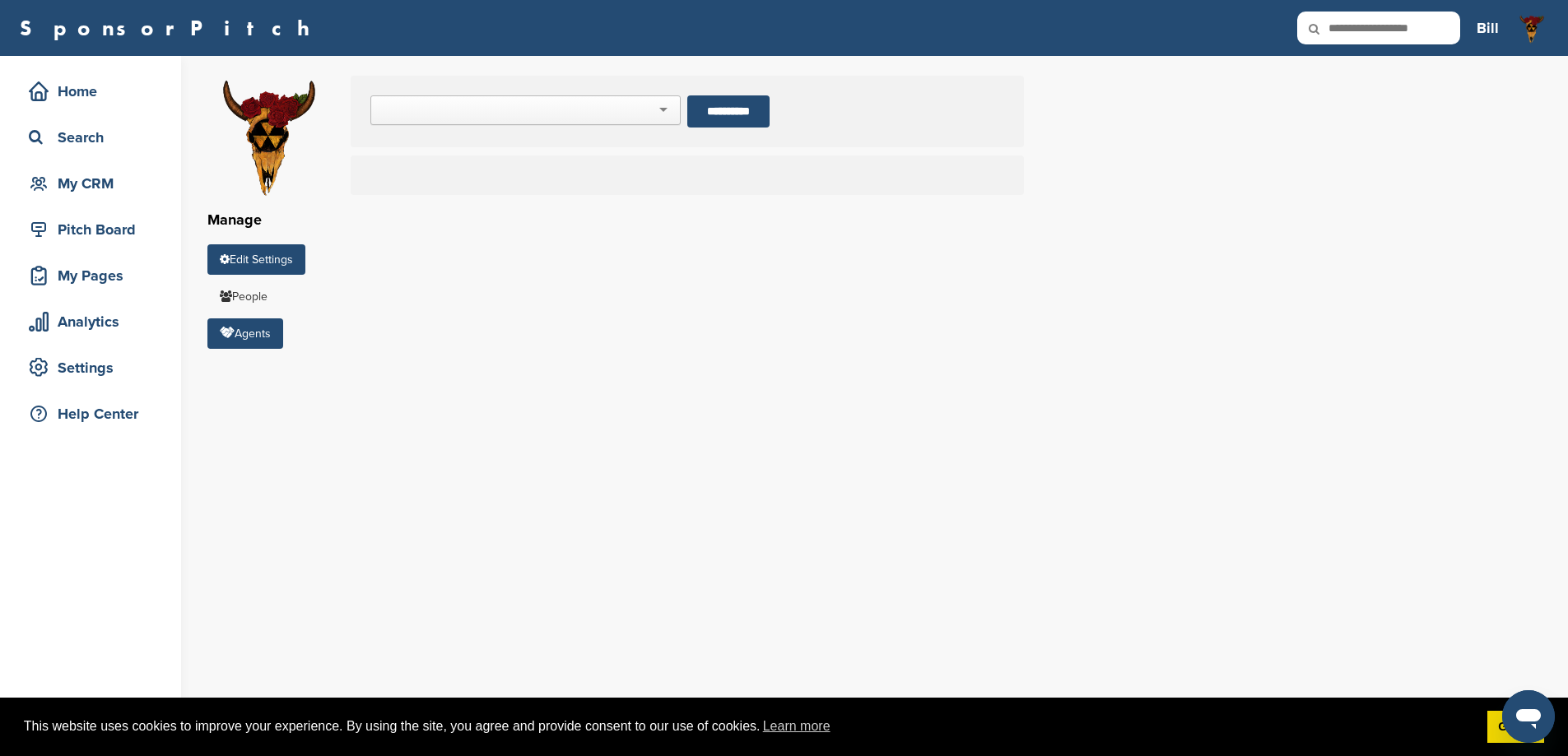
click at [267, 261] on link "Edit Settings" at bounding box center [257, 259] width 98 height 31
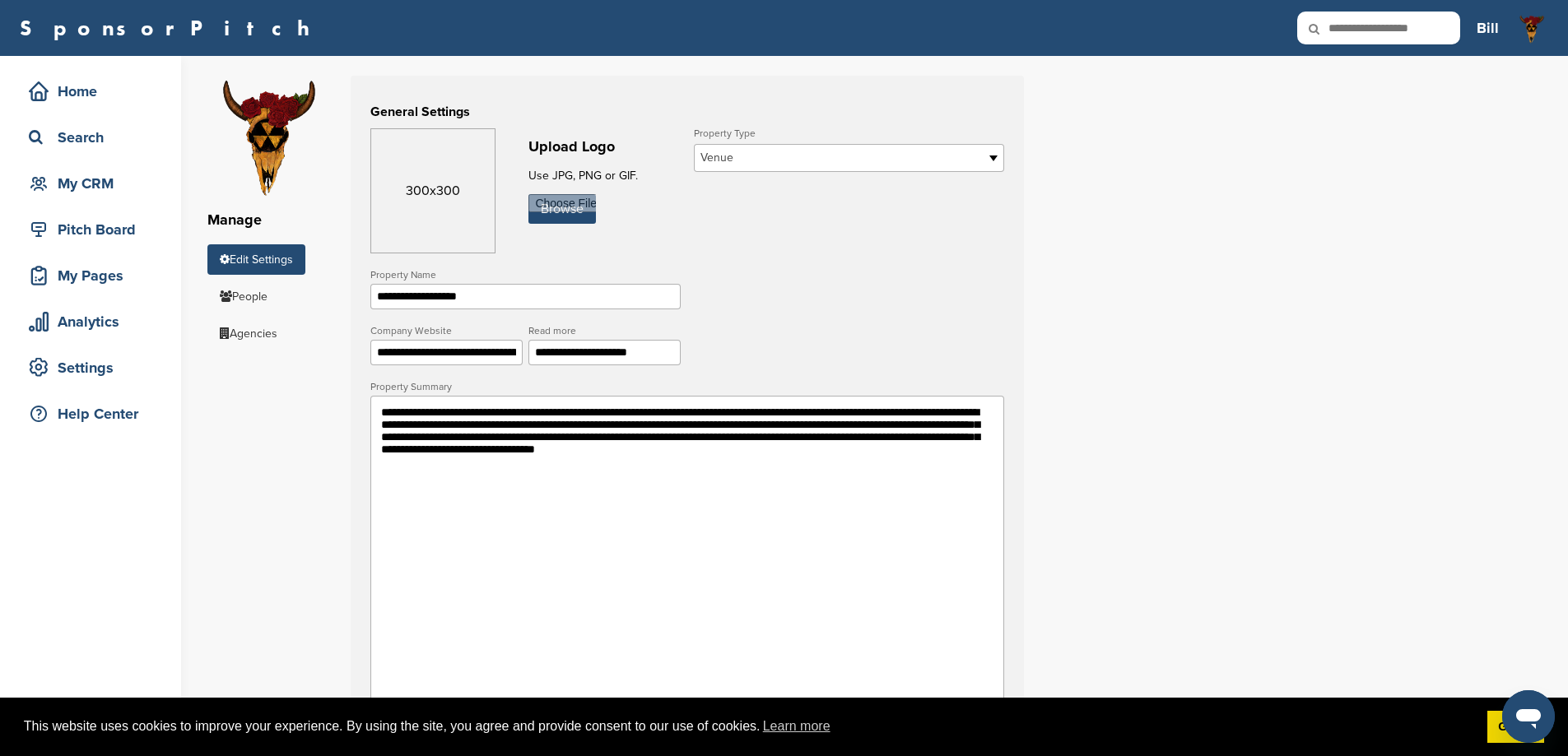
click at [117, 279] on div "My Pages" at bounding box center [95, 276] width 140 height 30
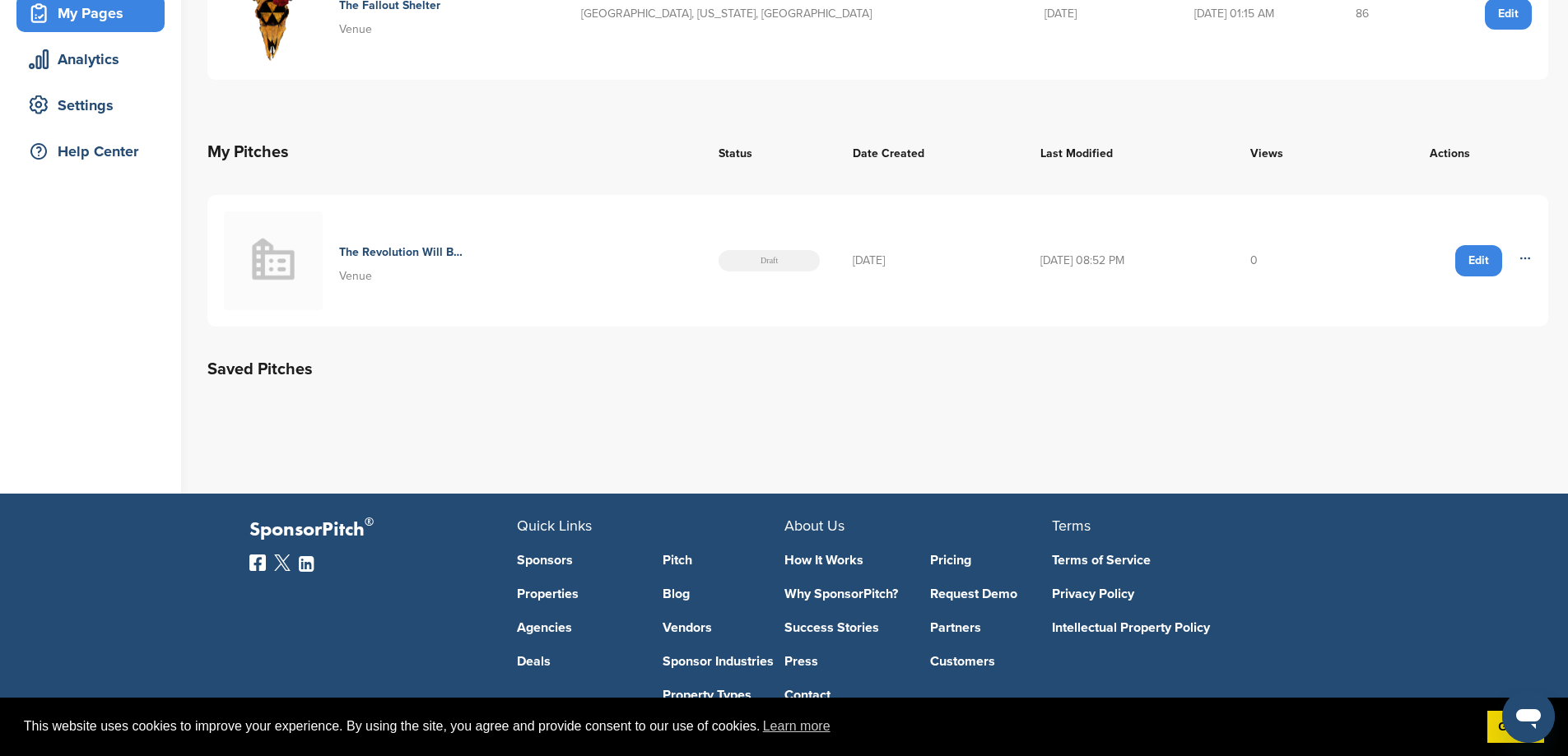
scroll to position [378, 0]
